Goal: Task Accomplishment & Management: Complete application form

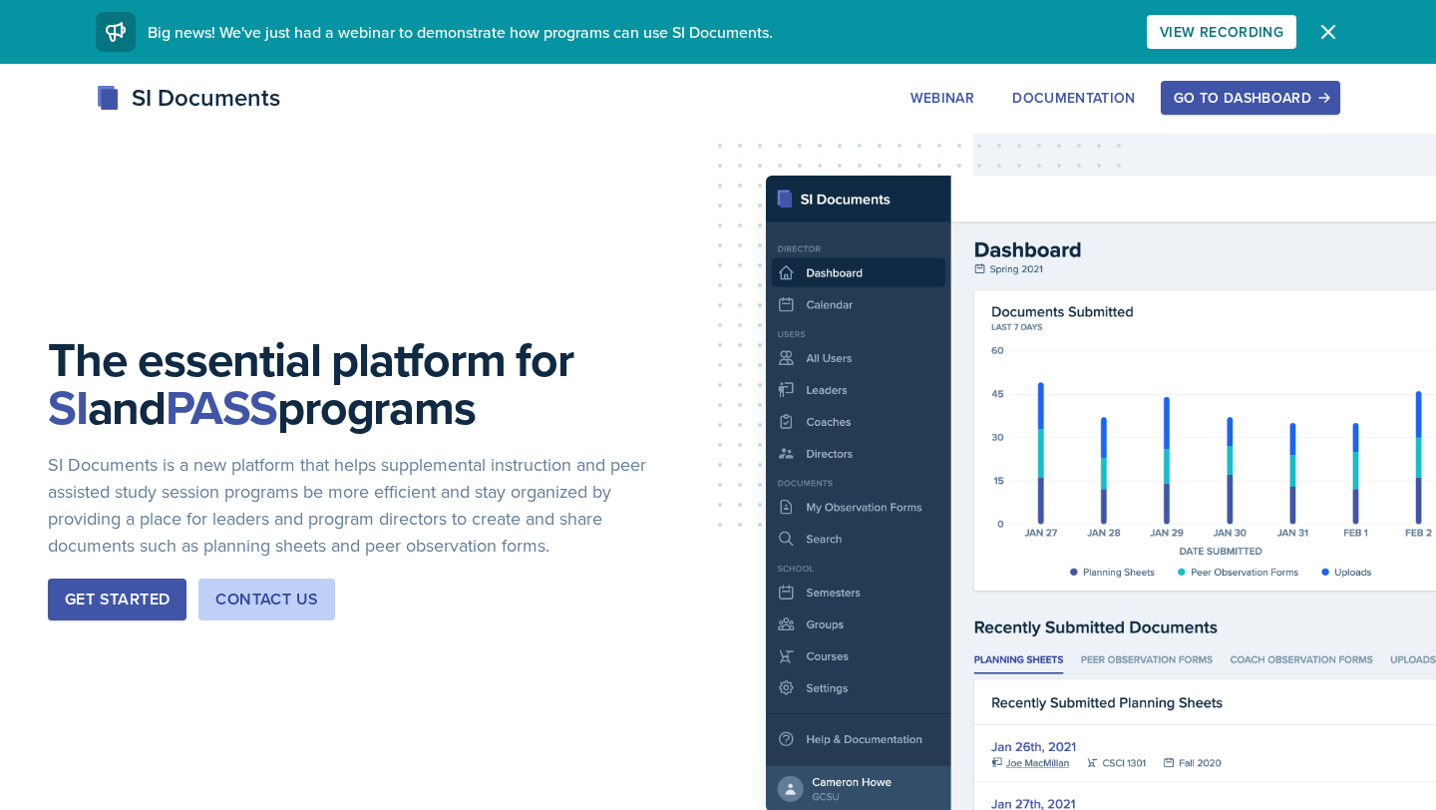
click at [1242, 119] on div "SI Documents Webinar Documentation Go to Dashboard Sign Up Go to Dashboard" at bounding box center [718, 120] width 1436 height 80
click at [1241, 96] on div "Go to Dashboard" at bounding box center [1251, 98] width 154 height 16
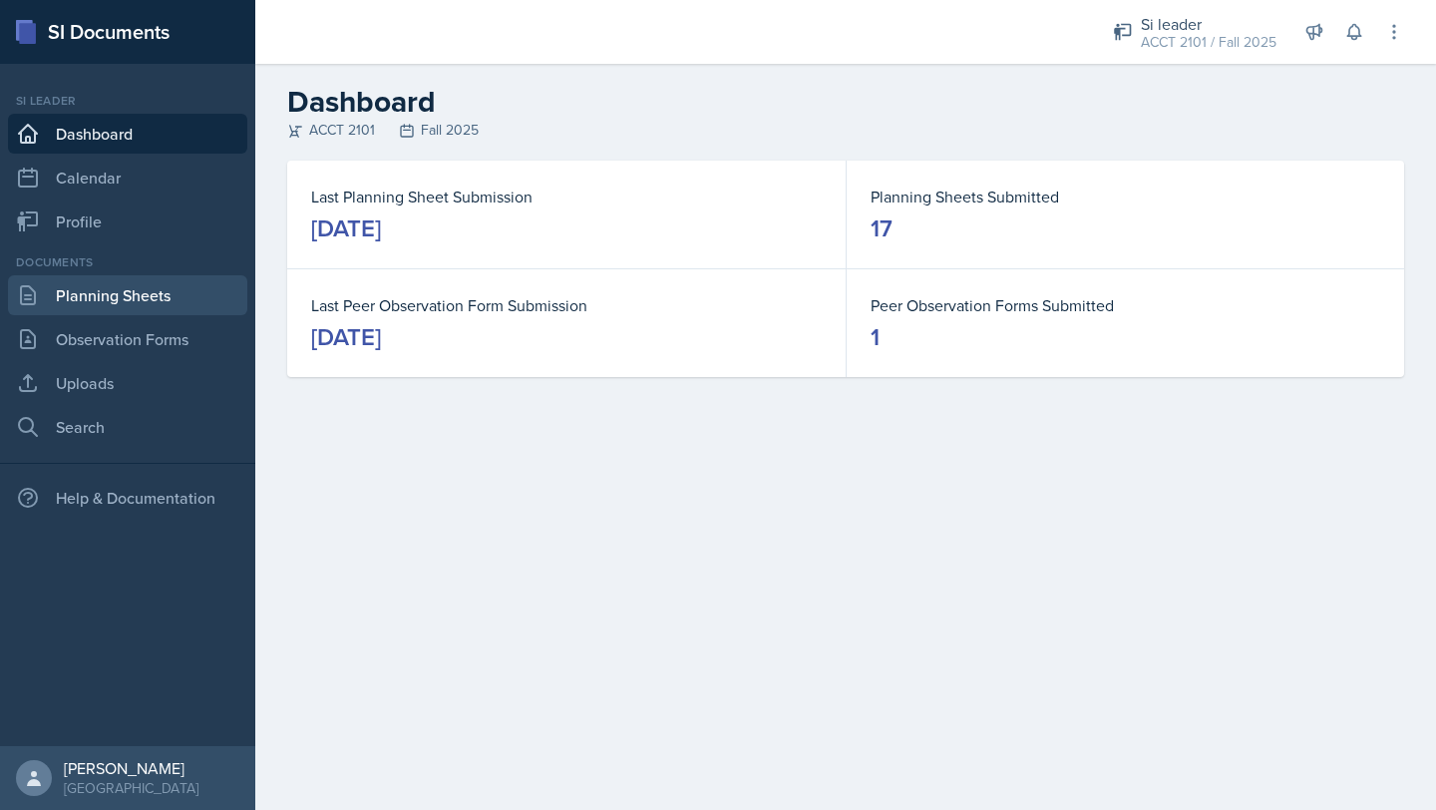
click at [127, 298] on link "Planning Sheets" at bounding box center [127, 295] width 239 height 40
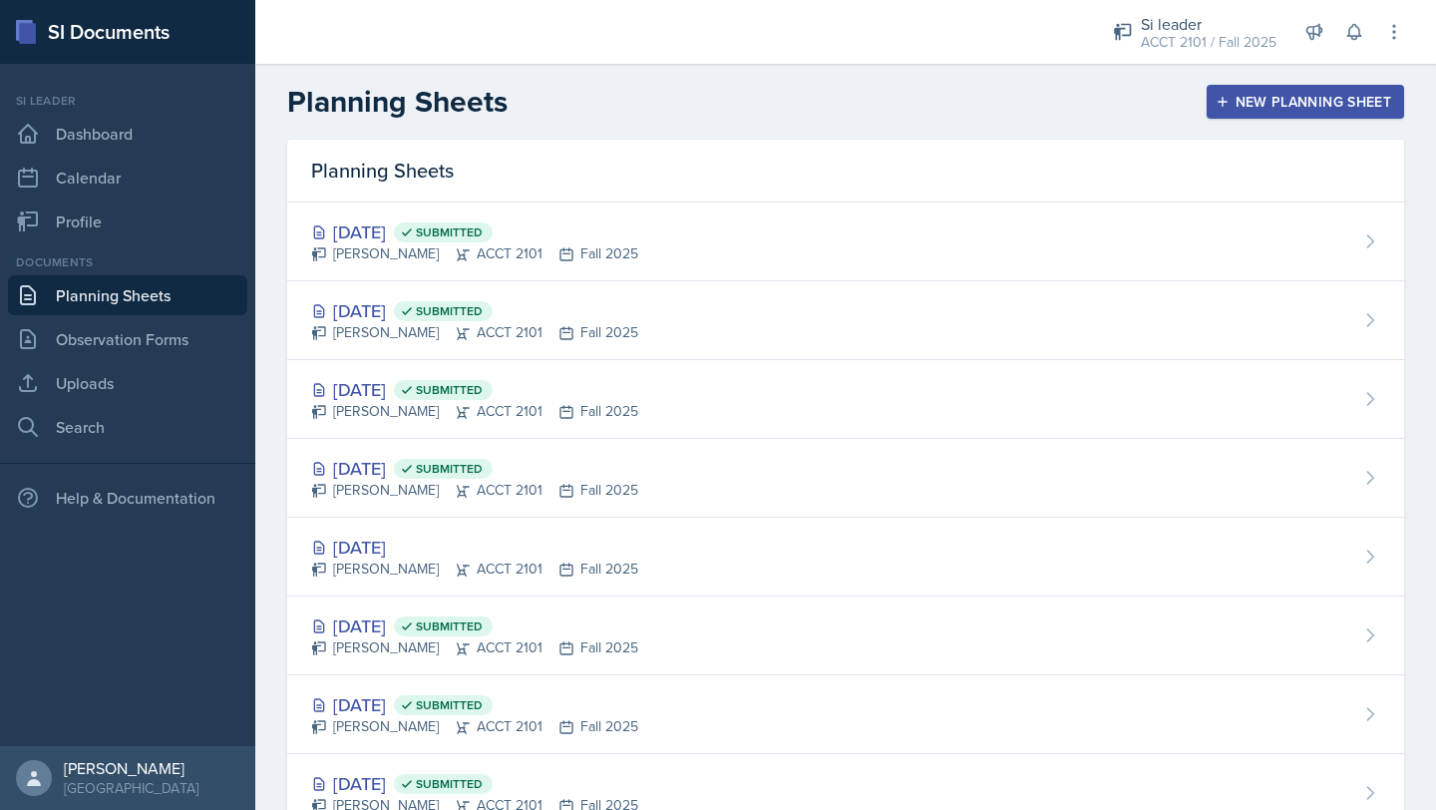
click at [1284, 97] on div "New Planning Sheet" at bounding box center [1306, 102] width 172 height 16
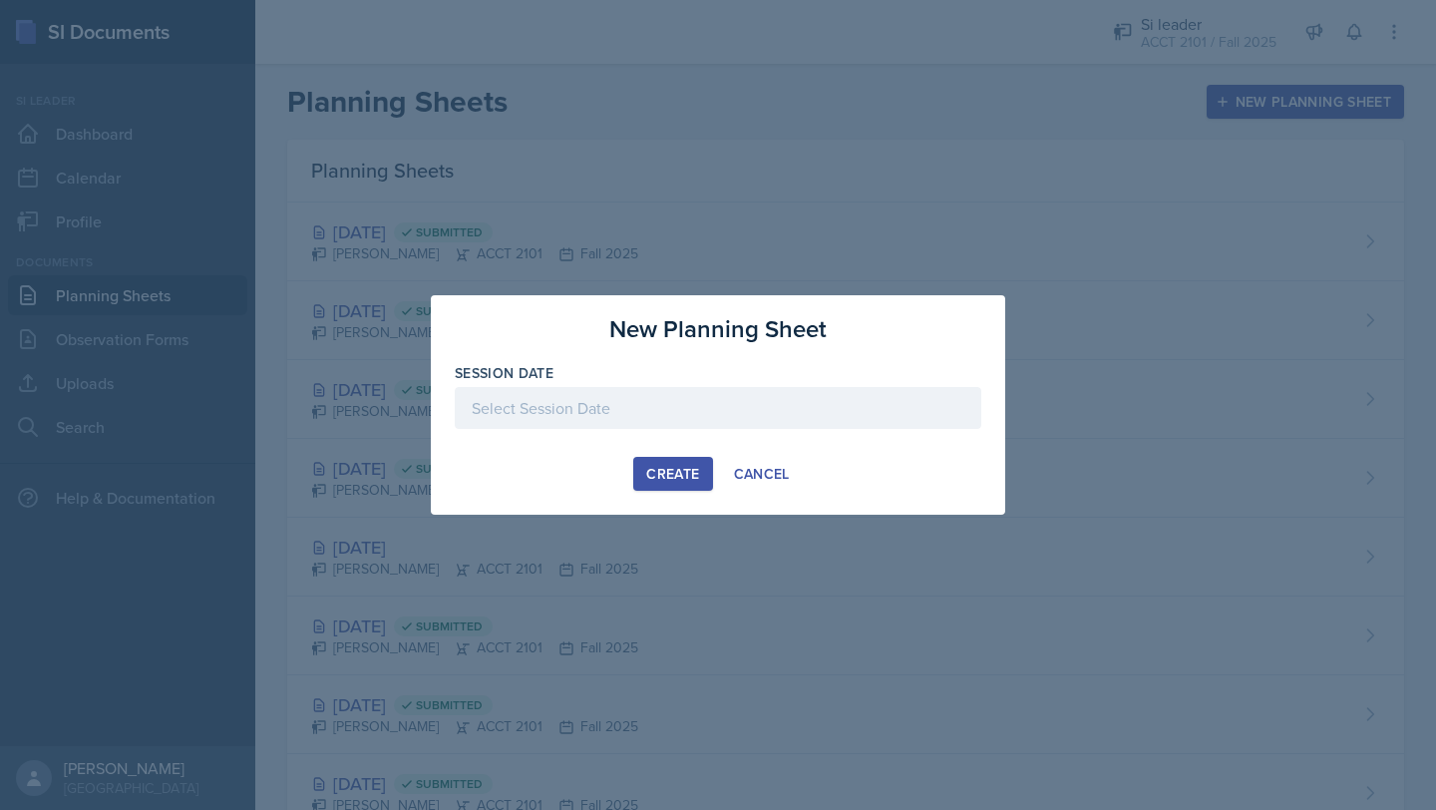
click at [641, 414] on div at bounding box center [718, 408] width 527 height 42
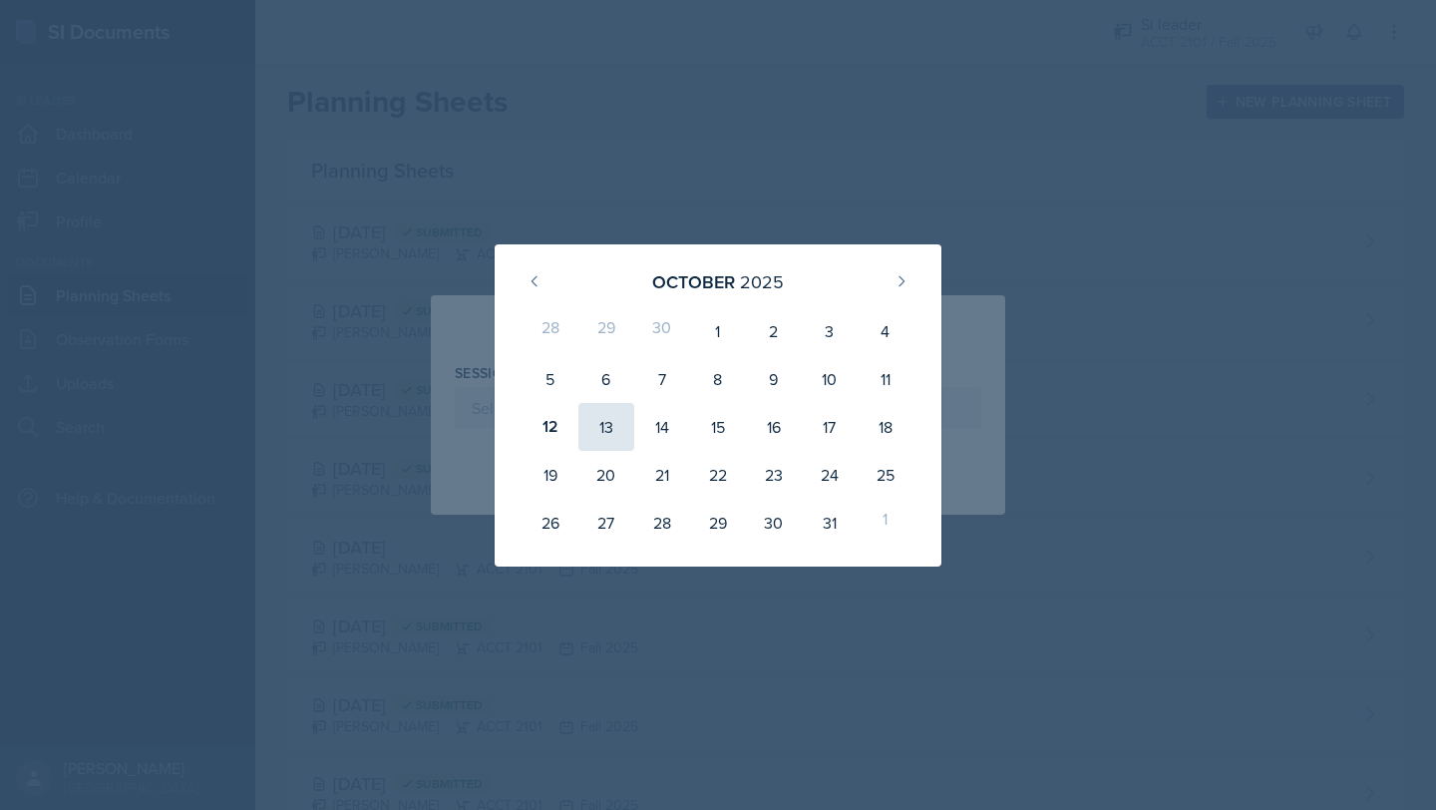
click at [603, 422] on div "13" at bounding box center [606, 427] width 56 height 48
type input "[DATE]"
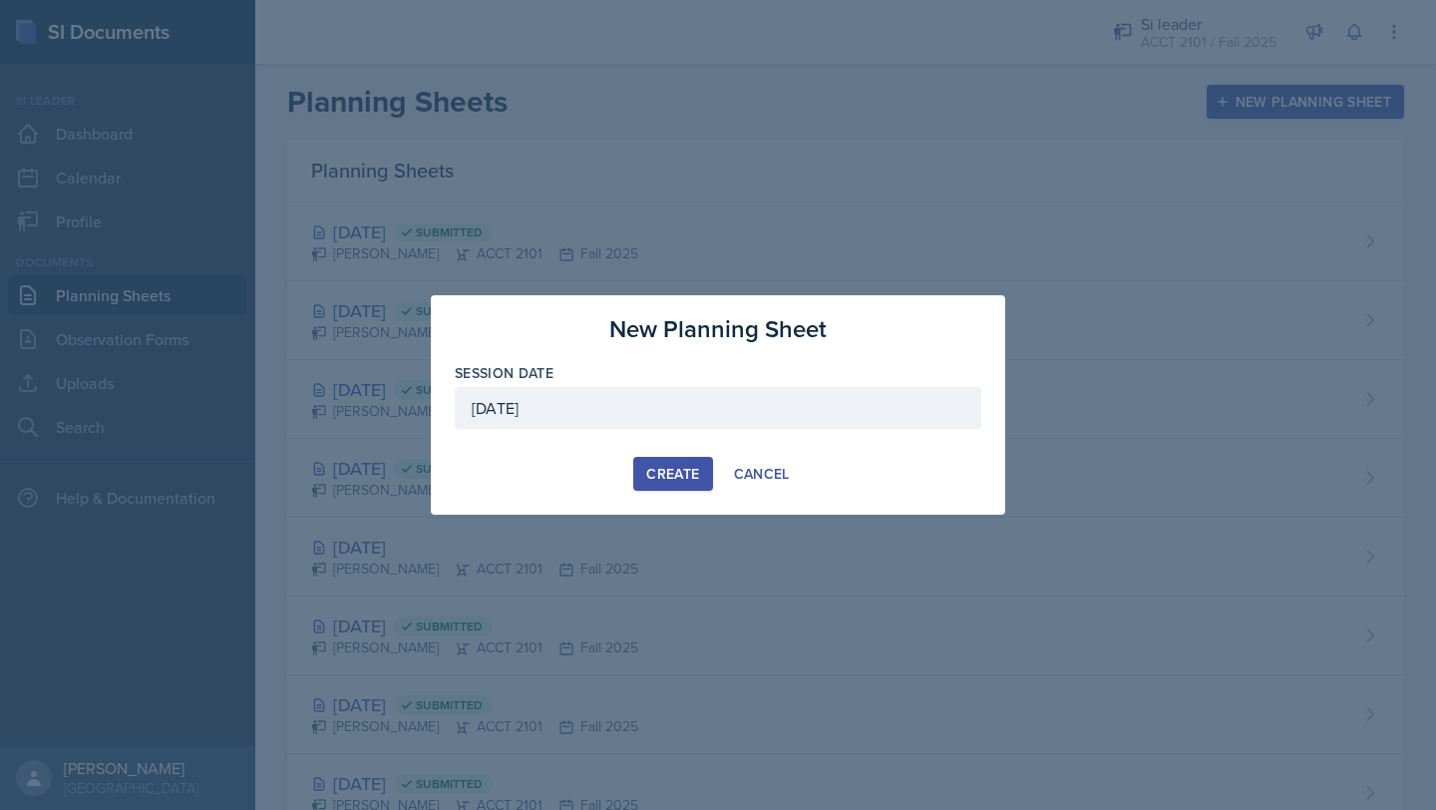
click at [685, 479] on div "Create" at bounding box center [672, 474] width 53 height 16
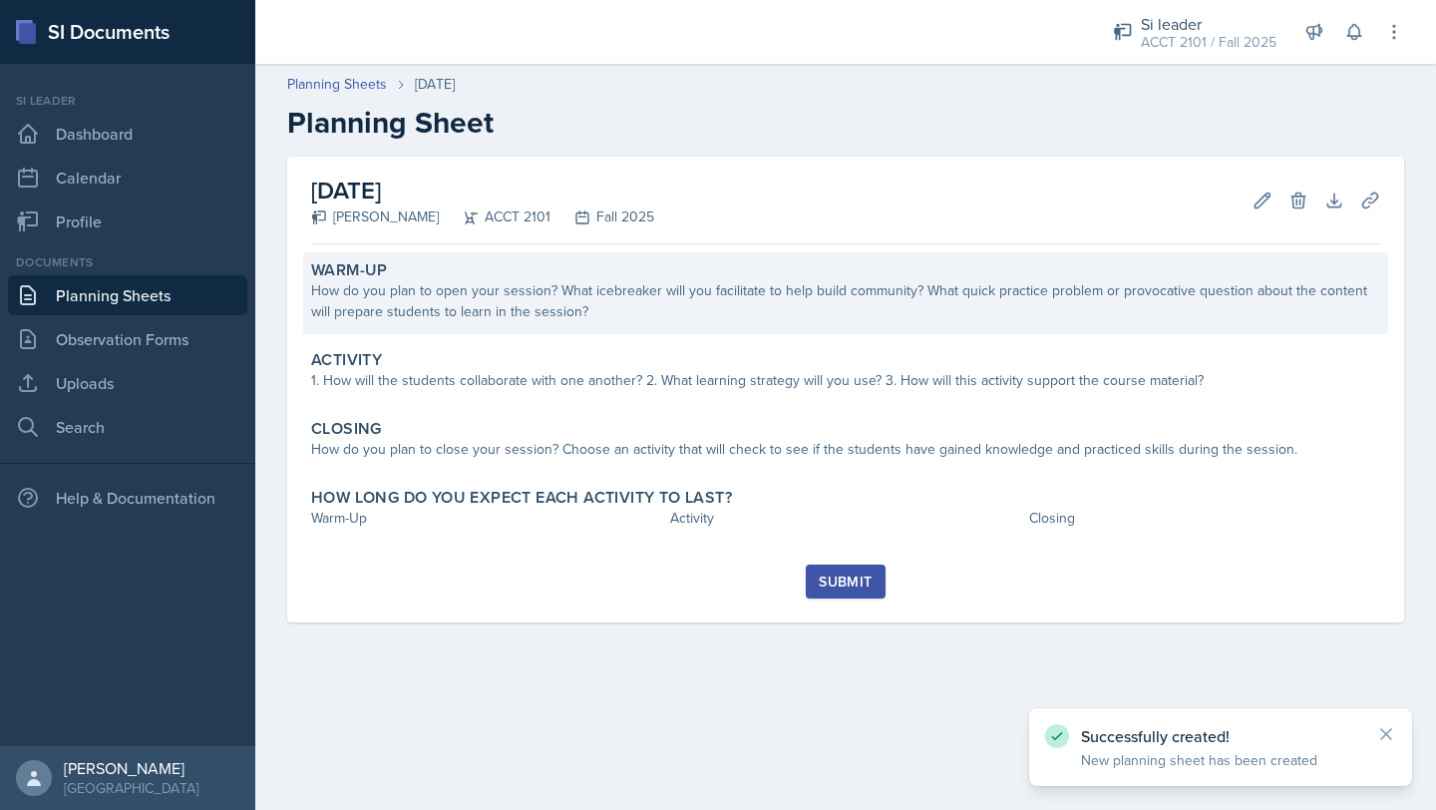
click at [509, 284] on div "How do you plan to open your session? What icebreaker will you facilitate to he…" at bounding box center [845, 301] width 1069 height 42
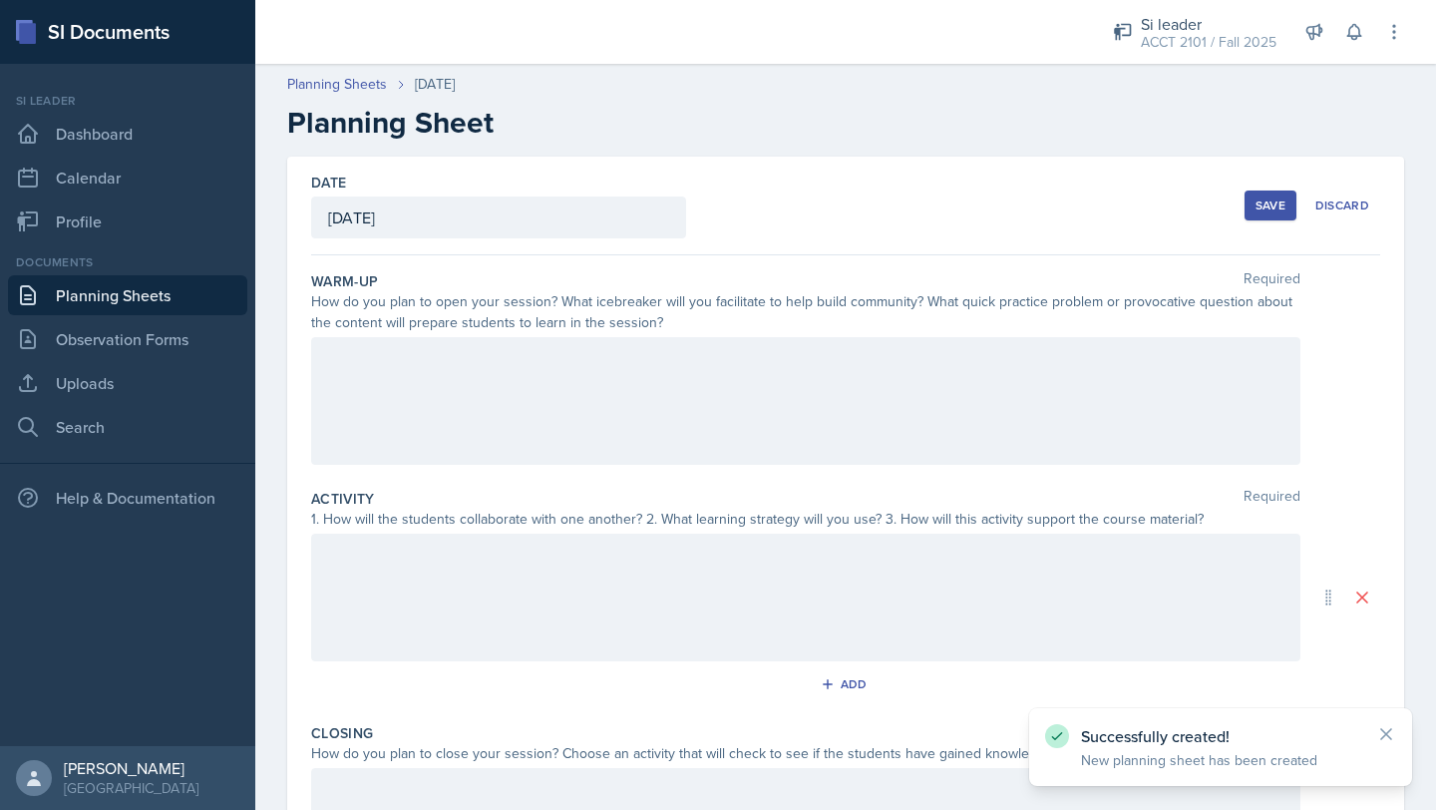
click at [436, 382] on div at bounding box center [805, 401] width 989 height 128
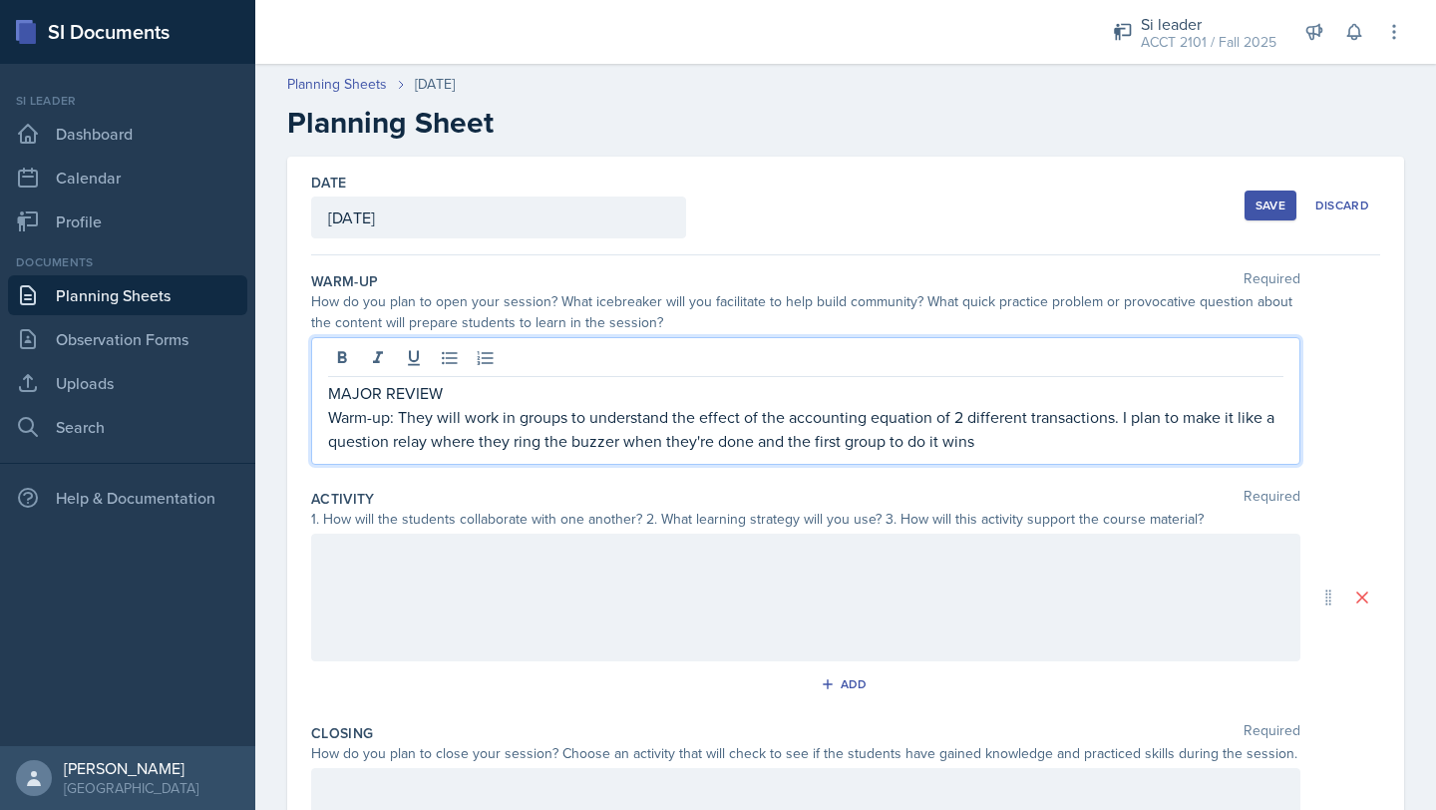
click at [384, 577] on div at bounding box center [805, 598] width 989 height 128
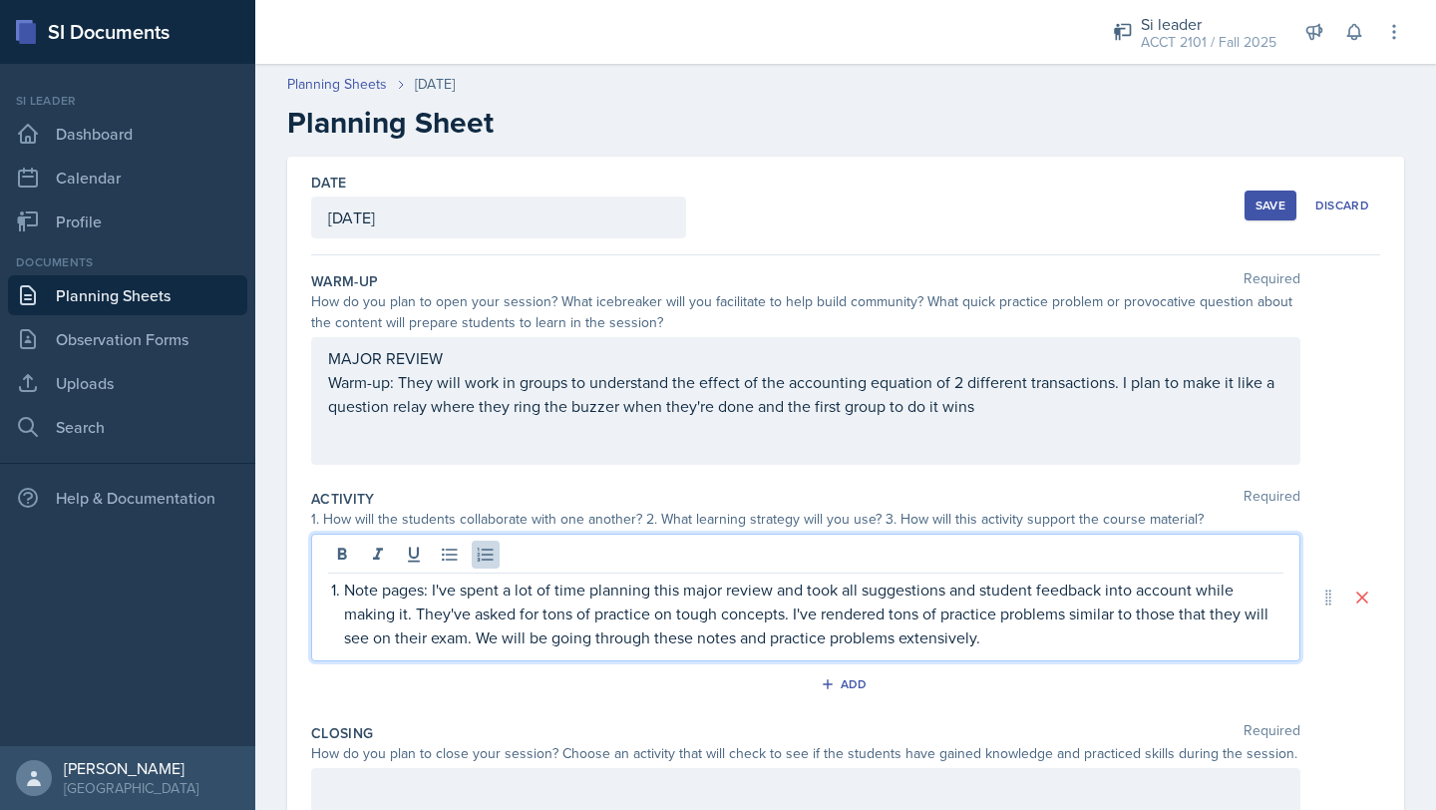
click at [1020, 636] on p "Note pages: I've spent a lot of time planning this major review and took all su…" at bounding box center [813, 613] width 939 height 72
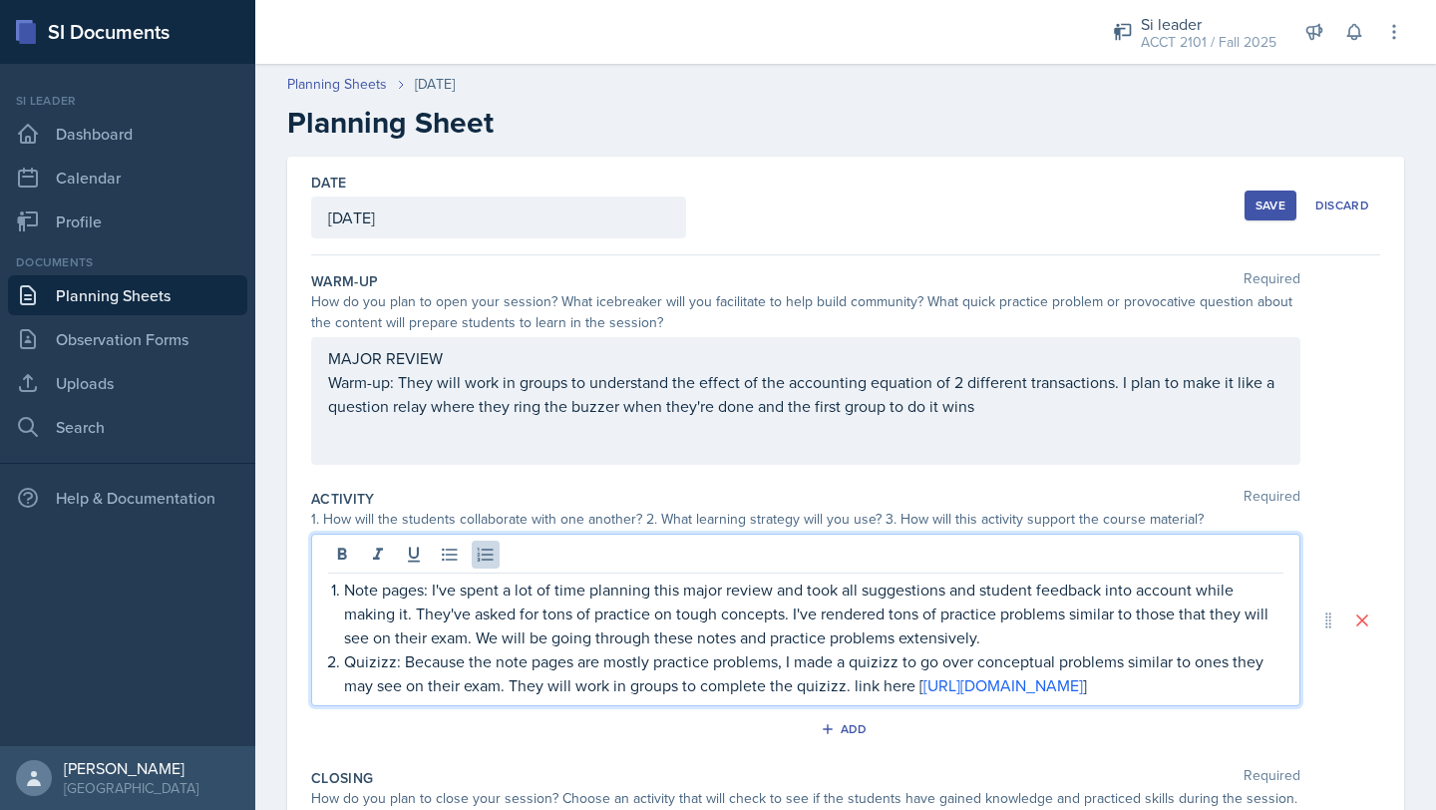
click at [340, 697] on div "Note pages: I've spent a lot of time planning this major review and took all su…" at bounding box center [805, 637] width 955 height 120
click at [849, 679] on p "Quizizz: Because the note pages are mostly practice problems, I made a quizizz …" at bounding box center [813, 673] width 939 height 48
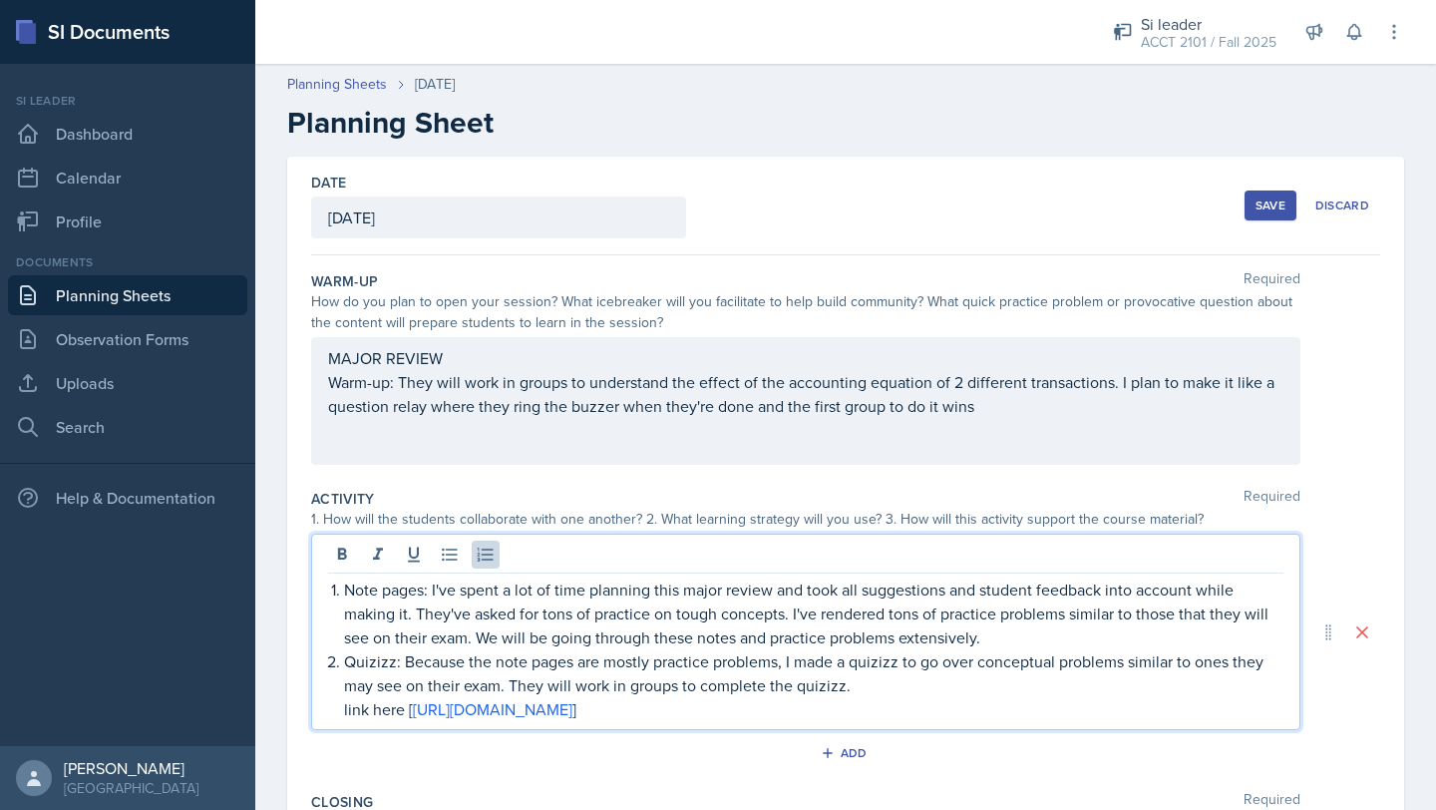
click at [407, 707] on p "link here [ [URL][DOMAIN_NAME] ]" at bounding box center [813, 709] width 939 height 24
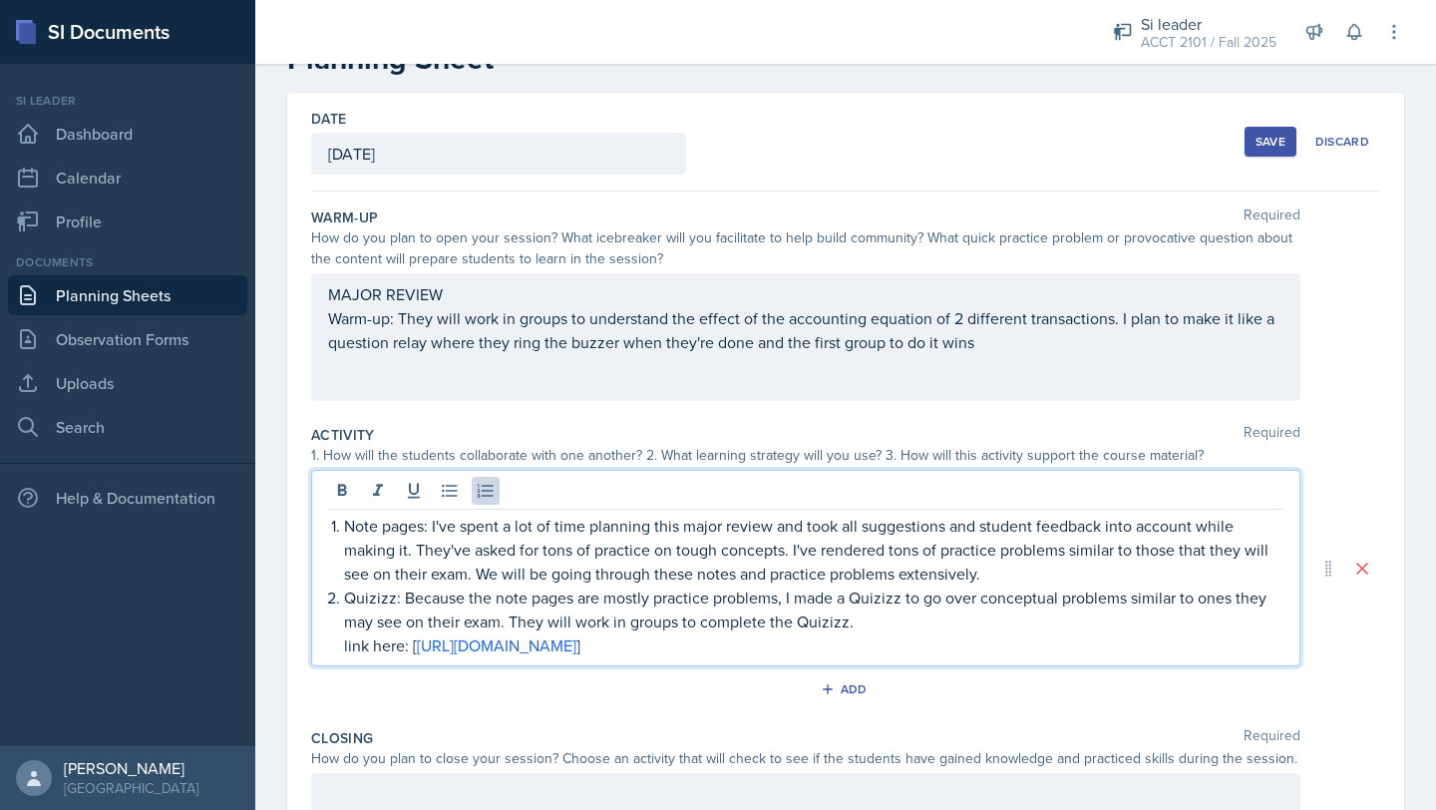
scroll to position [57, 0]
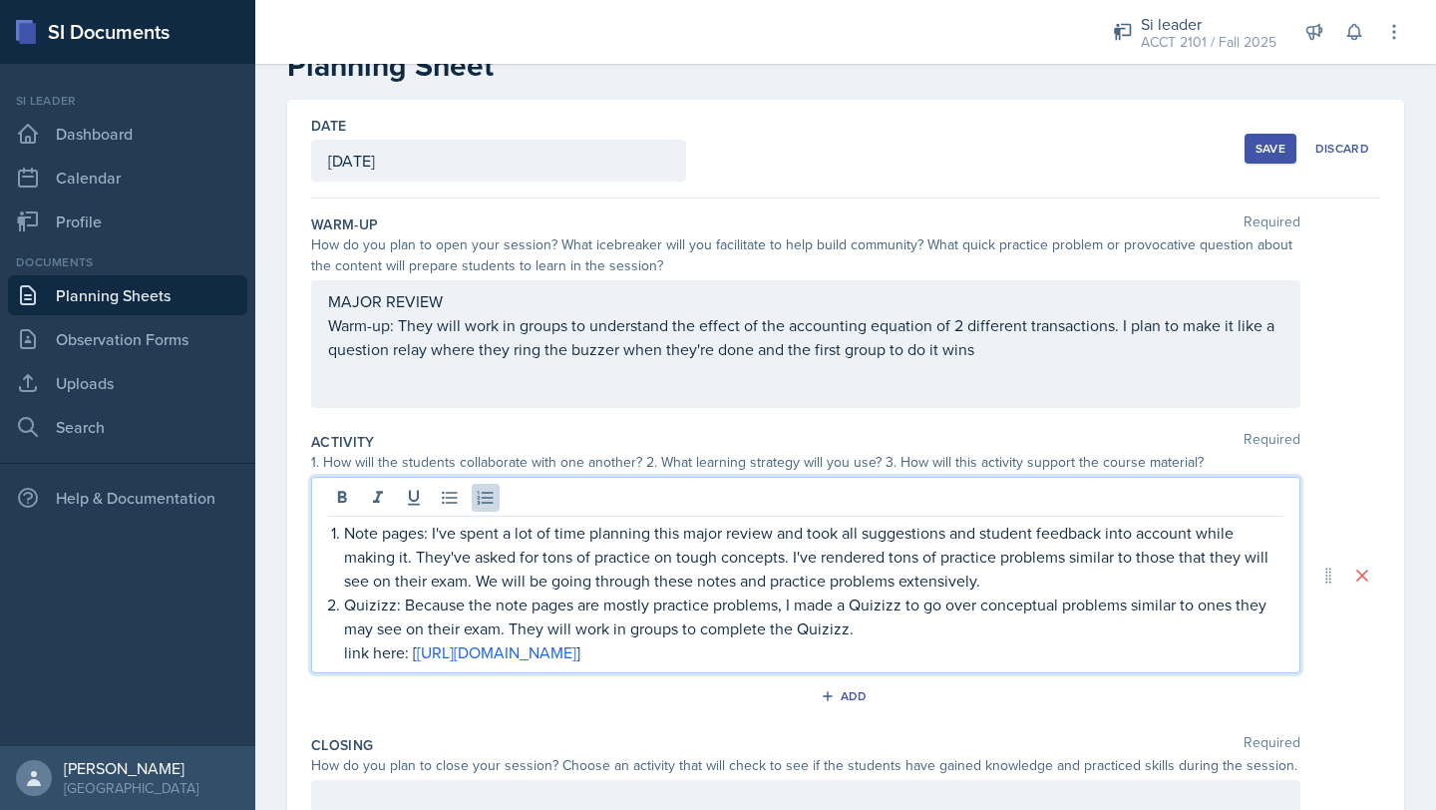
click at [902, 653] on p "link here: [ [URL][DOMAIN_NAME] ]" at bounding box center [813, 652] width 939 height 24
click at [1011, 584] on p "Note pages: I've spent a lot of time planning this major review and took all su…" at bounding box center [813, 557] width 939 height 72
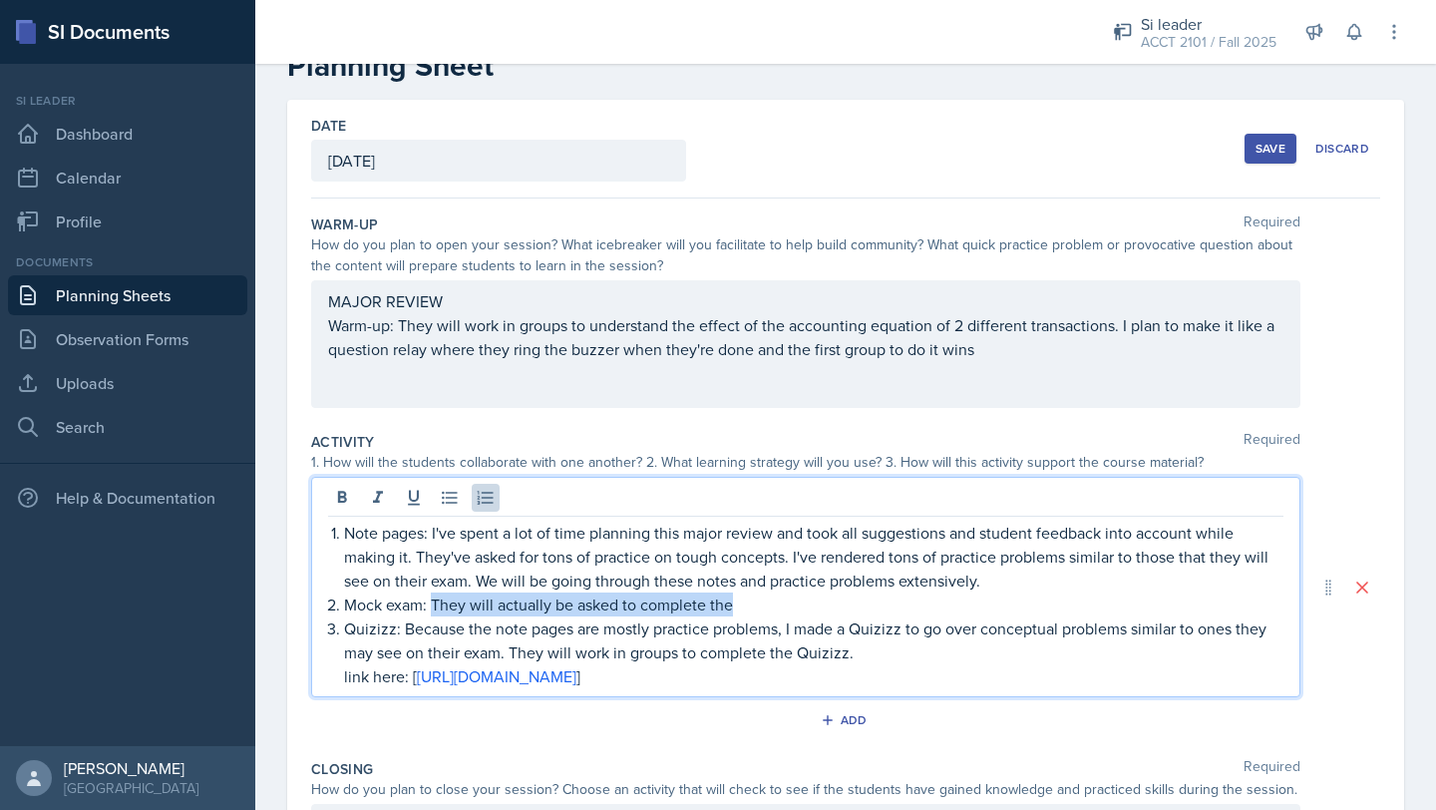
drag, startPoint x: 434, startPoint y: 601, endPoint x: 727, endPoint y: 592, distance: 293.3
click at [729, 599] on p "Mock exam: They will actually be asked to complete the" at bounding box center [813, 604] width 939 height 24
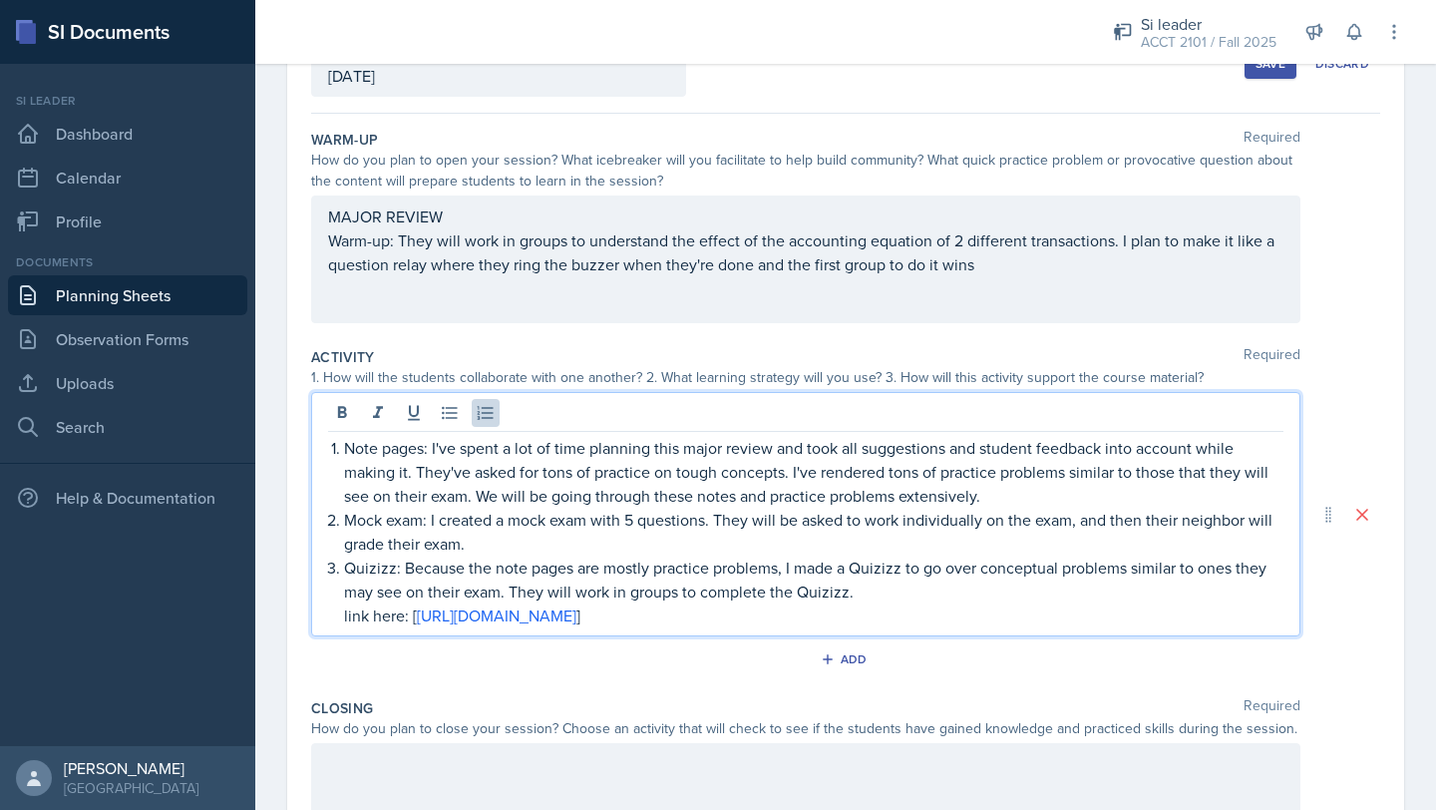
scroll to position [137, 0]
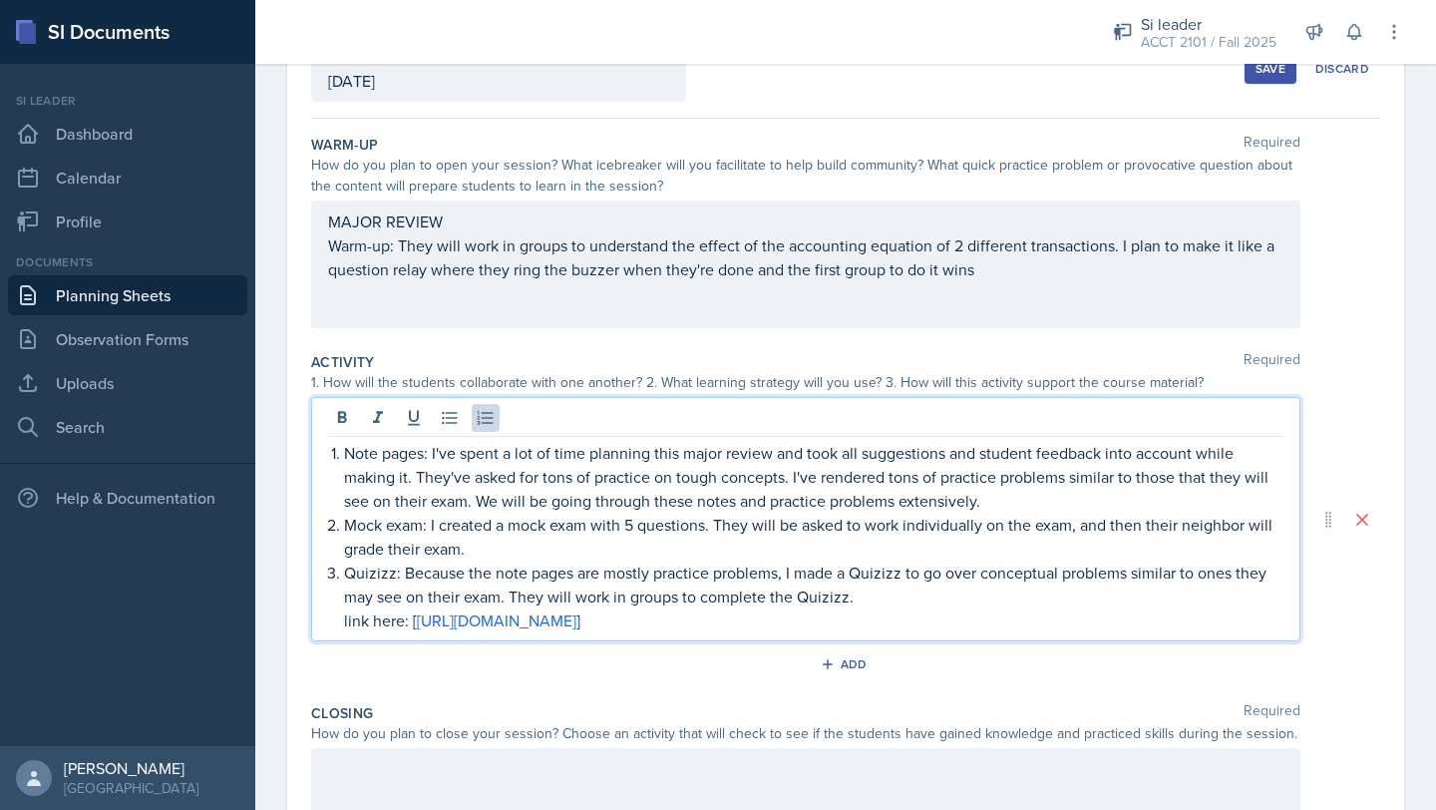
click at [464, 554] on p "Mock exam: I created a mock exam with 5 questions. They will be asked to work i…" at bounding box center [813, 537] width 939 height 48
click at [1045, 496] on p "Note pages: I've spent a lot of time planning this major review and took all su…" at bounding box center [813, 477] width 939 height 72
click at [812, 543] on p "Mock exam: I created a mock exam with 5 questions. They will be asked to work i…" at bounding box center [813, 537] width 939 height 48
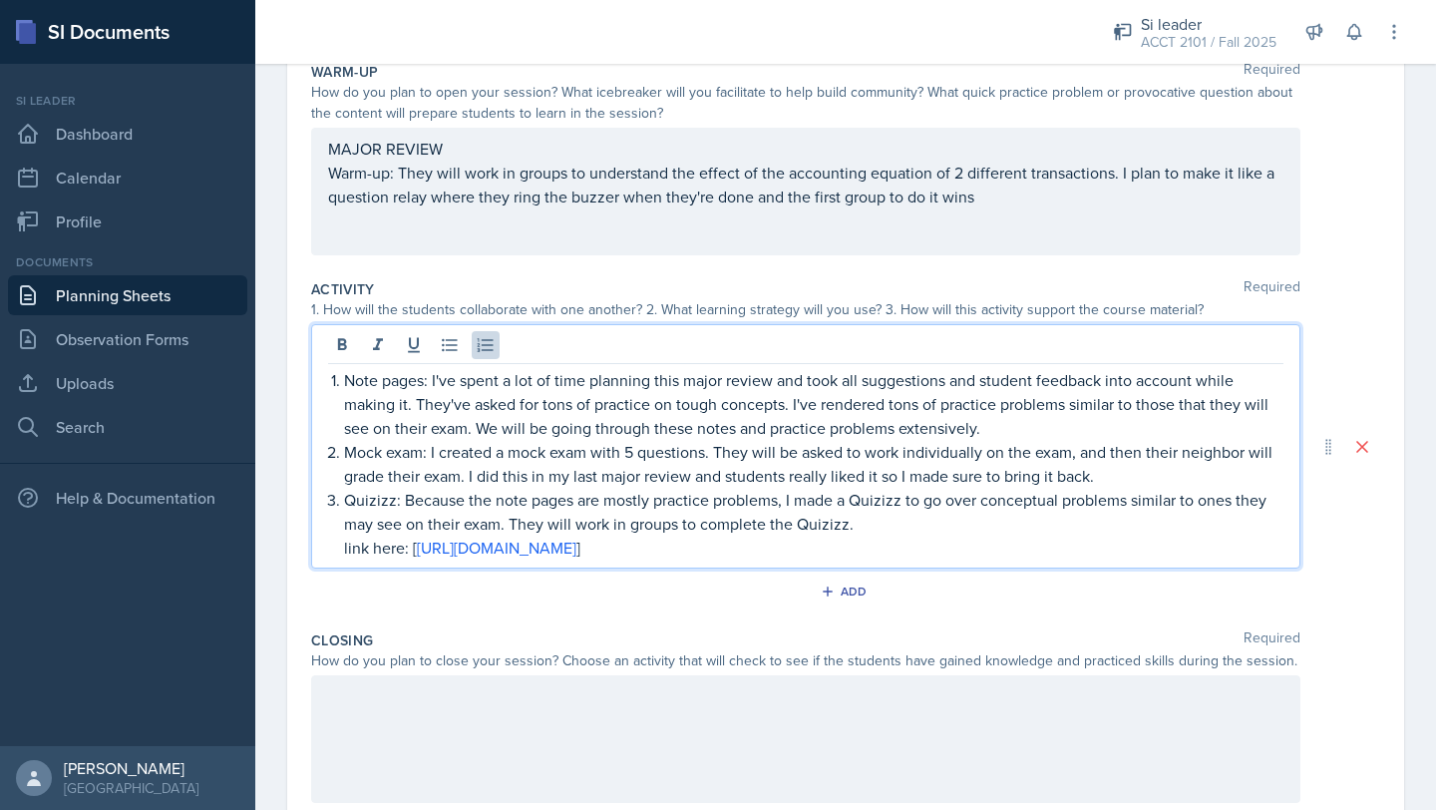
scroll to position [215, 0]
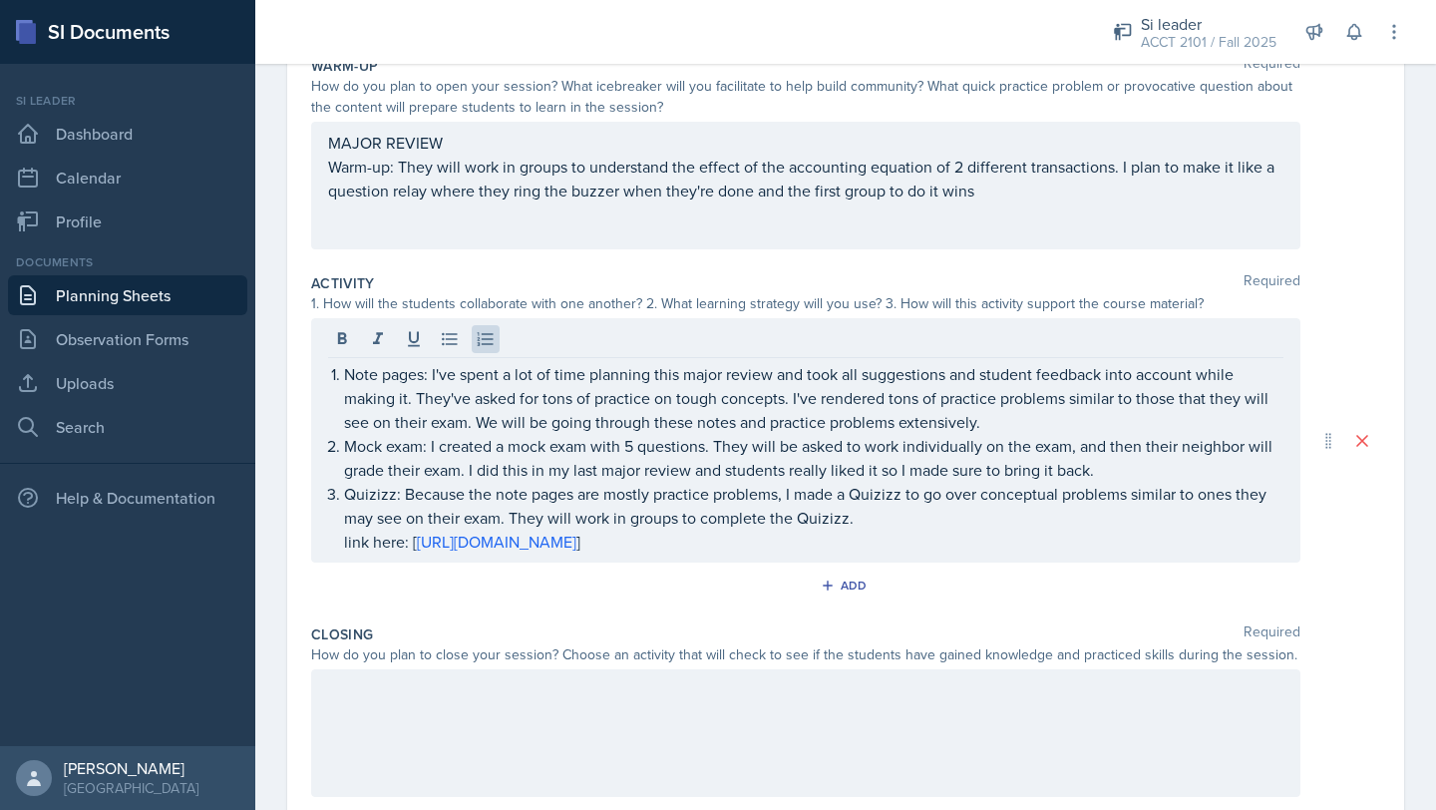
click at [570, 721] on div at bounding box center [805, 733] width 989 height 128
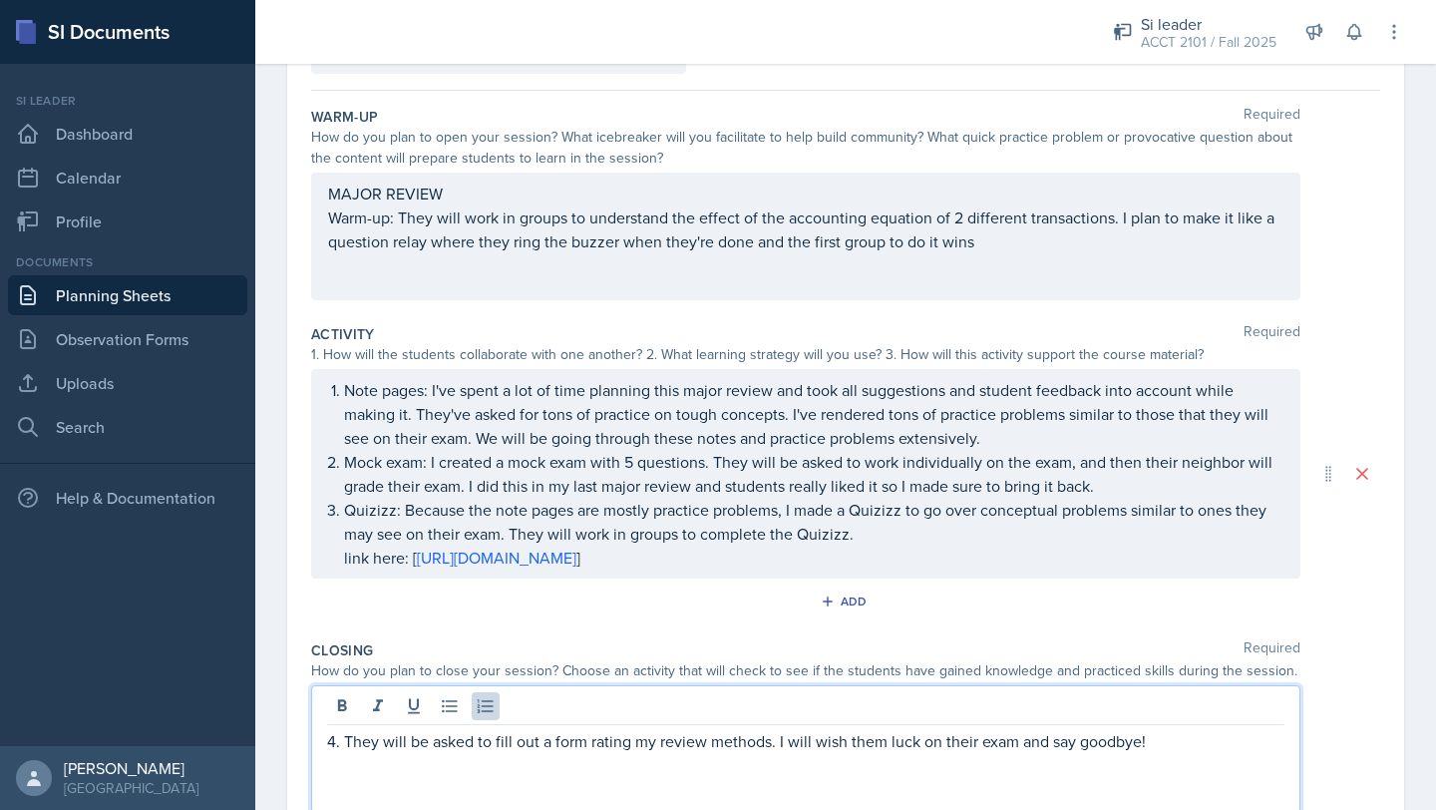
scroll to position [76, 0]
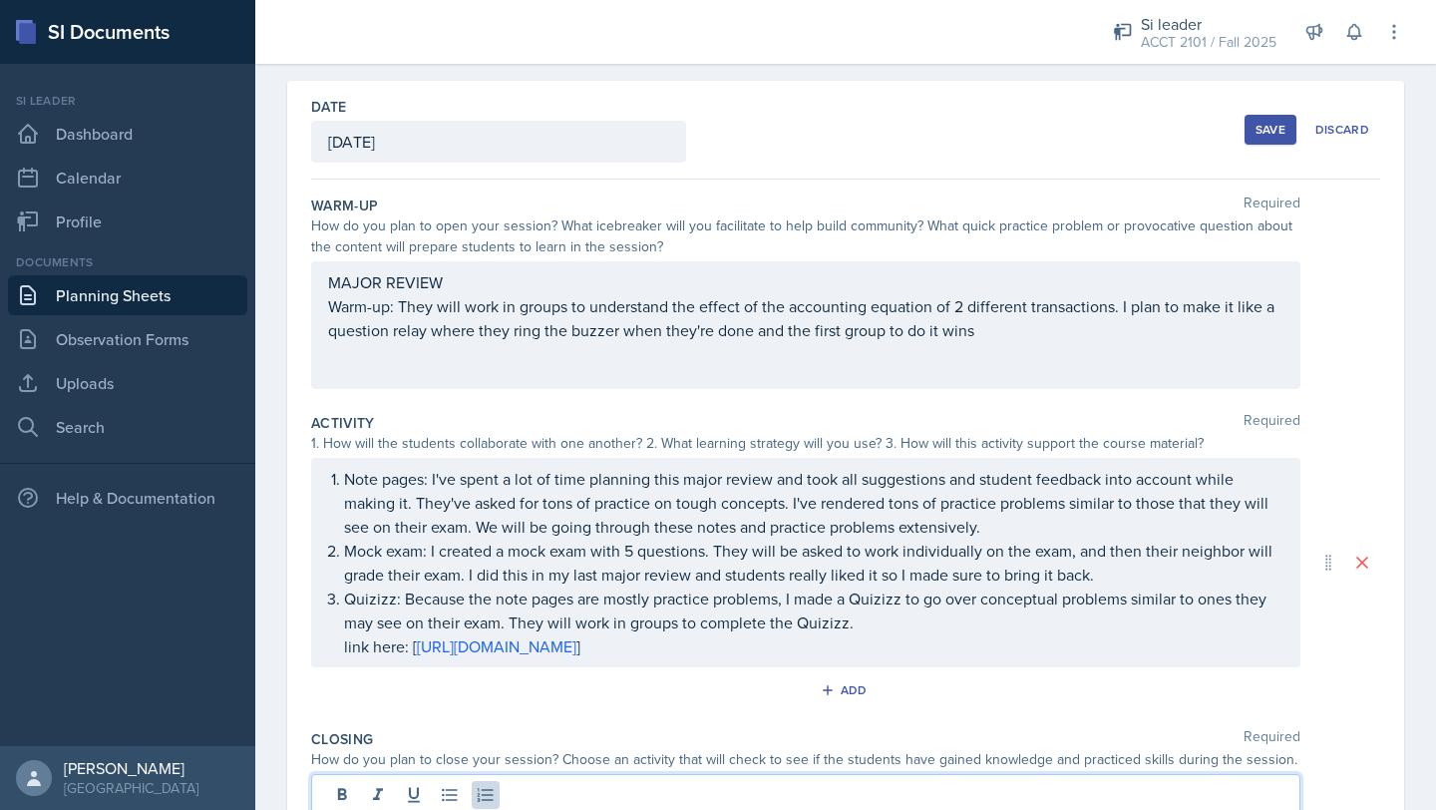
click at [991, 347] on div "MAJOR REVIEW Warm-up: They will work in groups to understand the effect of the …" at bounding box center [805, 325] width 989 height 128
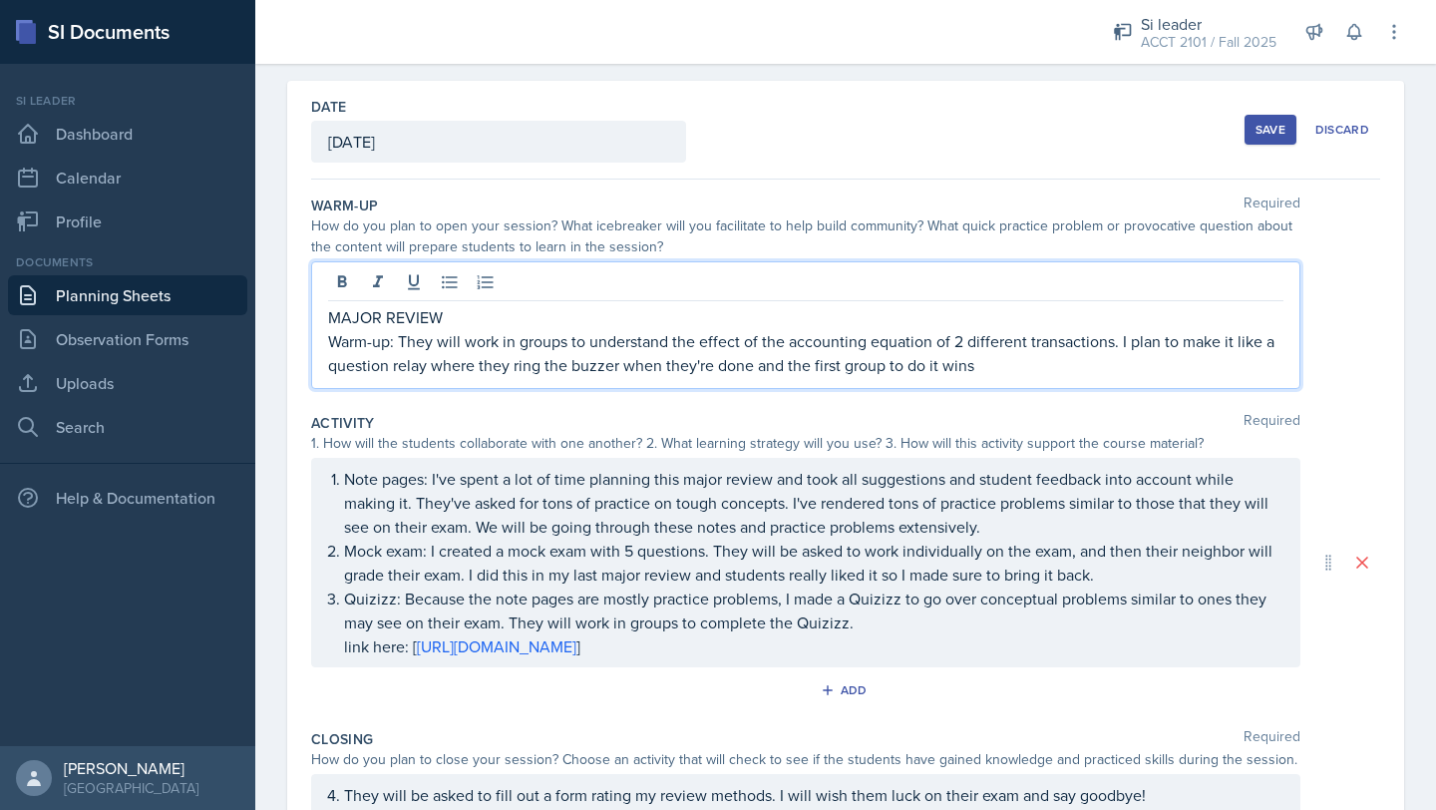
scroll to position [111, 0]
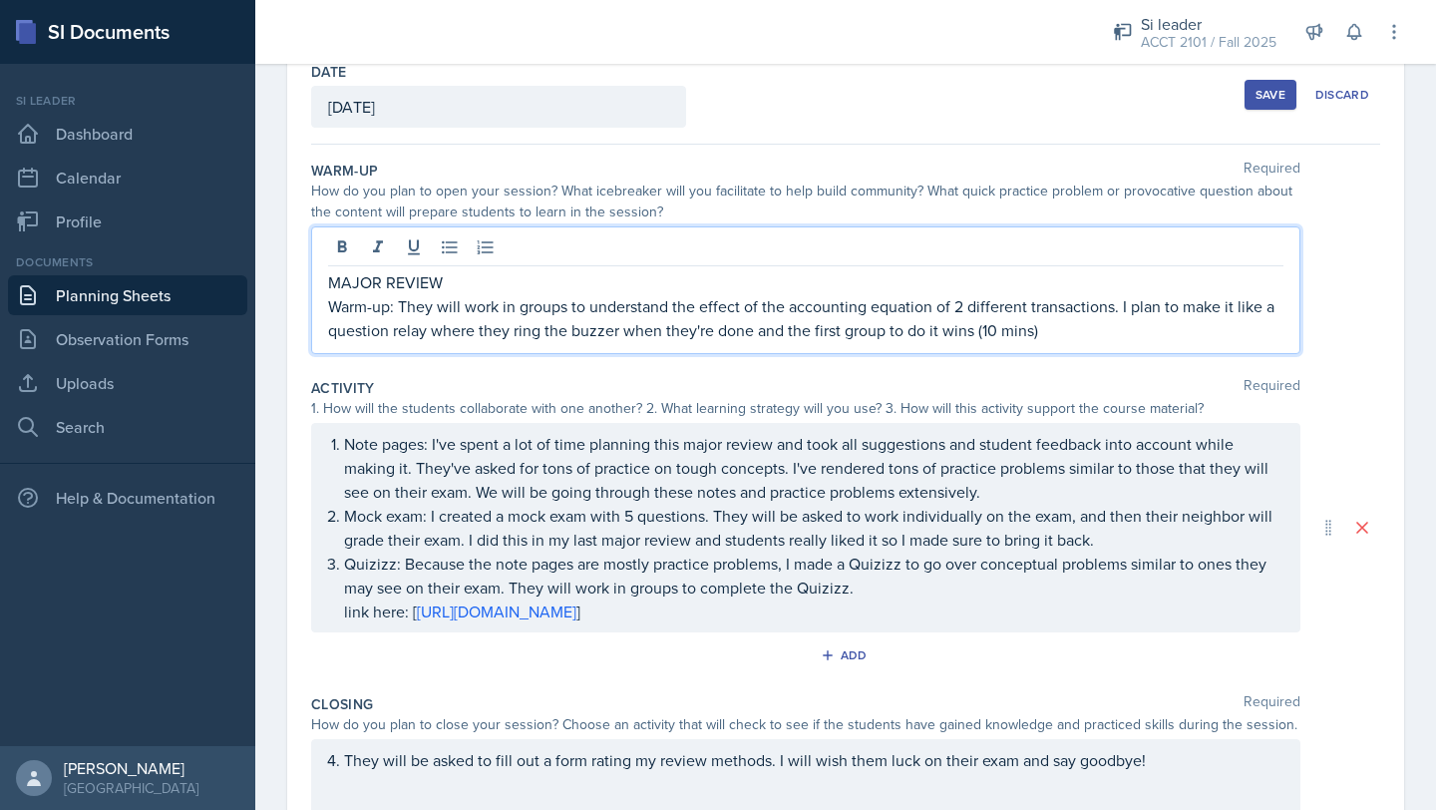
click at [1001, 492] on p "Note pages: I've spent a lot of time planning this major review and took all su…" at bounding box center [813, 468] width 939 height 72
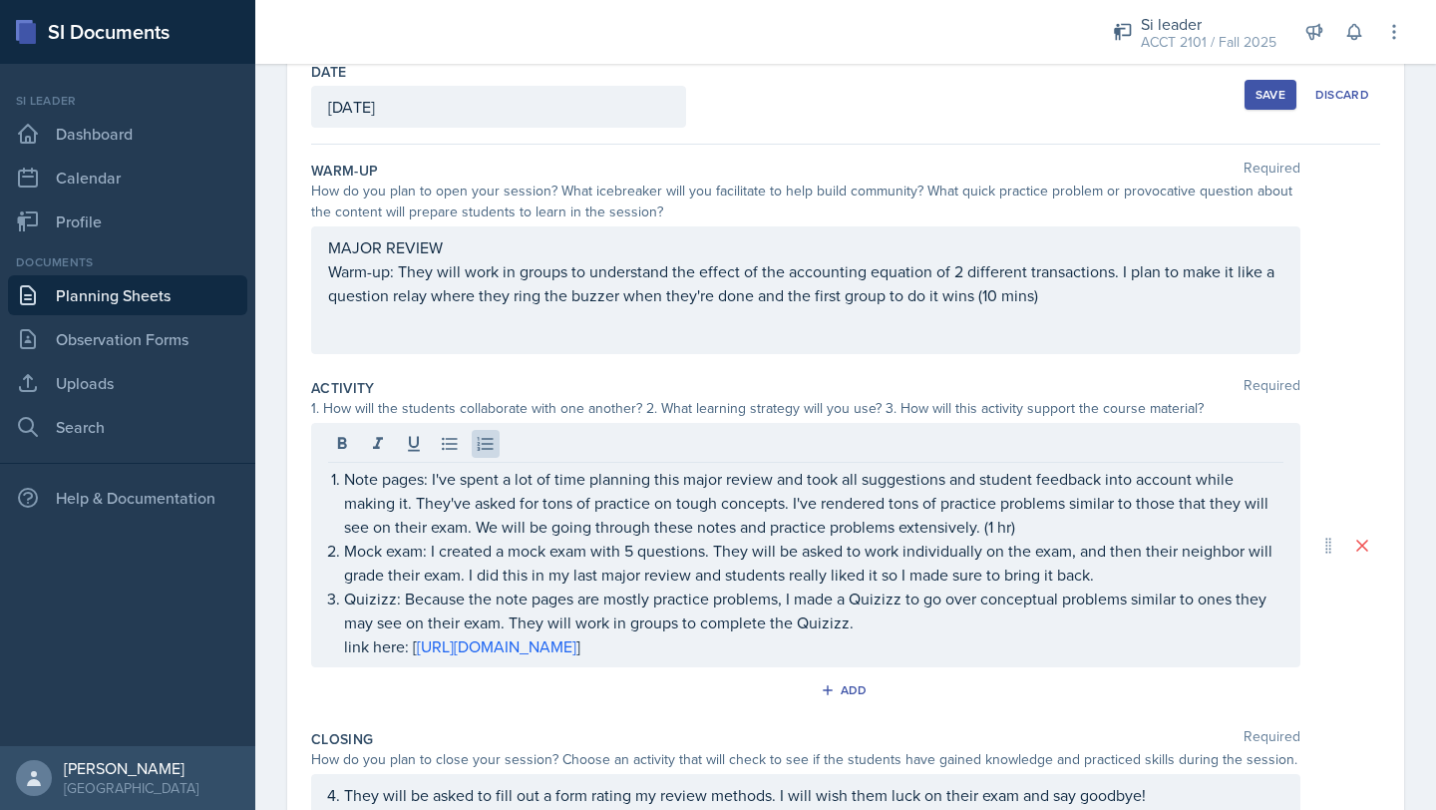
click at [981, 658] on div "Note pages: I've spent a lot of time planning this major review and took all su…" at bounding box center [805, 545] width 989 height 244
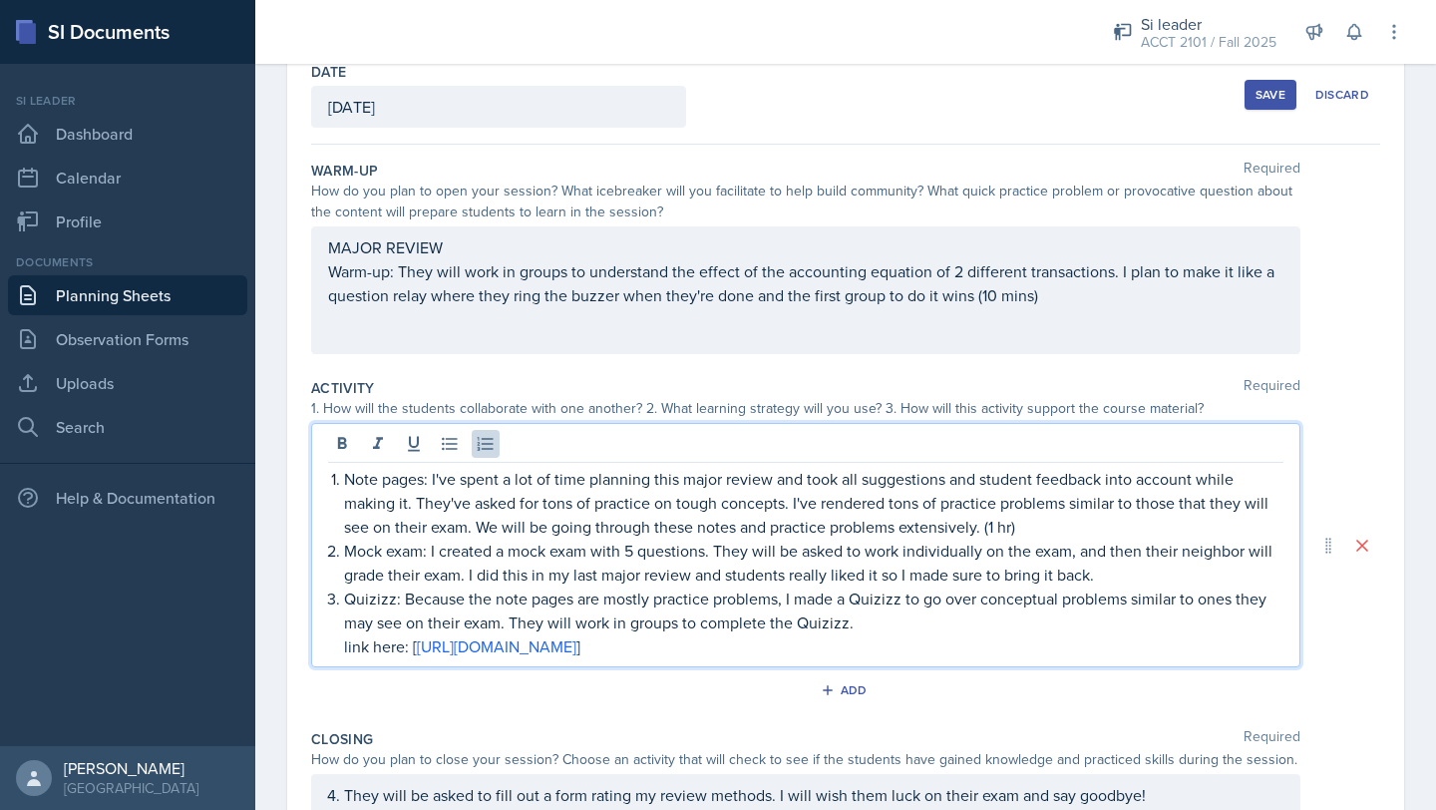
click at [1119, 578] on p "Mock exam: I created a mock exam with 5 questions. They will be asked to work i…" at bounding box center [813, 562] width 939 height 48
click at [855, 619] on p "Quizizz: Because the note pages are mostly practice problems, I made a Quizizz …" at bounding box center [813, 610] width 939 height 48
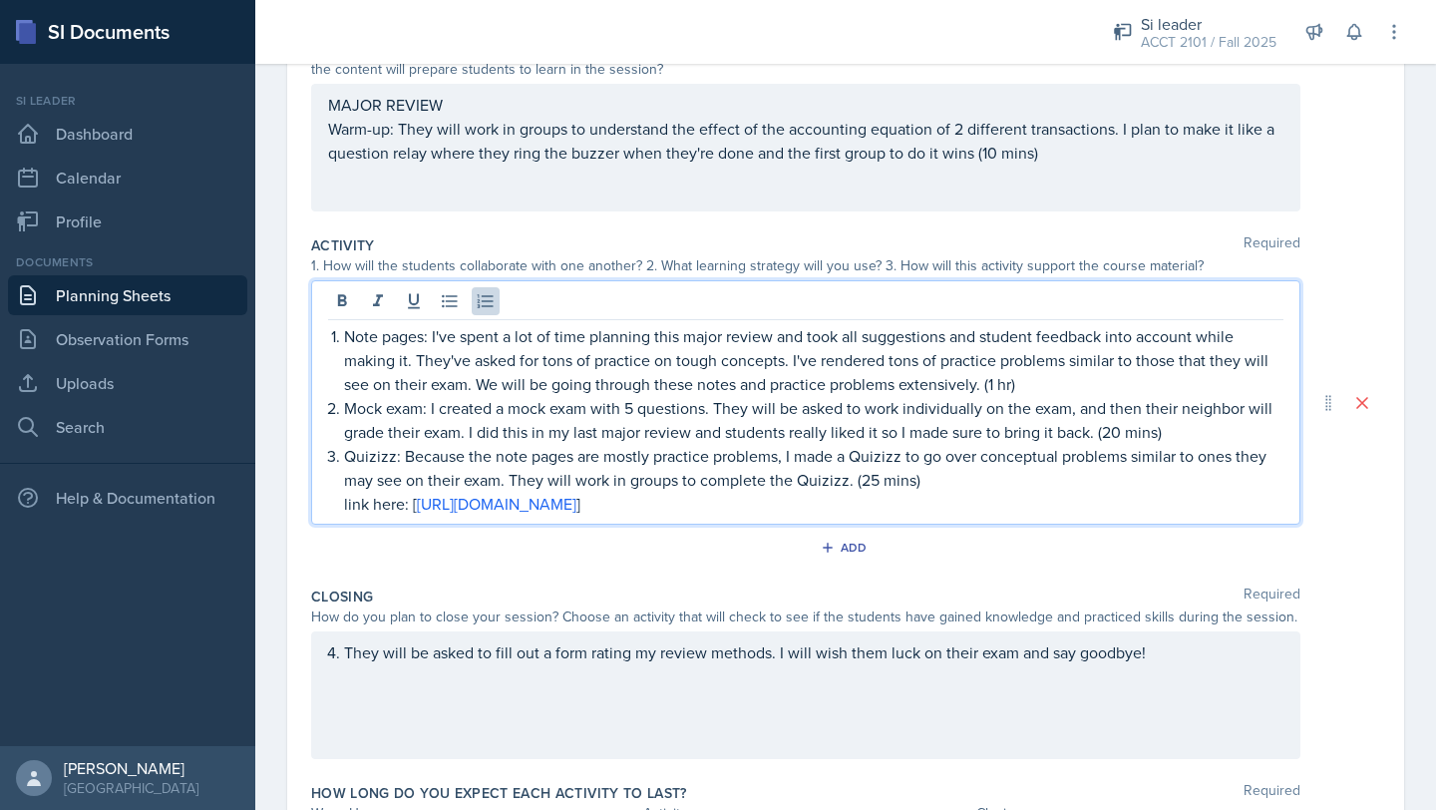
scroll to position [260, 0]
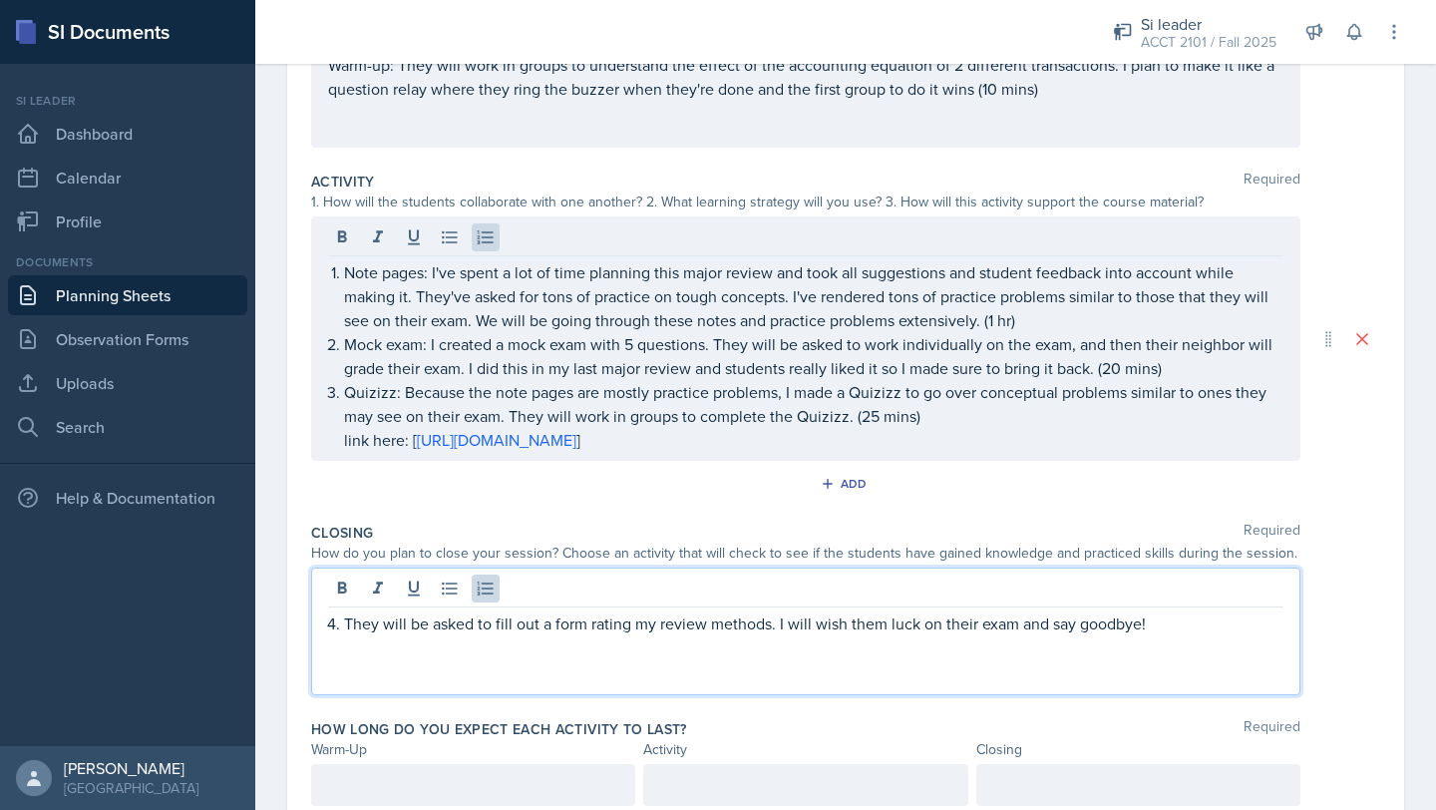
click at [1179, 611] on p "They will be asked to fill out a form rating my review methods. I will wish the…" at bounding box center [813, 623] width 939 height 24
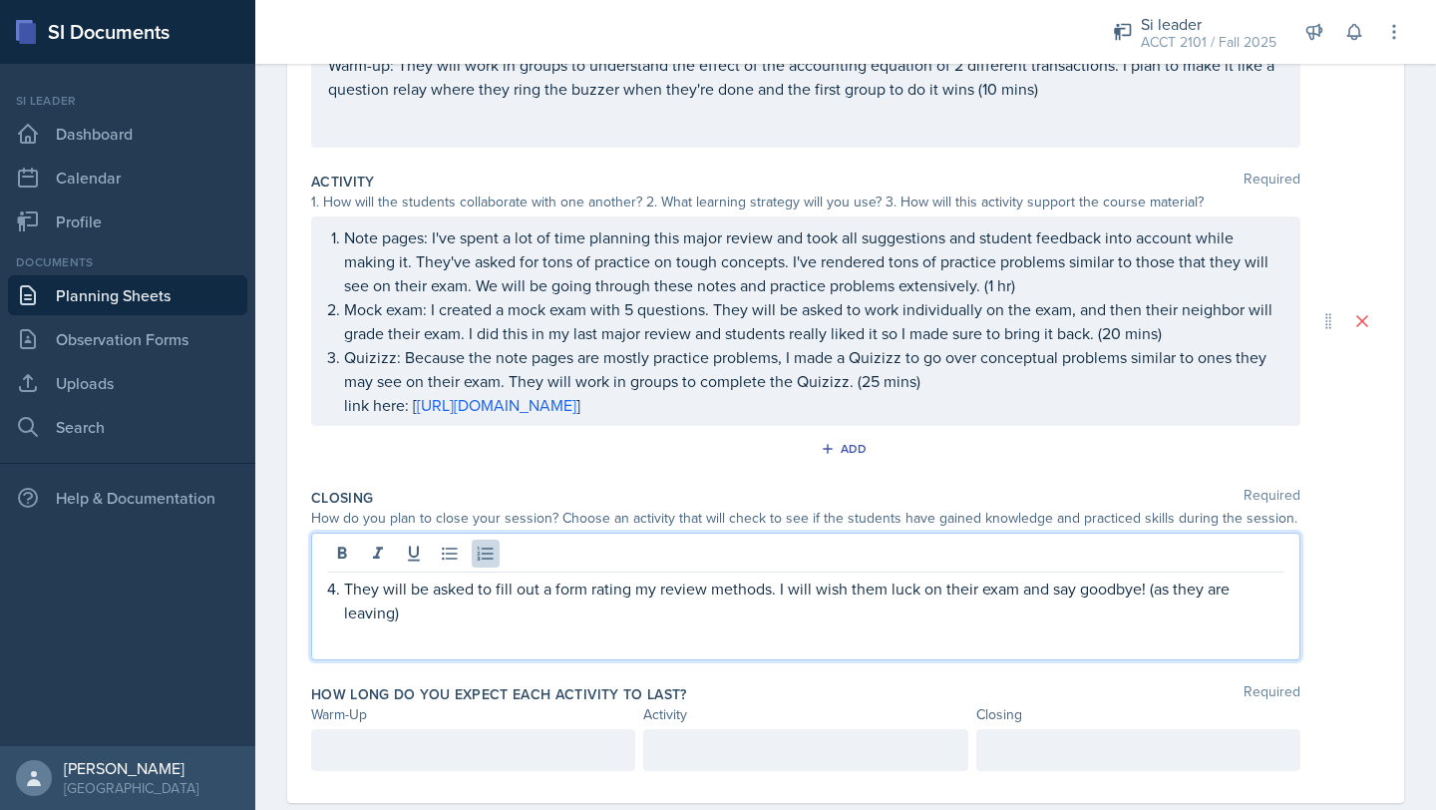
click at [494, 741] on div at bounding box center [473, 750] width 324 height 42
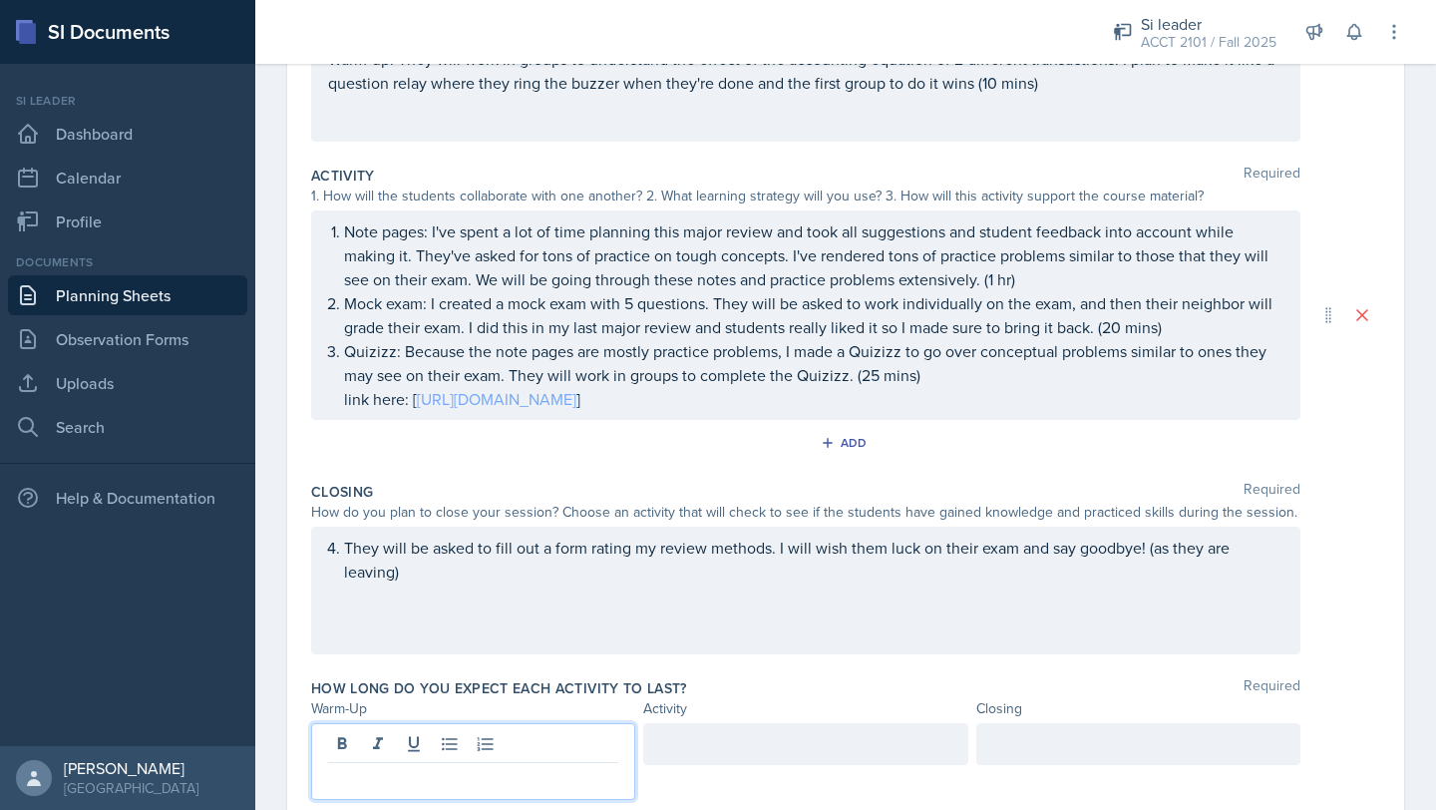
scroll to position [326, 0]
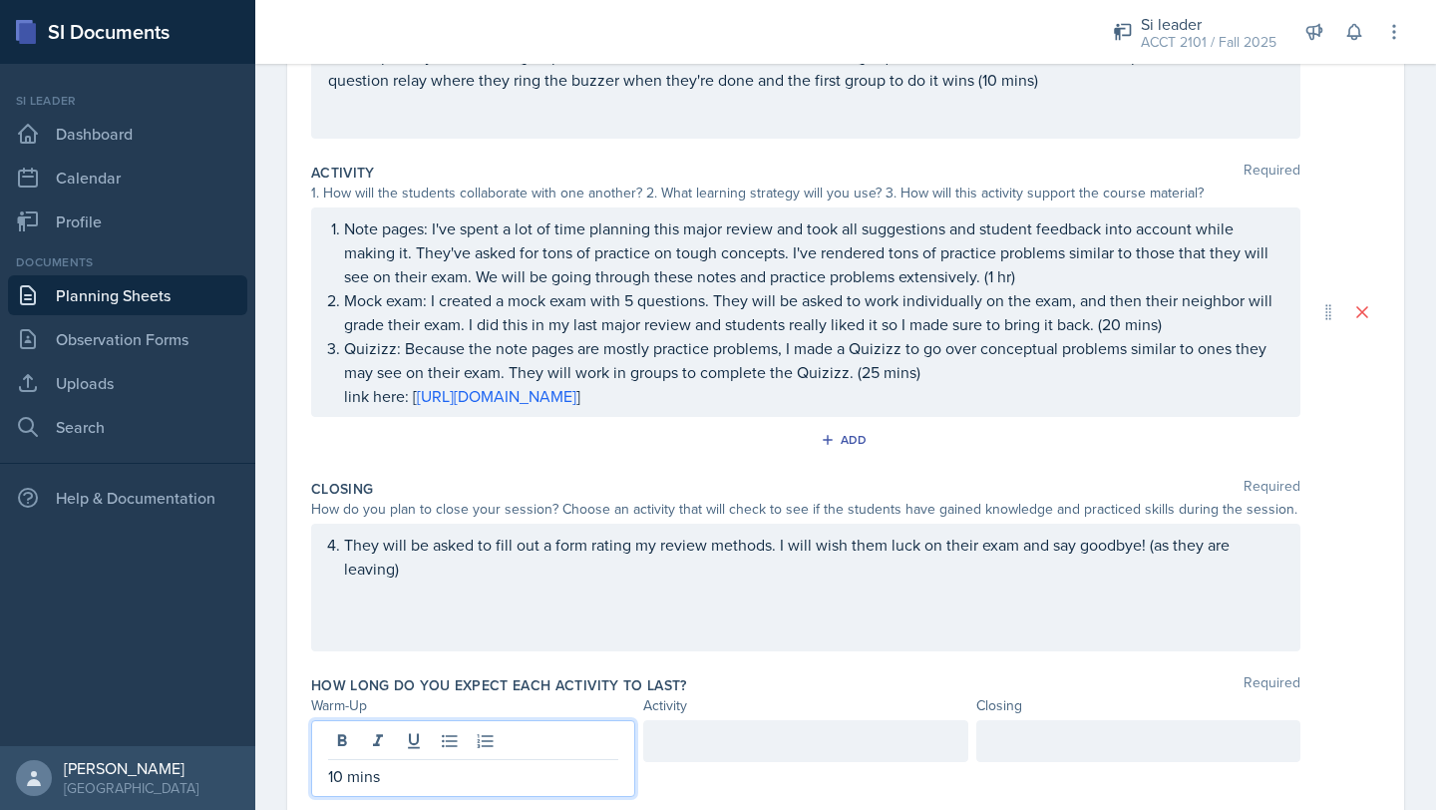
click at [685, 727] on div at bounding box center [805, 741] width 324 height 42
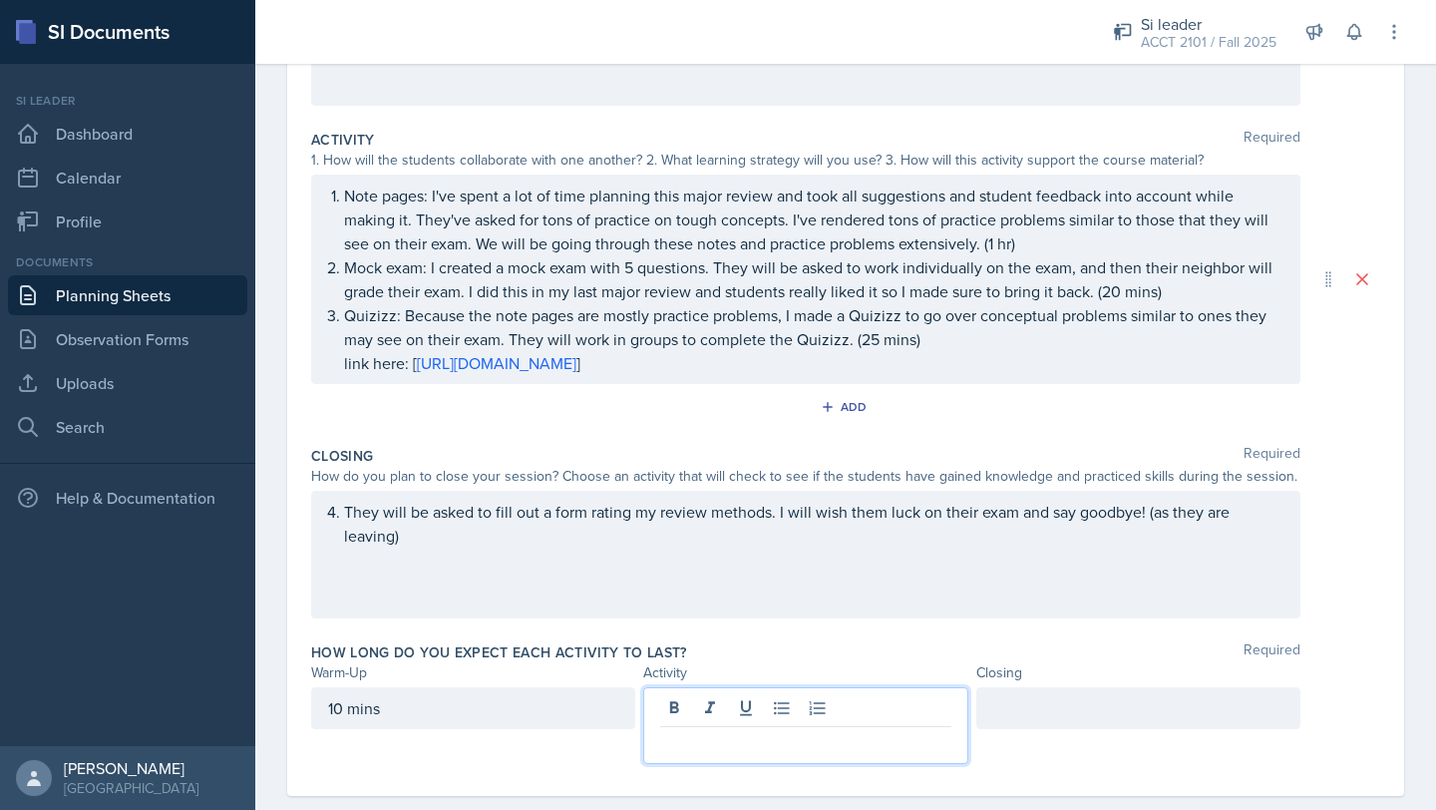
scroll to position [360, 0]
click at [1023, 710] on div at bounding box center [1138, 707] width 324 height 42
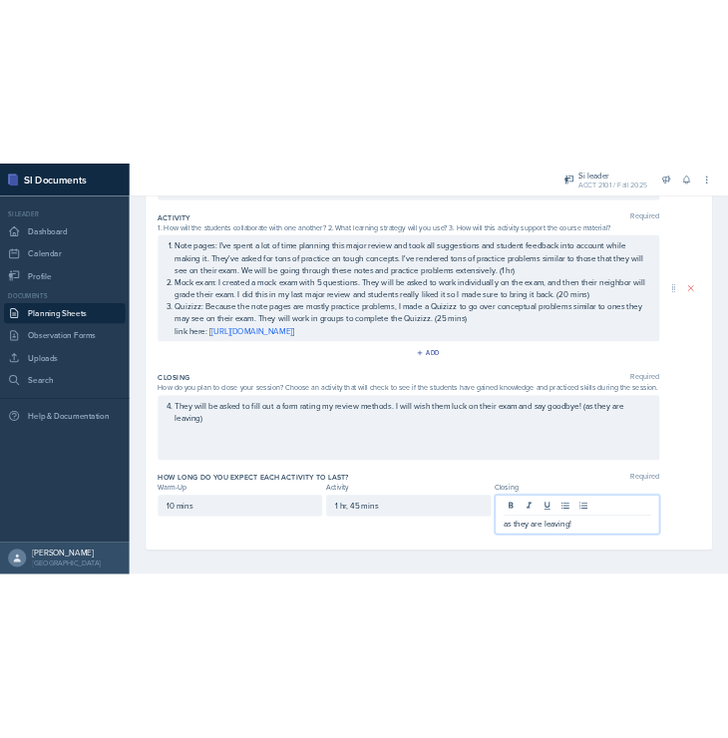
scroll to position [0, 0]
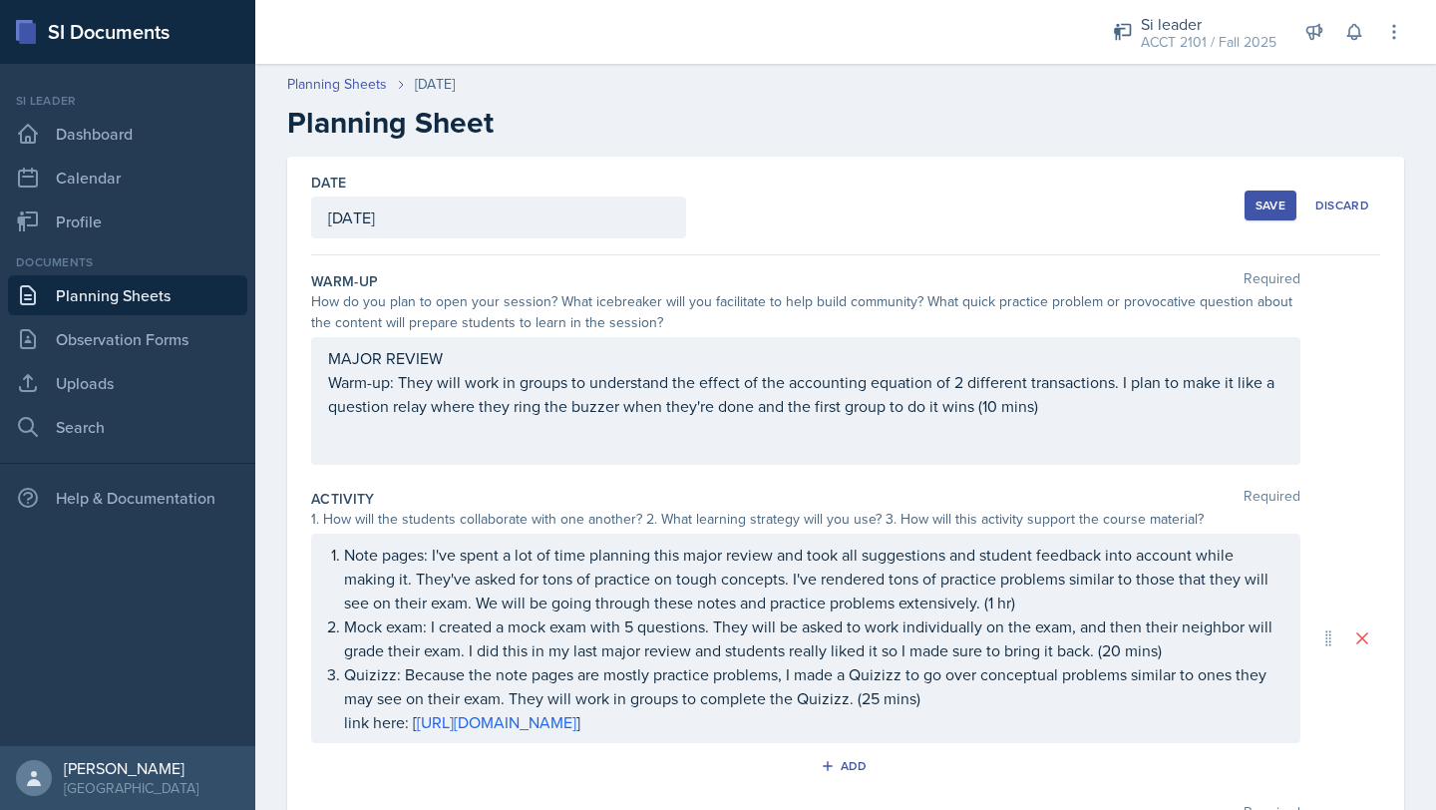
click at [1276, 197] on div "Save" at bounding box center [1270, 205] width 30 height 16
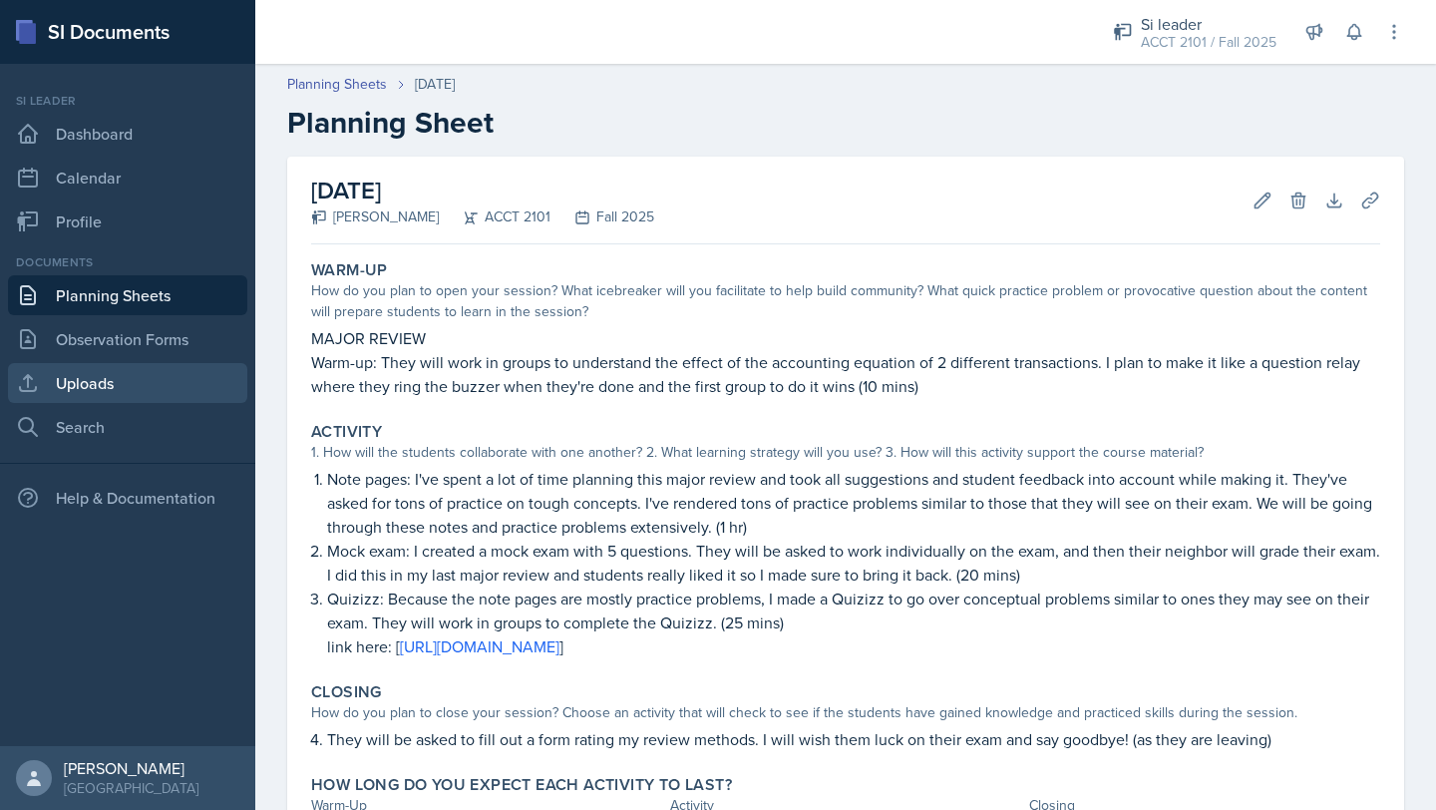
click at [79, 392] on link "Uploads" at bounding box center [127, 383] width 239 height 40
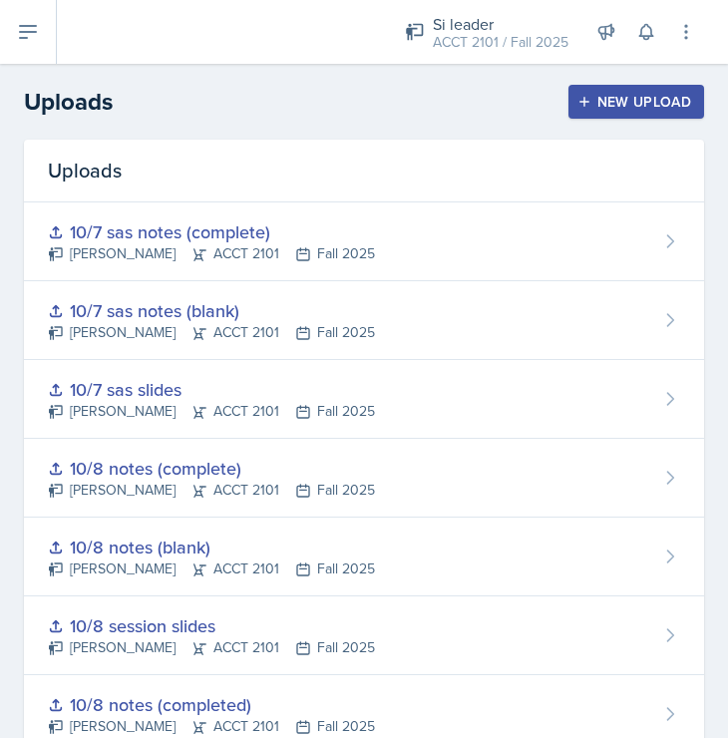
click at [609, 108] on div "New Upload" at bounding box center [636, 102] width 111 height 16
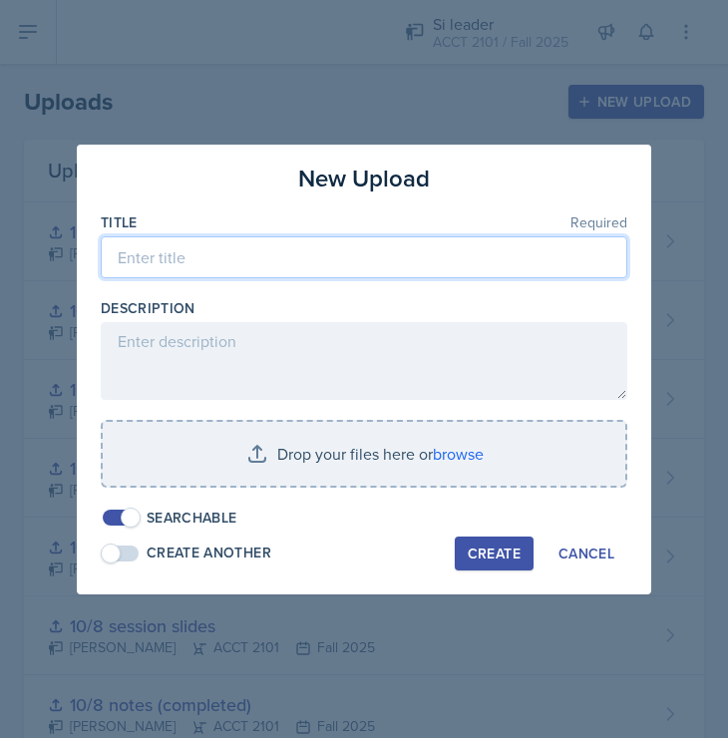
click at [308, 261] on input at bounding box center [364, 257] width 527 height 42
type input "M"
type input "MAJOR REVIEW 2 NOTES (BLANK)"
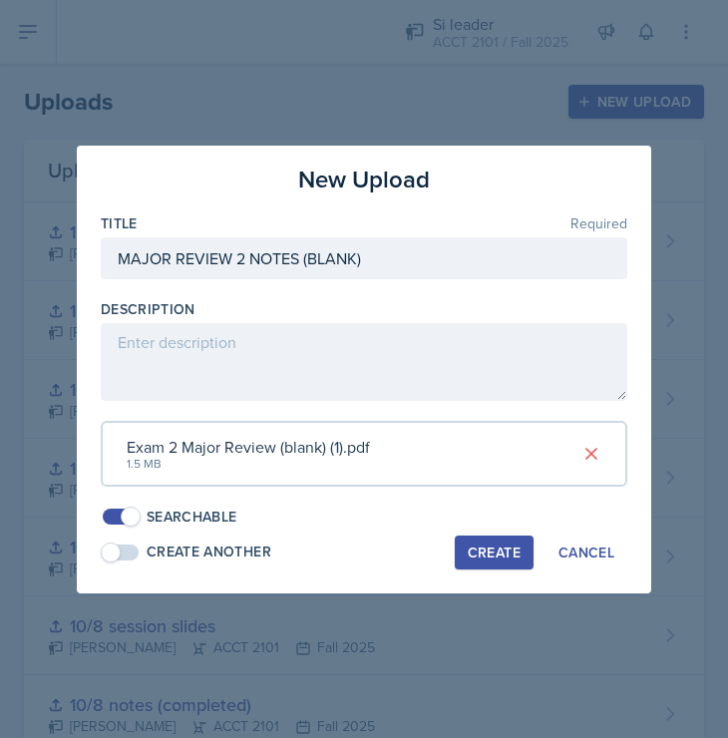
click at [476, 553] on div "Create" at bounding box center [494, 552] width 53 height 16
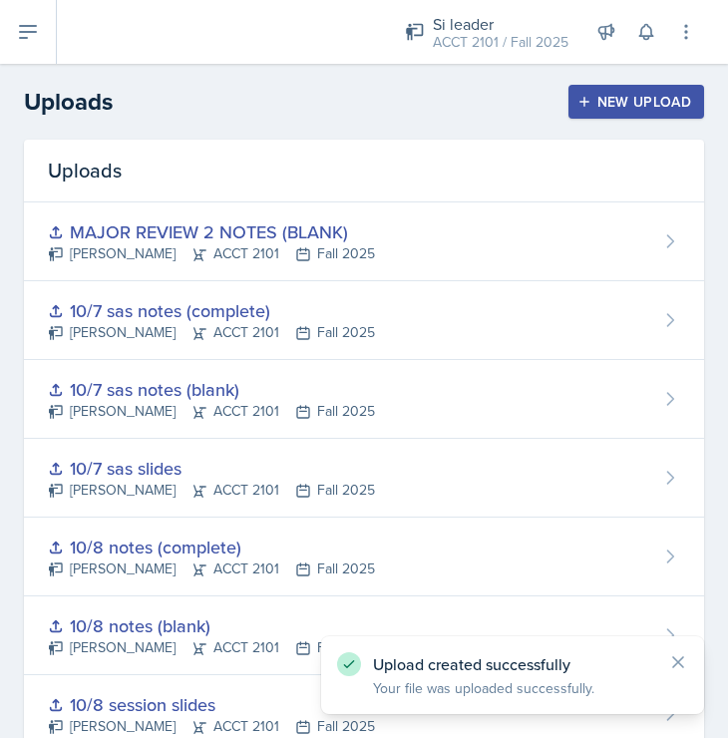
click at [632, 107] on div "New Upload" at bounding box center [636, 102] width 111 height 16
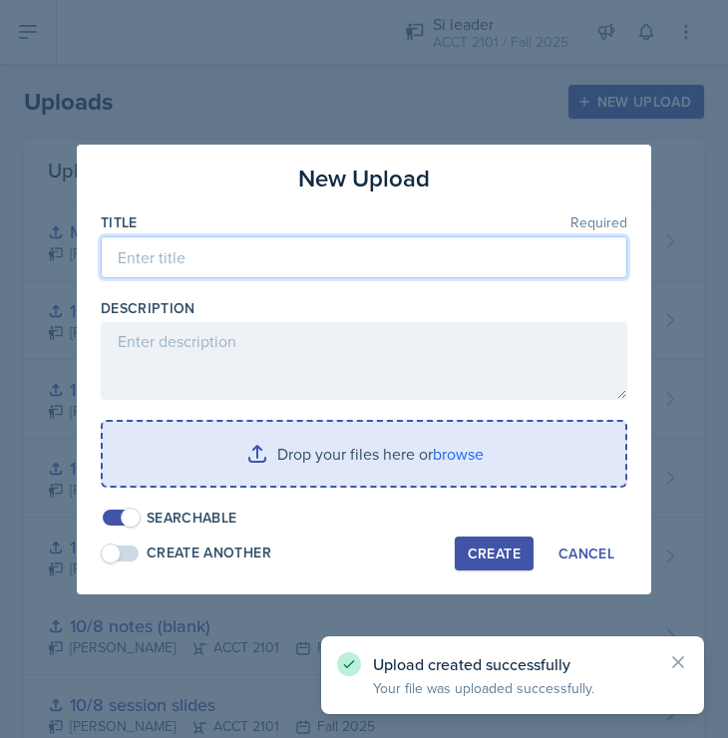
click at [272, 272] on input at bounding box center [364, 257] width 527 height 42
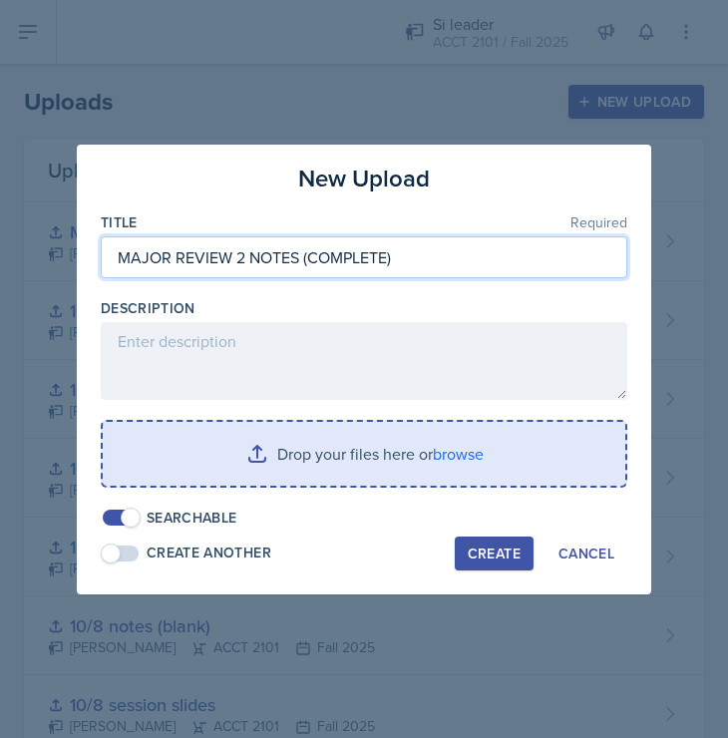
type input "MAJOR REVIEW 2 NOTES (COMPLETE)"
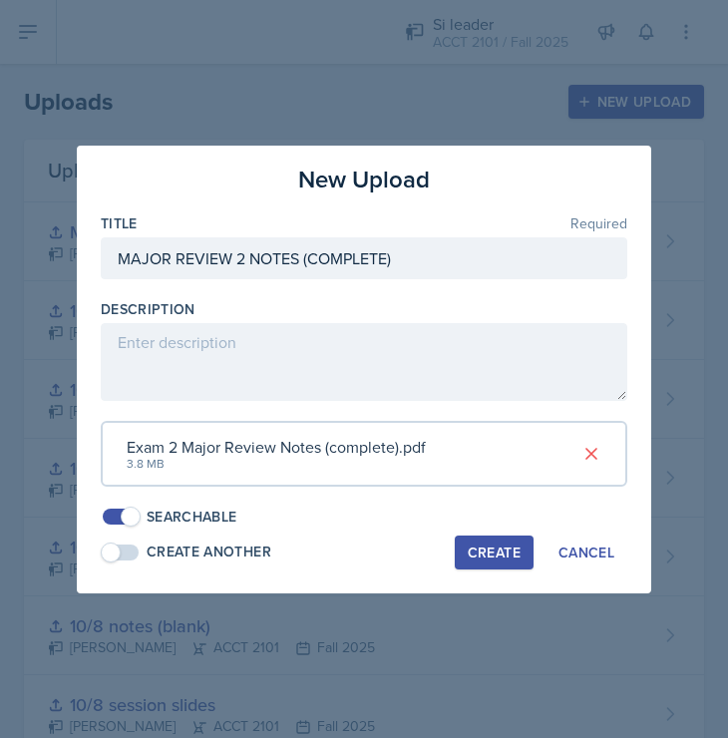
click at [493, 549] on div "Create" at bounding box center [494, 552] width 53 height 16
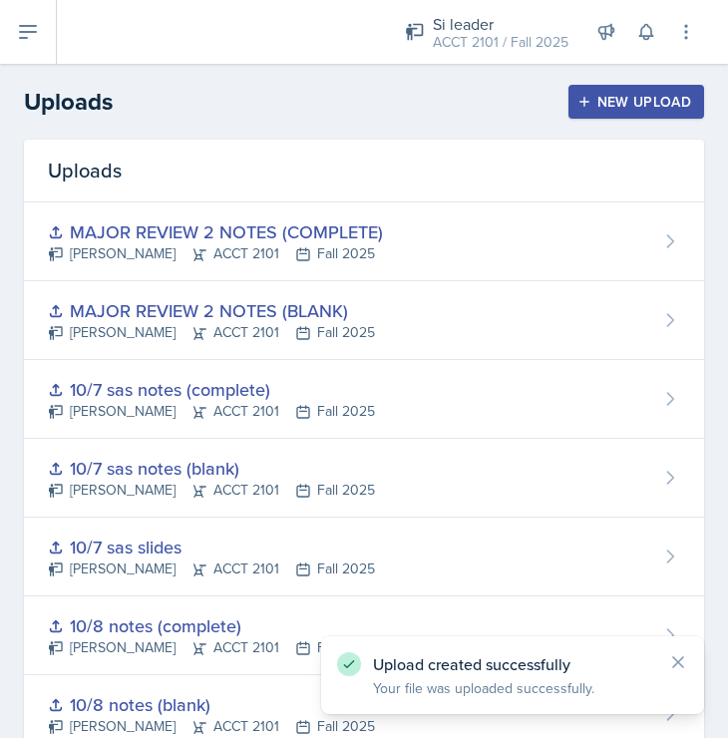
click at [595, 111] on button "New Upload" at bounding box center [636, 102] width 137 height 34
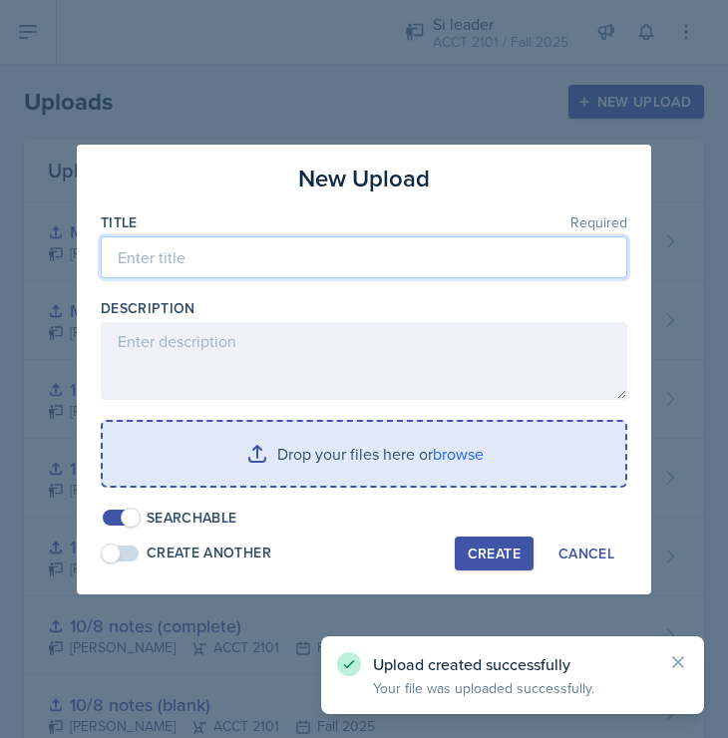
click at [246, 238] on input at bounding box center [364, 257] width 527 height 42
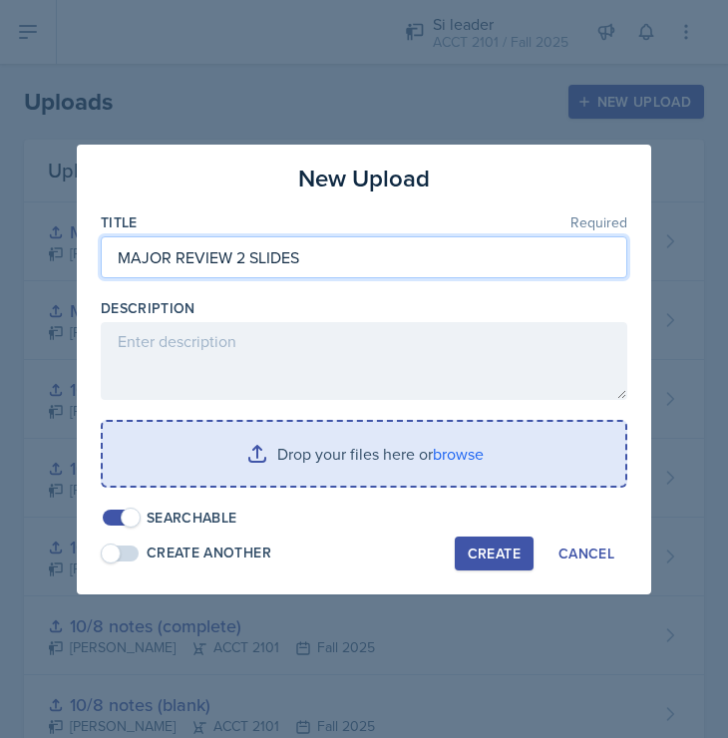
type input "MAJOR REVIEW 2 SLIDES"
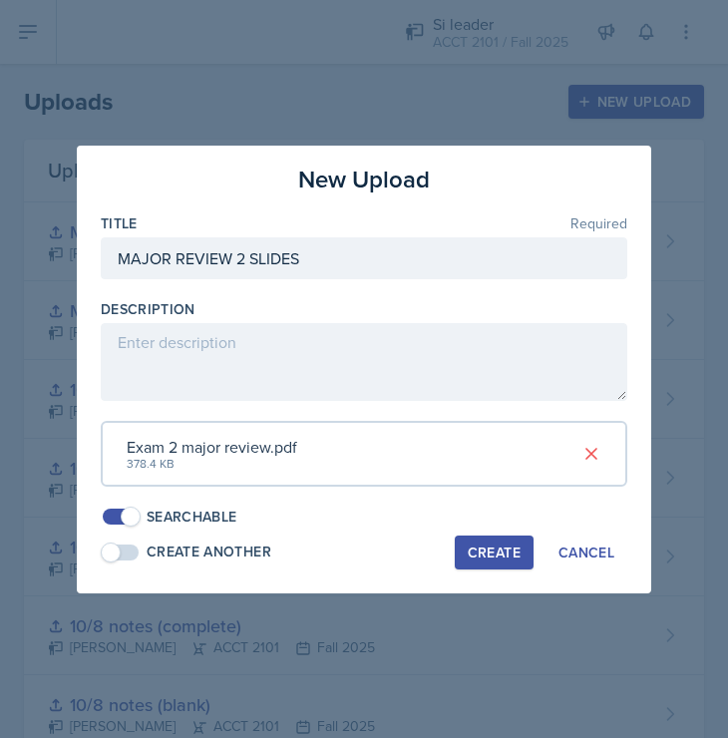
click at [505, 548] on div "Create" at bounding box center [494, 552] width 53 height 16
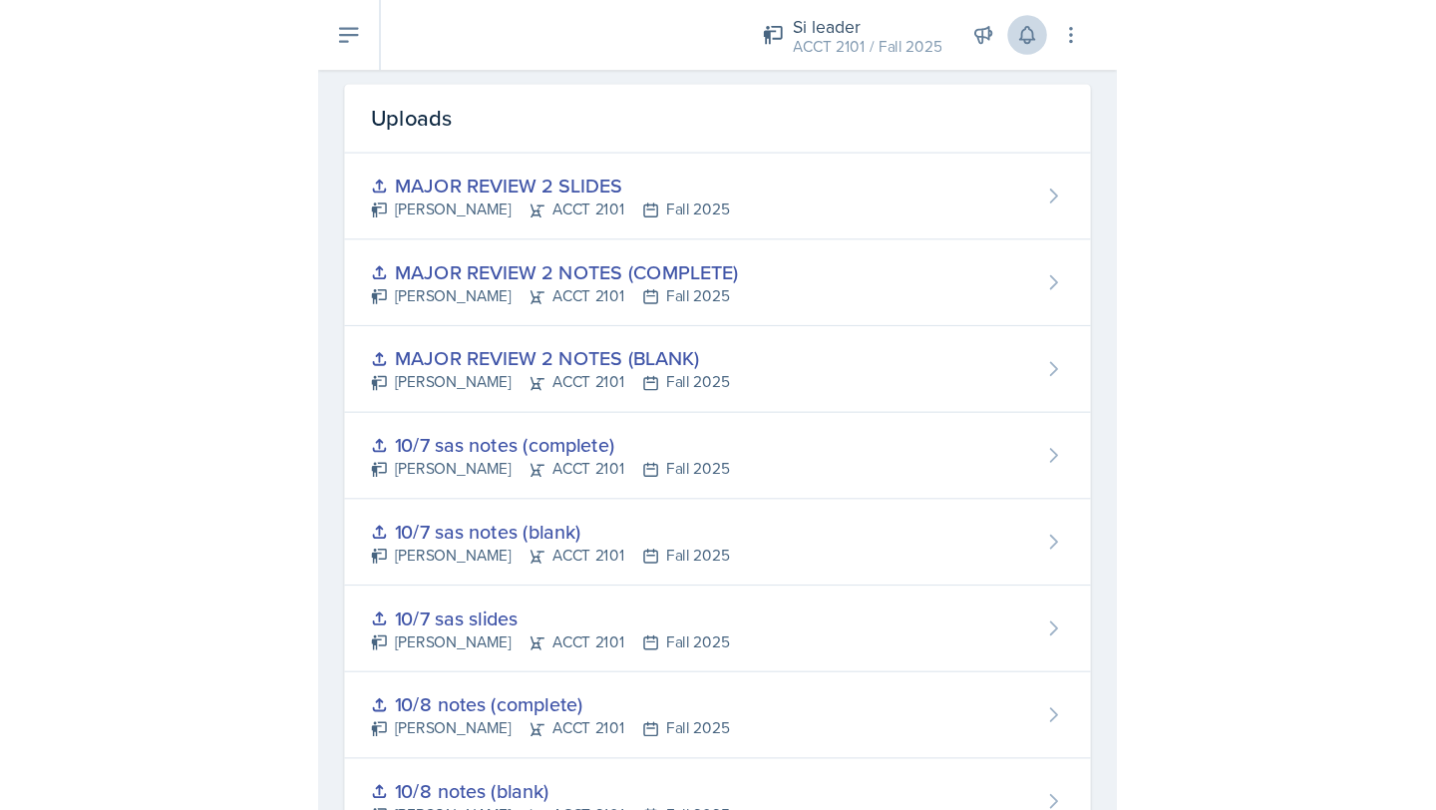
scroll to position [76, 0]
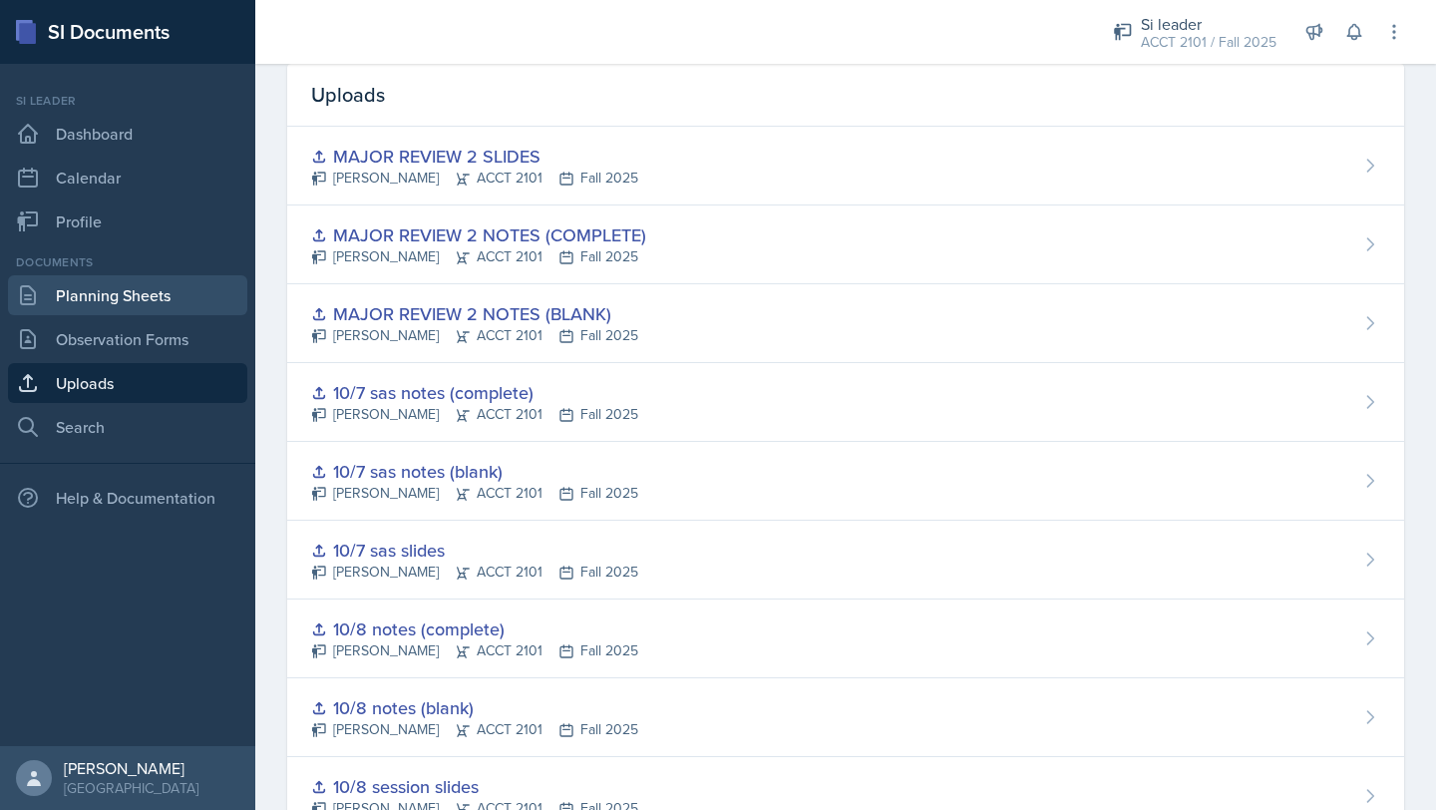
click at [94, 294] on link "Planning Sheets" at bounding box center [127, 295] width 239 height 40
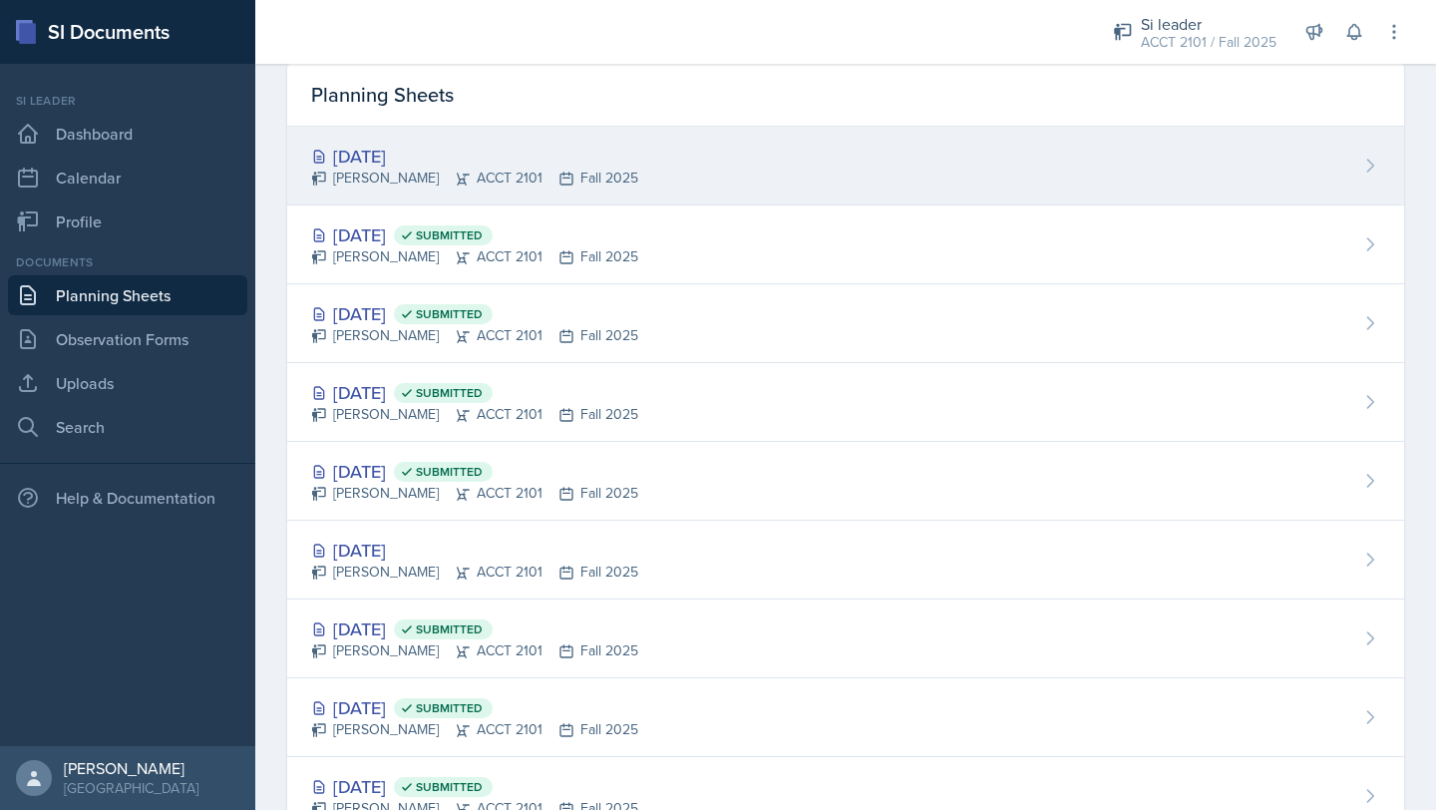
click at [548, 174] on div "[PERSON_NAME] ACCT 2101 Fall 2025" at bounding box center [474, 178] width 327 height 21
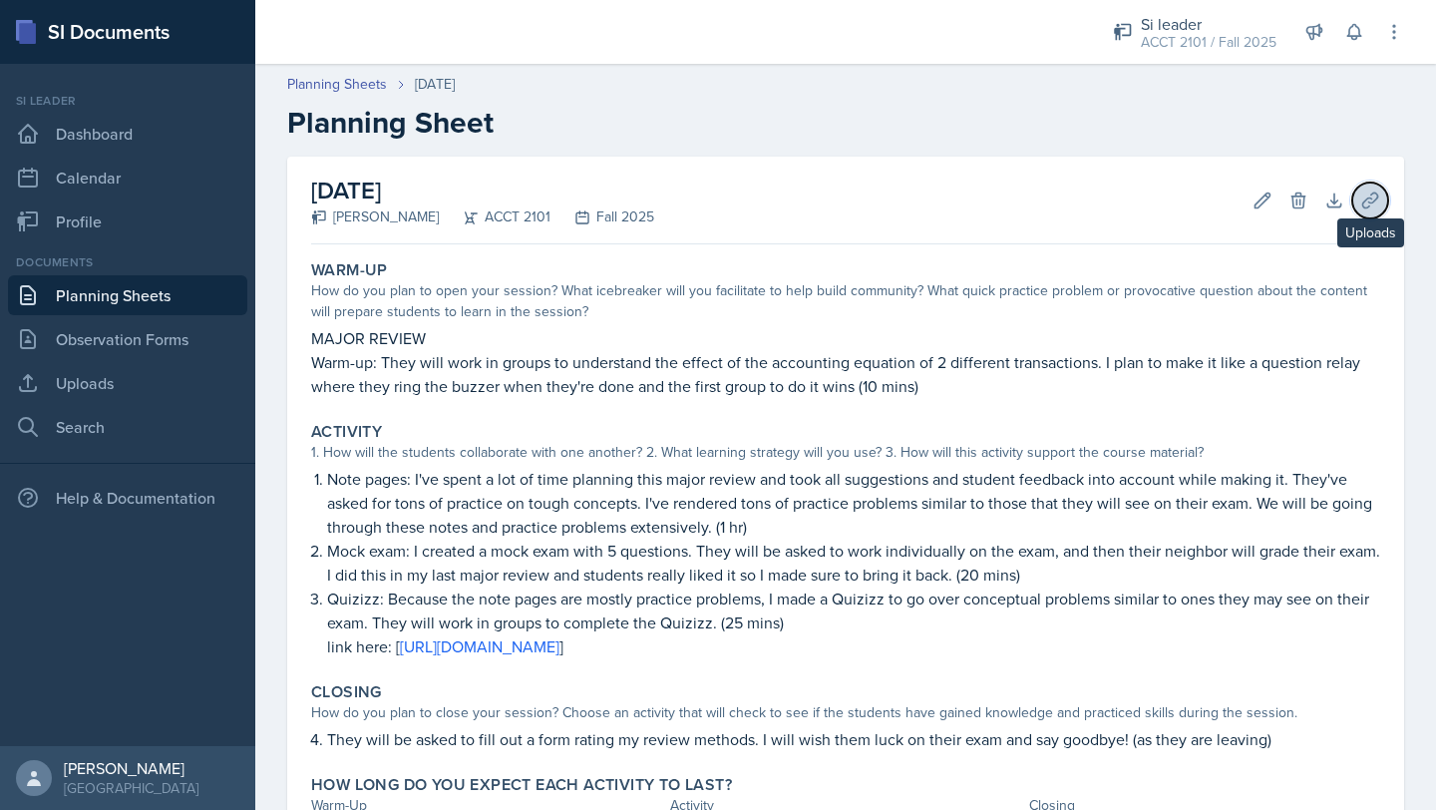
click at [1378, 204] on icon at bounding box center [1370, 200] width 20 height 20
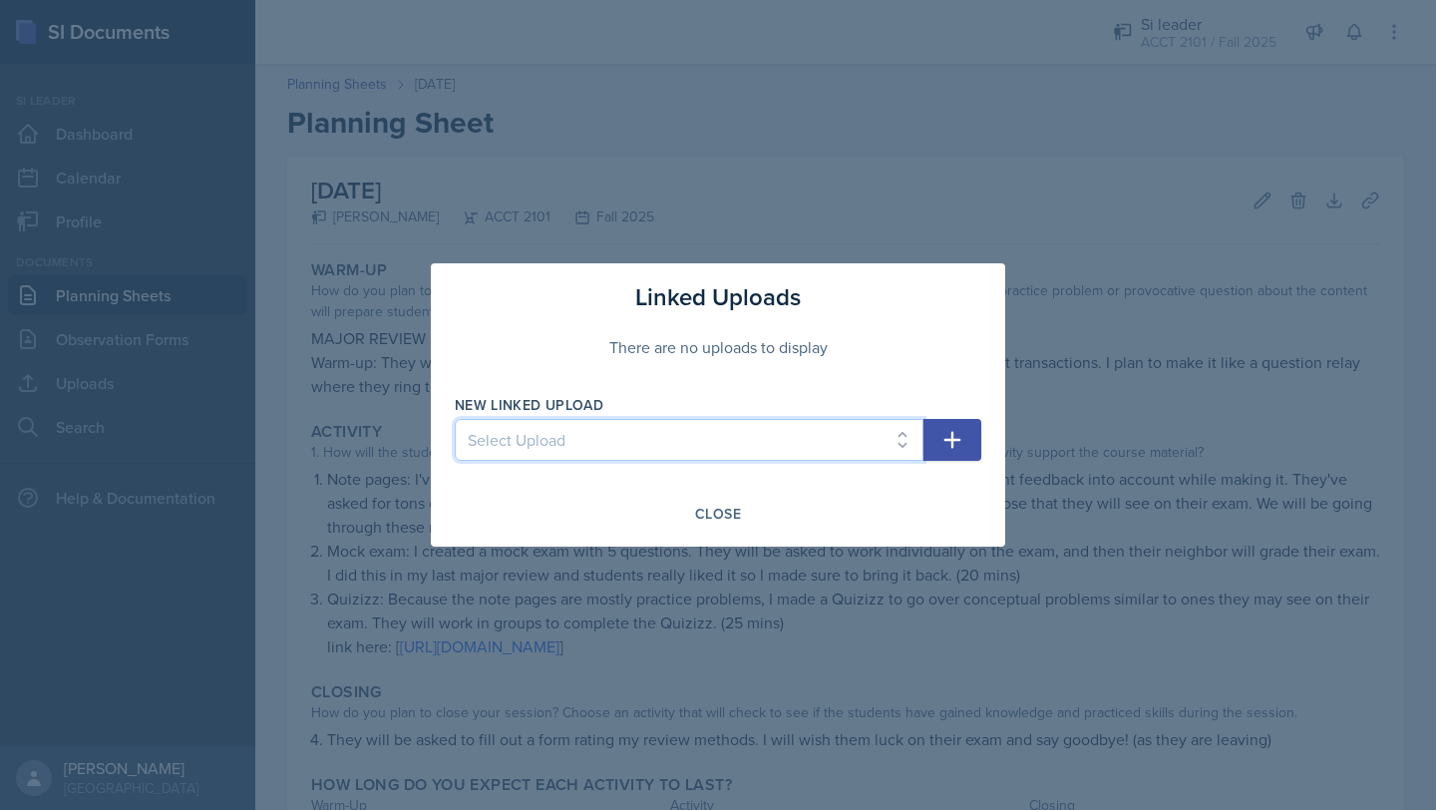
click at [894, 449] on select "Select Upload [DATE] slides (Ch 1a) [DATE] notes (completed) [DATE] notes (blan…" at bounding box center [689, 440] width 469 height 42
select select "5e99e47d-7399-4857-baa1-1045beb2ccb8"
click at [455, 419] on select "Select Upload [DATE] slides (Ch 1a) [DATE] notes (completed) [DATE] notes (blan…" at bounding box center [689, 440] width 469 height 42
click at [960, 444] on icon "button" at bounding box center [952, 440] width 24 height 24
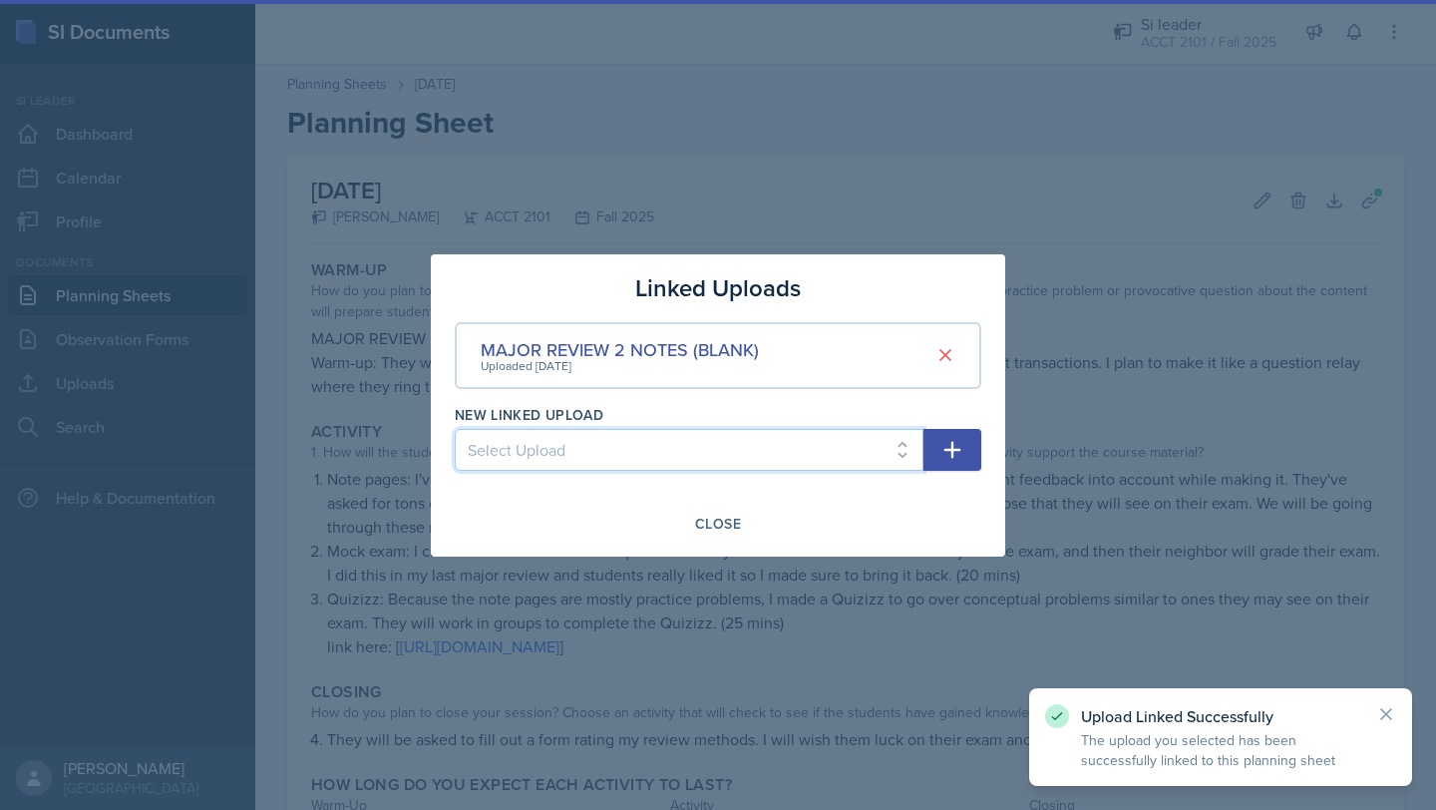
click at [884, 454] on select "Select Upload [DATE] slides (Ch 1a) [DATE] notes (completed) [DATE] notes (blan…" at bounding box center [689, 450] width 469 height 42
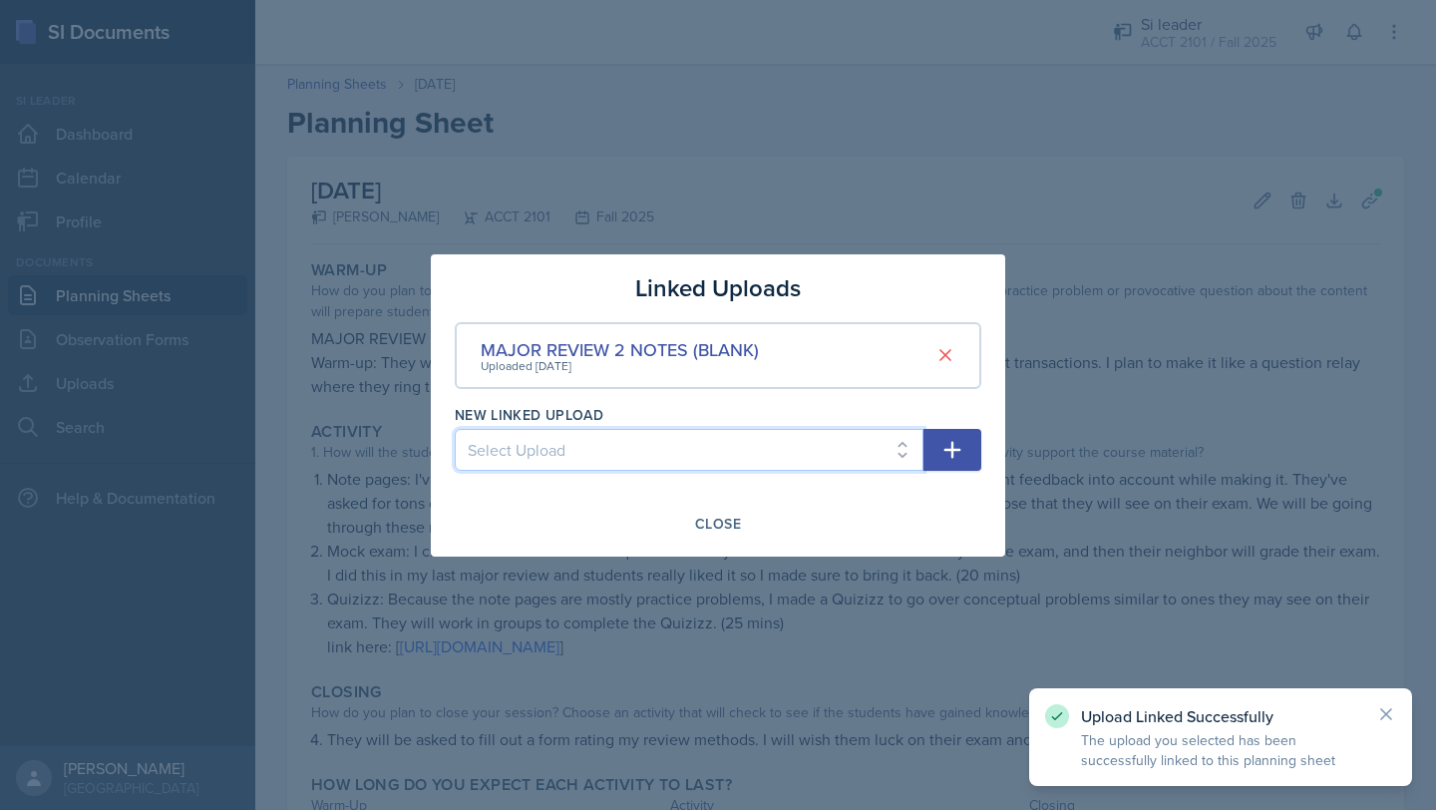
select select "997de734-8e5a-4e83-bec7-81fac324df3c"
click at [455, 429] on select "Select Upload [DATE] slides (Ch 1a) [DATE] notes (completed) [DATE] notes (blan…" at bounding box center [689, 450] width 469 height 42
click at [953, 458] on icon "button" at bounding box center [952, 450] width 24 height 24
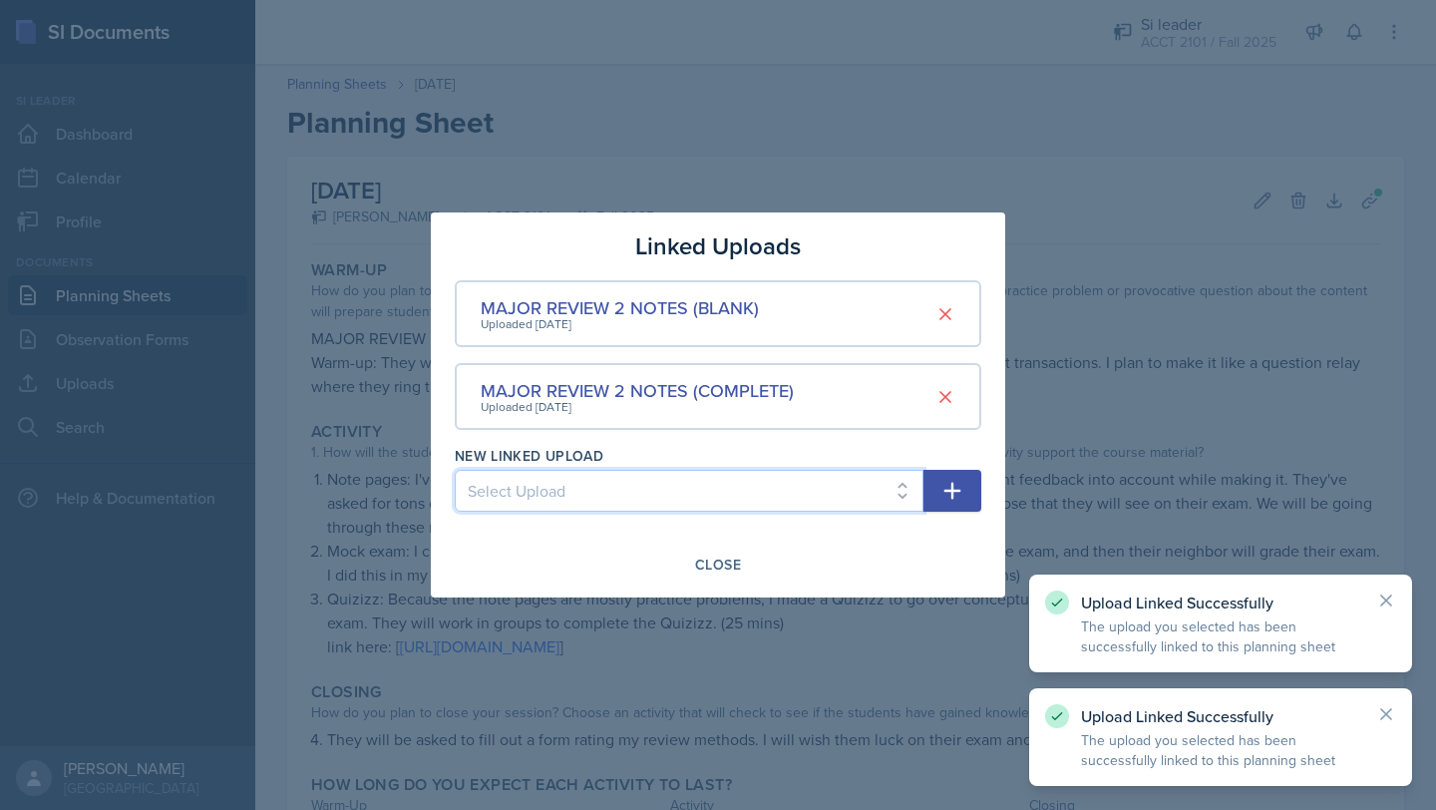
click at [887, 497] on select "Select Upload [DATE] slides (Ch 1a) [DATE] notes (completed) [DATE] notes (blan…" at bounding box center [689, 491] width 469 height 42
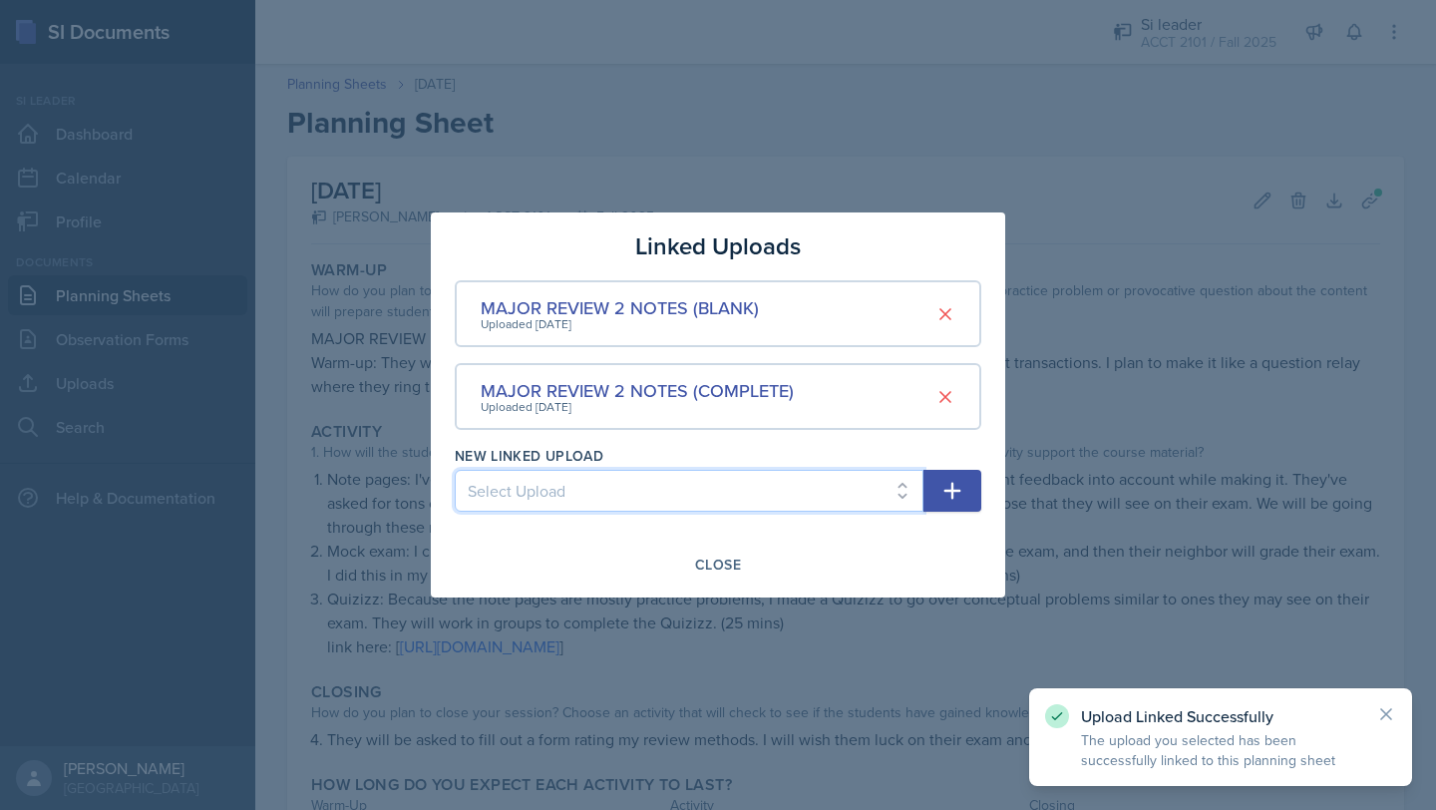
select select "ad843203-ef5c-4ef7-837f-15456ce7f0f8"
click at [455, 470] on select "Select Upload [DATE] slides (Ch 1a) [DATE] notes (completed) [DATE] notes (blan…" at bounding box center [689, 491] width 469 height 42
click at [948, 480] on icon "button" at bounding box center [952, 491] width 24 height 24
select select
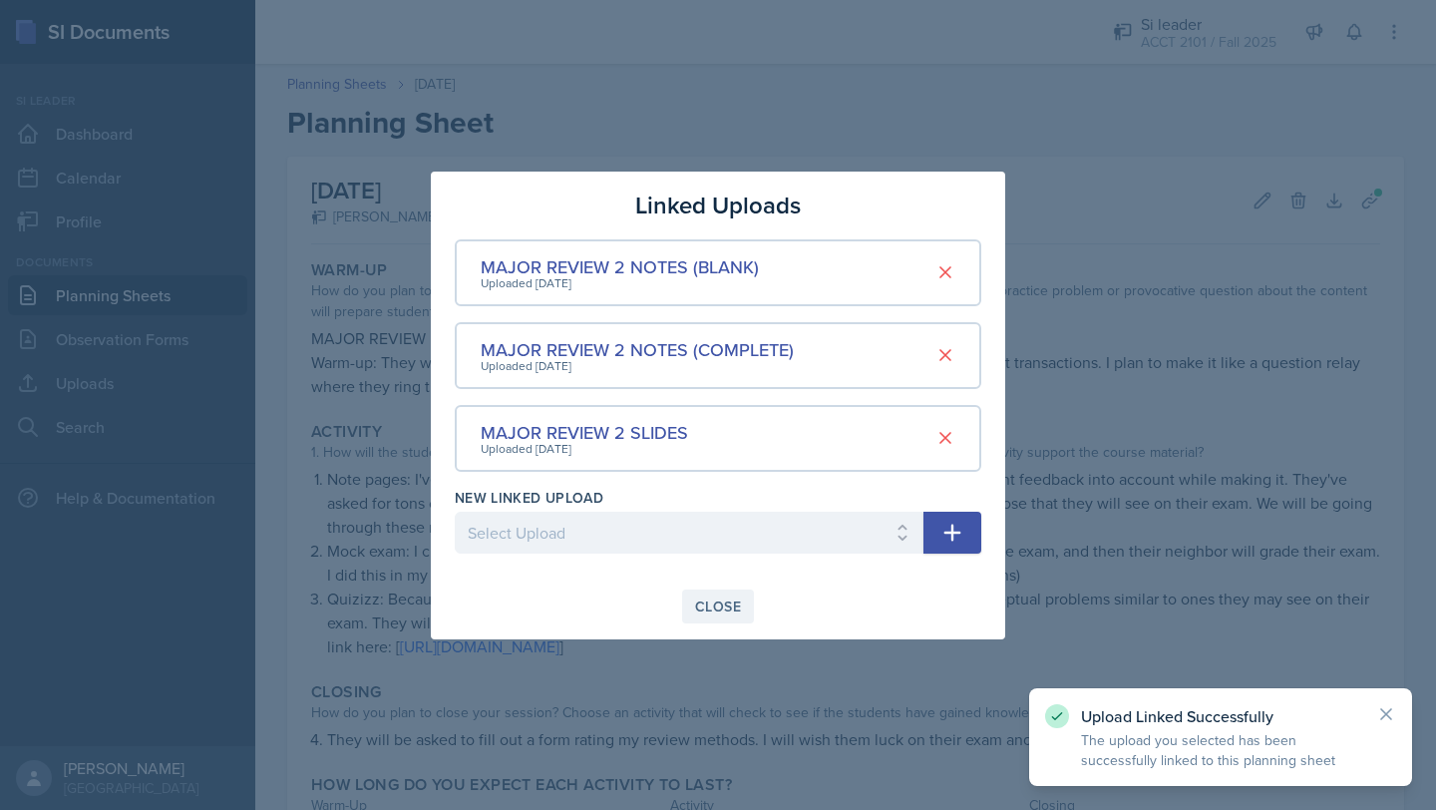
click at [699, 602] on div "Close" at bounding box center [718, 606] width 46 height 16
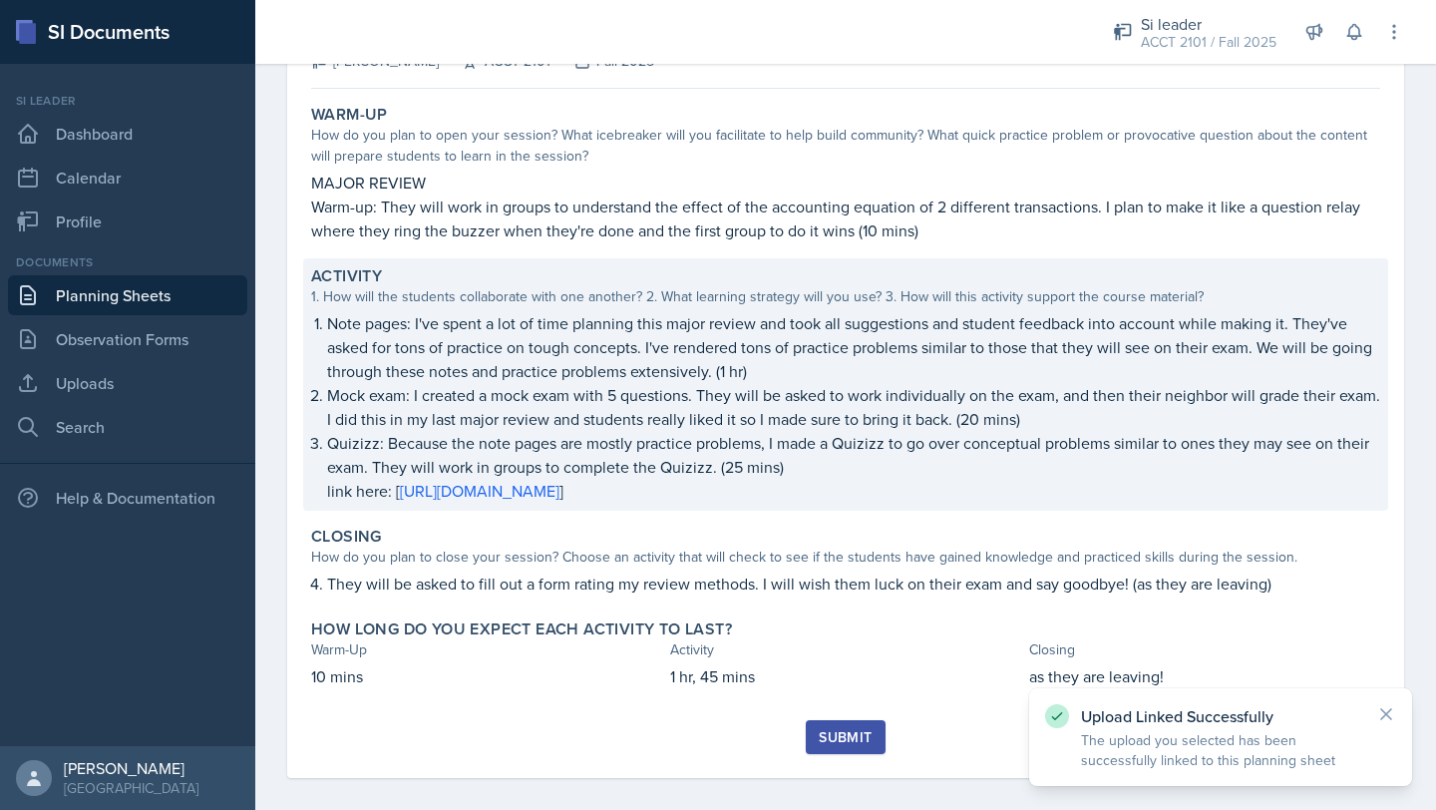
scroll to position [172, 0]
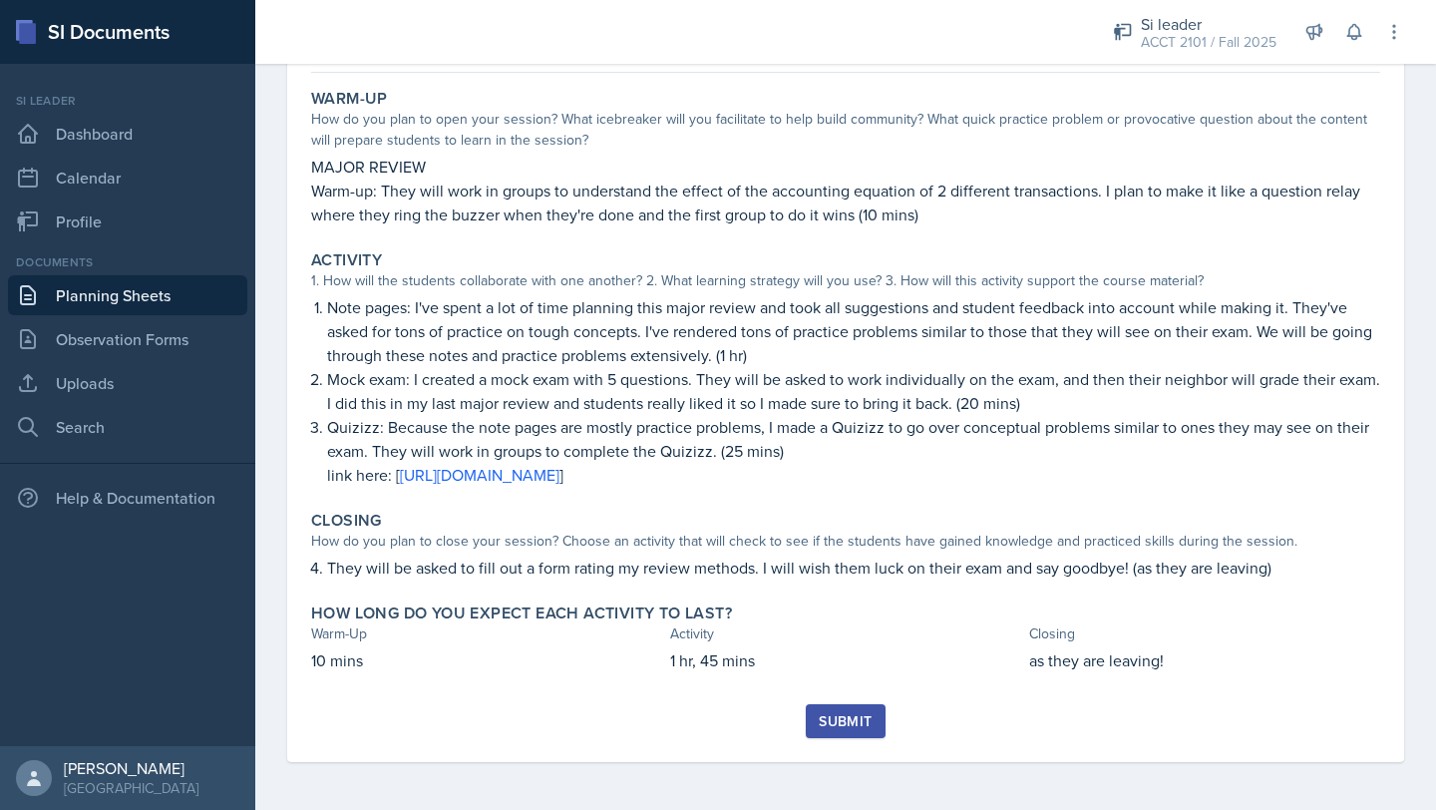
click at [829, 715] on div "Submit" at bounding box center [845, 721] width 53 height 16
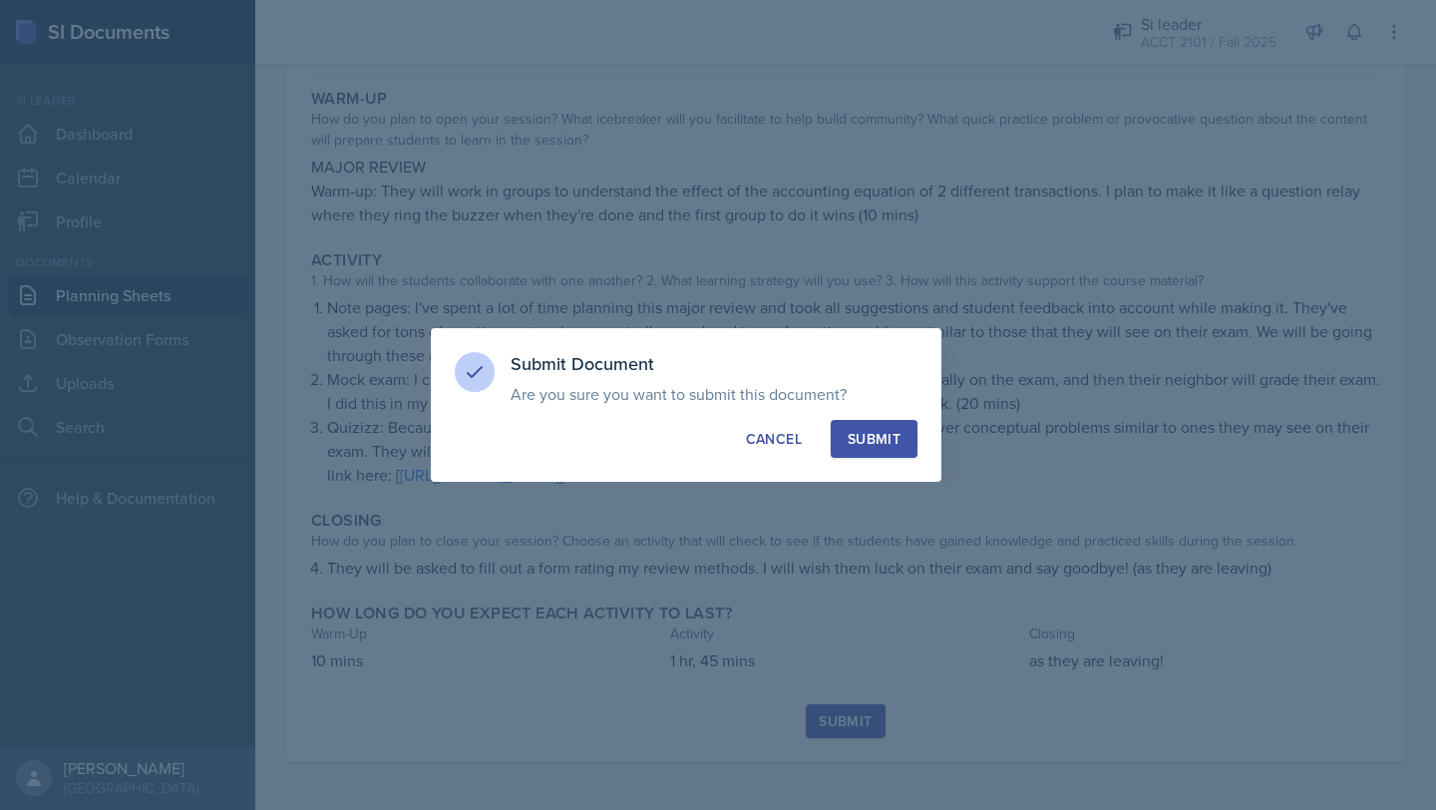
click at [883, 427] on button "Submit" at bounding box center [874, 439] width 87 height 38
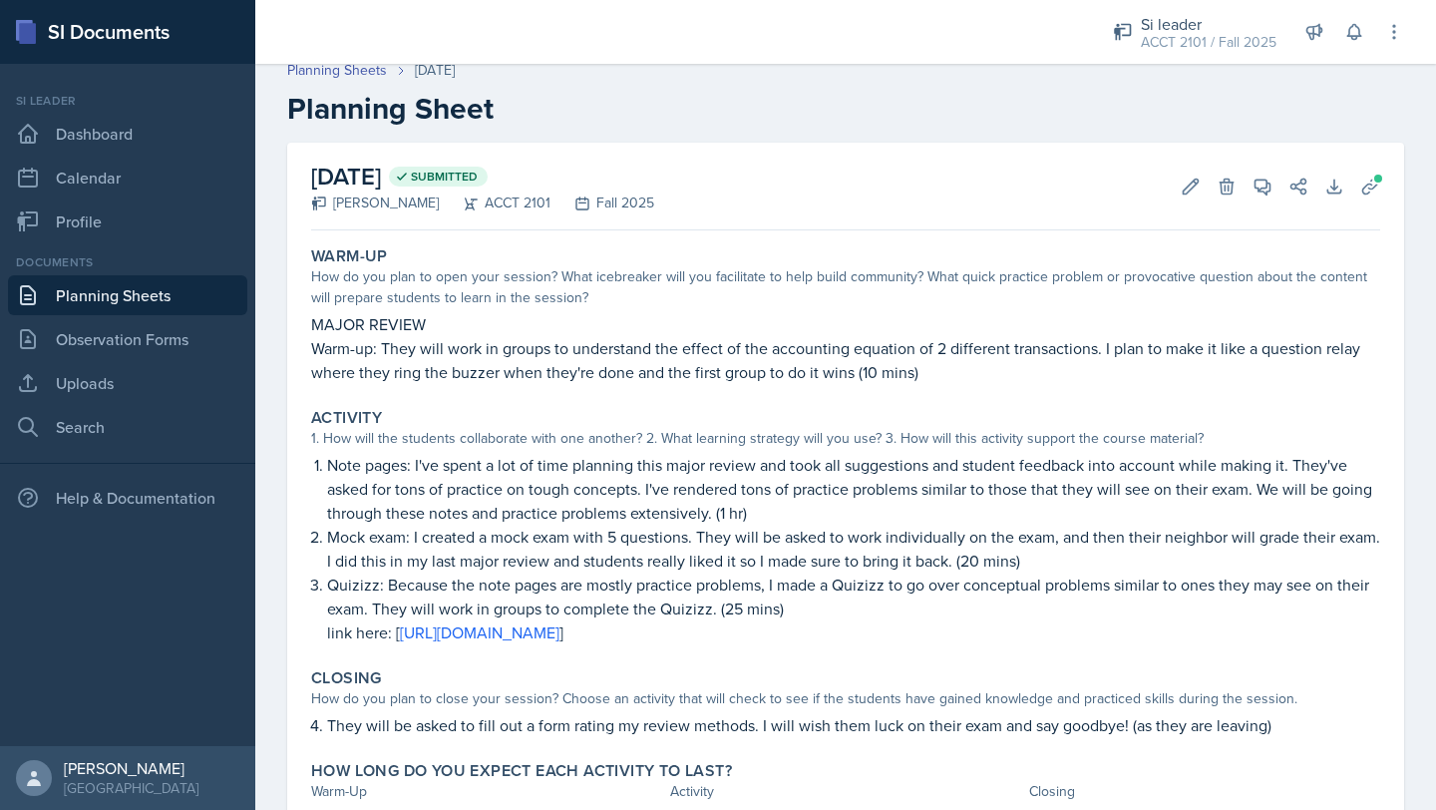
scroll to position [0, 0]
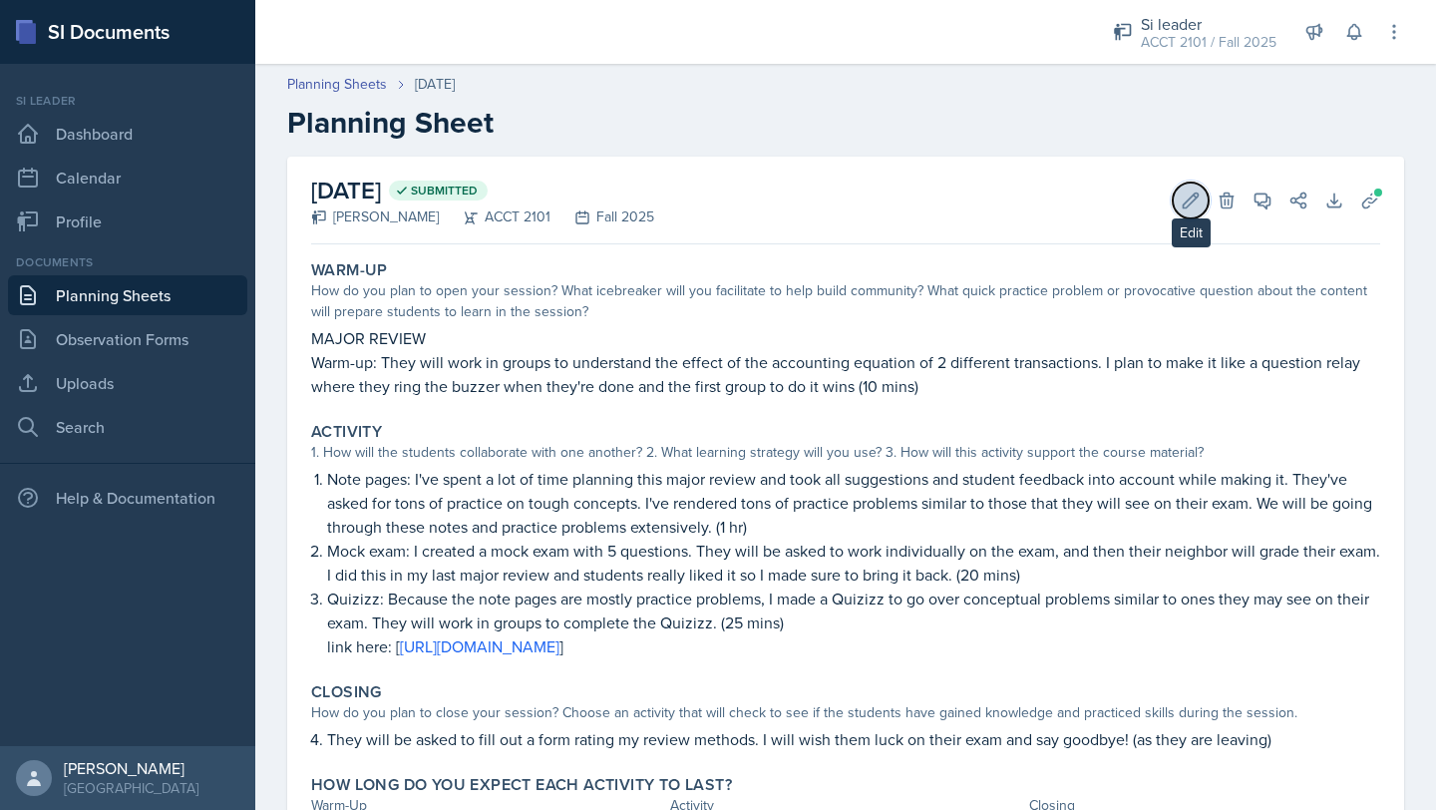
click at [1187, 209] on icon at bounding box center [1191, 200] width 20 height 20
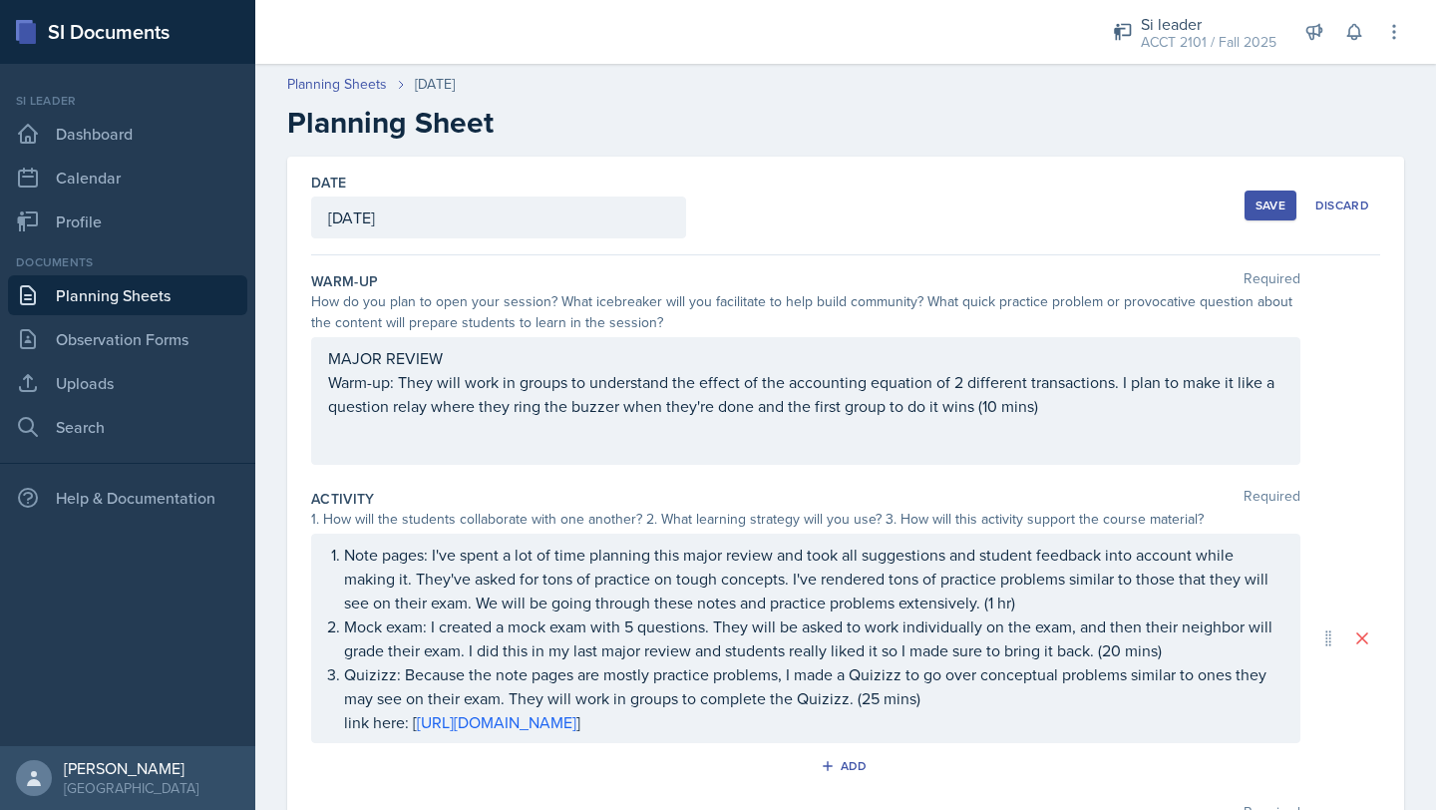
click at [1052, 404] on p "Warm-up: They will work in groups to understand the effect of the accounting eq…" at bounding box center [805, 394] width 955 height 48
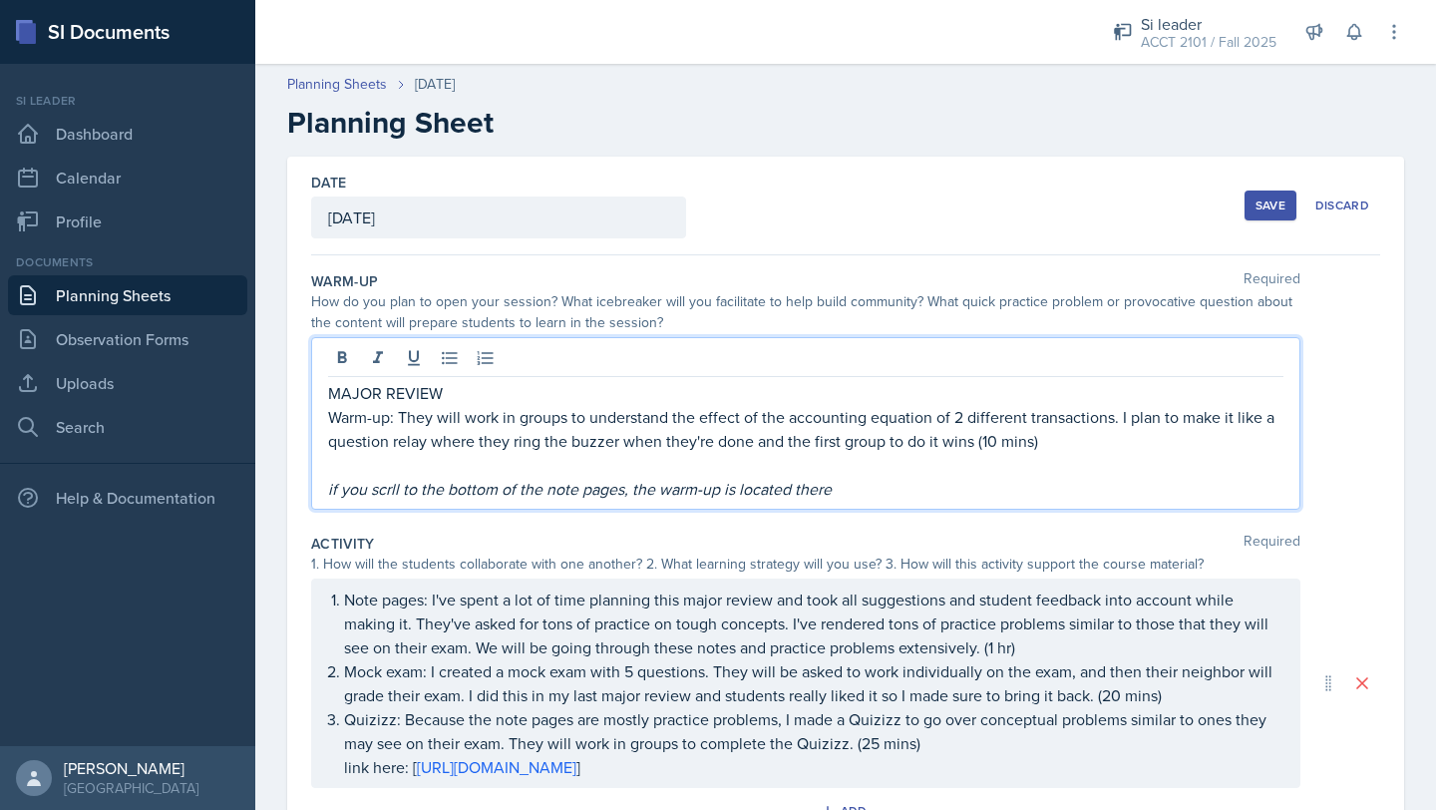
click at [379, 492] on em "if you scrll to the bottom of the note pages, the warm-up is located there" at bounding box center [580, 489] width 504 height 22
click at [386, 484] on em "if you scrll to the bottom of the note pages, the warm-up is located there" at bounding box center [580, 489] width 504 height 22
click at [1266, 203] on div "Save" at bounding box center [1270, 205] width 30 height 16
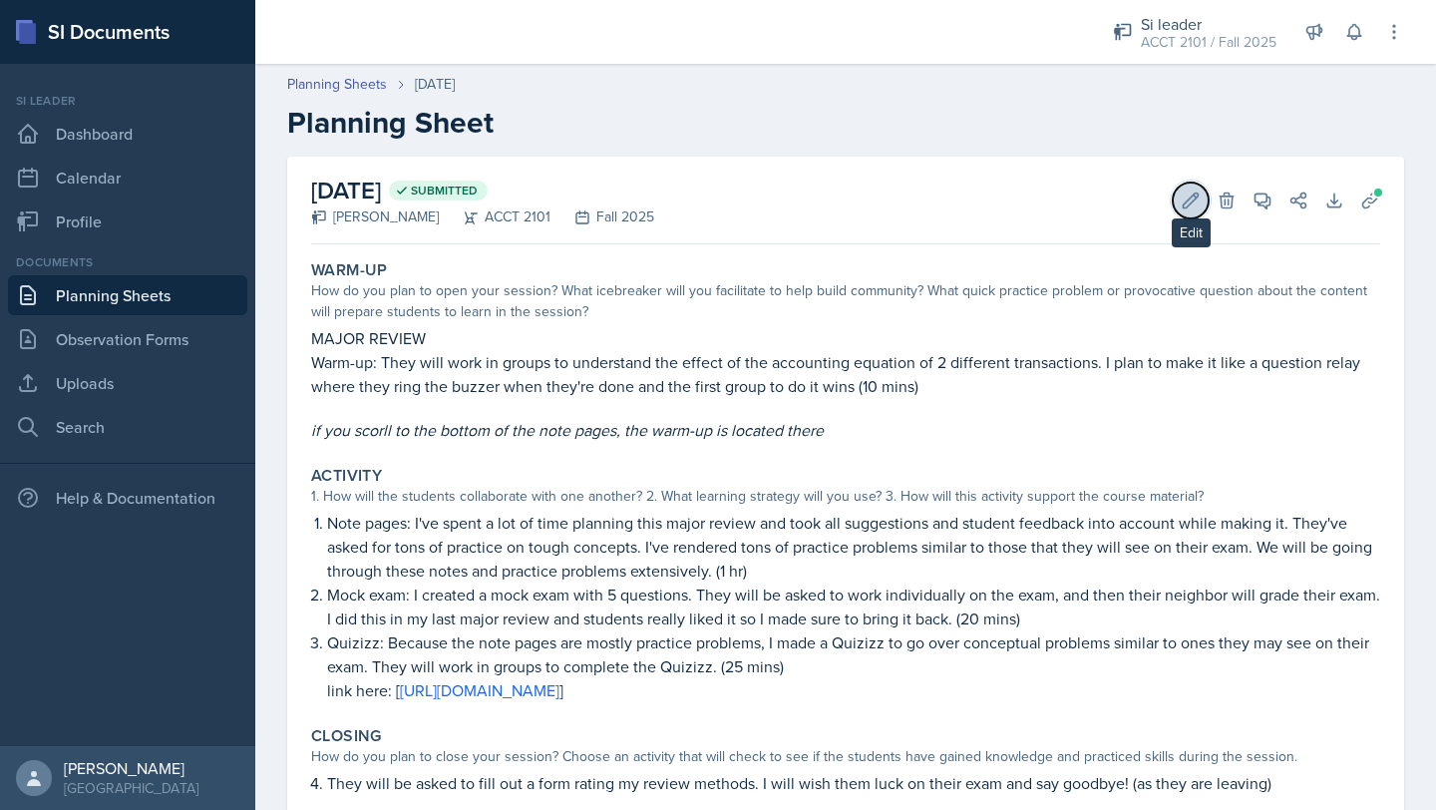
click at [1181, 207] on icon at bounding box center [1191, 200] width 20 height 20
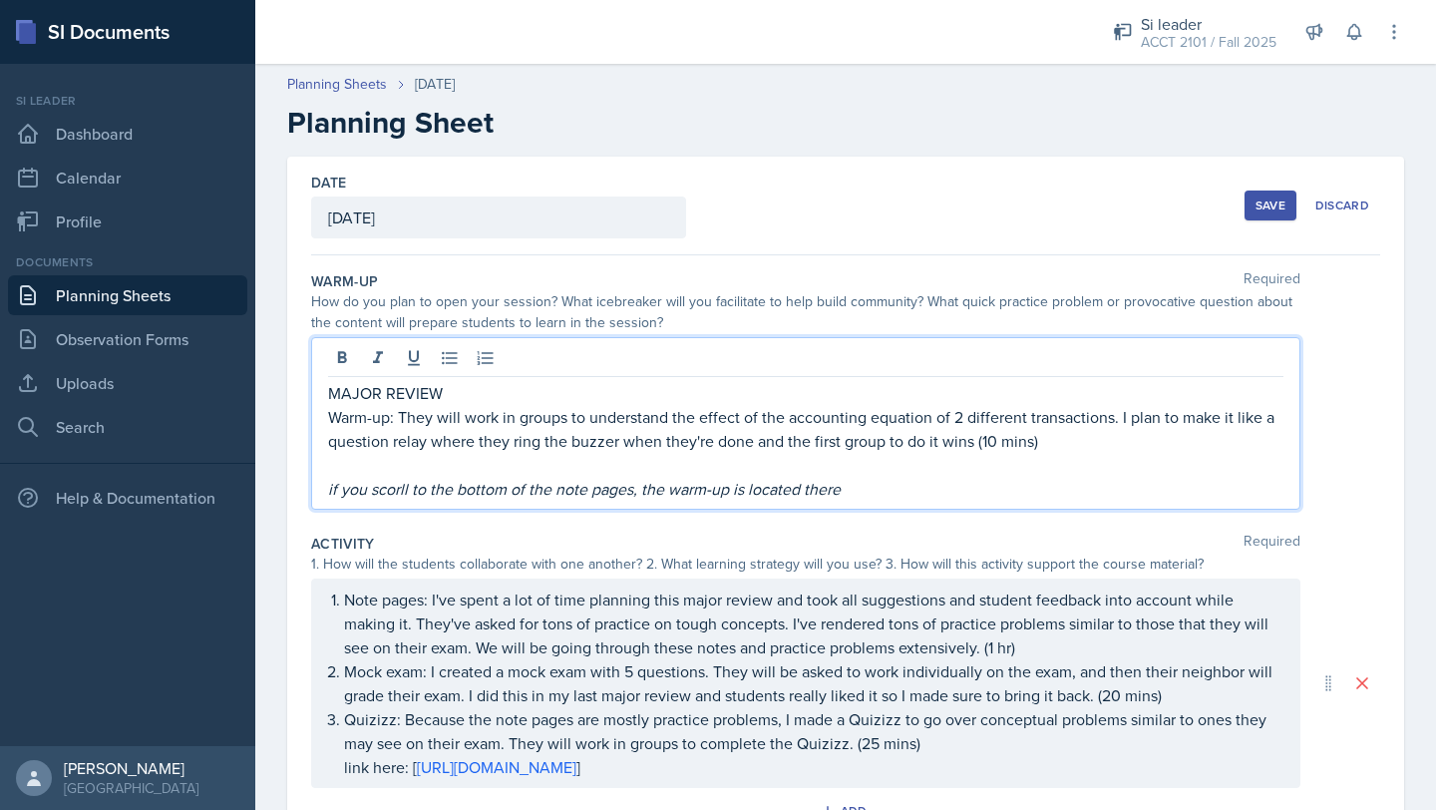
click at [376, 446] on div "MAJOR REVIEW Warm-up: They will work in groups to understand the effect of the …" at bounding box center [805, 441] width 955 height 120
click at [390, 492] on em "if you scorll to the bottom of the note pages, the warm-up is located there" at bounding box center [584, 489] width 513 height 22
click at [1264, 209] on div "Save" at bounding box center [1270, 205] width 30 height 16
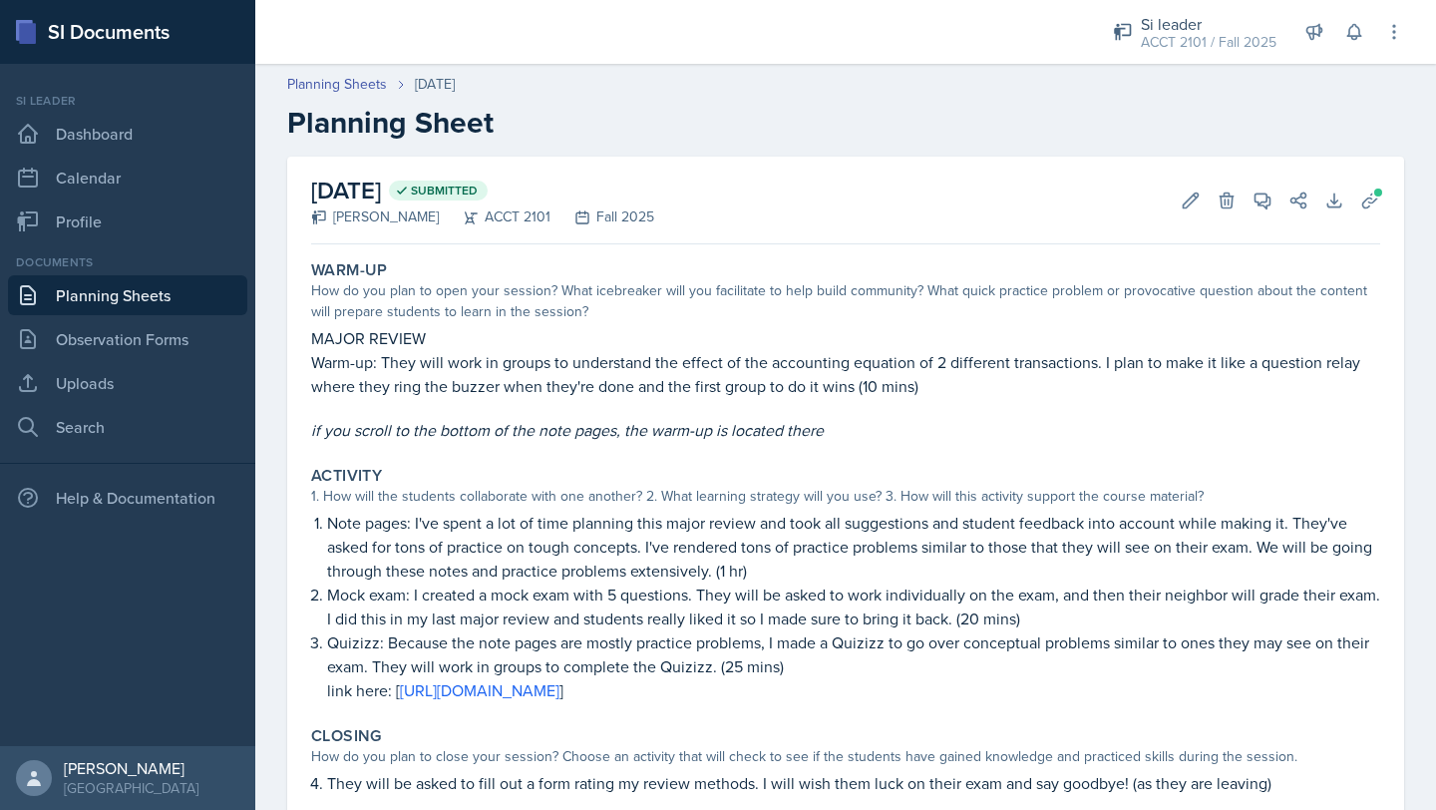
click at [105, 294] on link "Planning Sheets" at bounding box center [127, 295] width 239 height 40
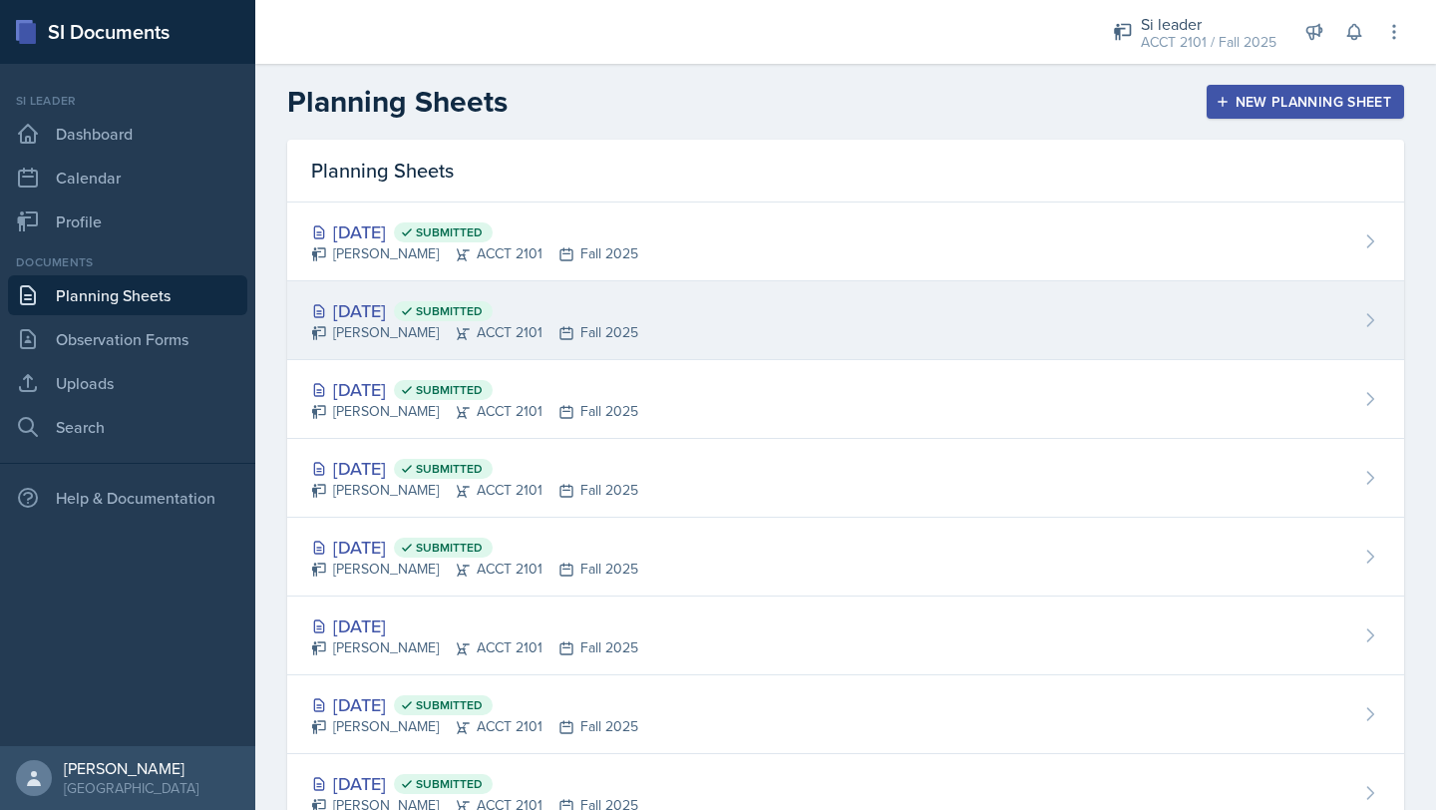
click at [419, 326] on div "[PERSON_NAME] ACCT 2101 Fall 2025" at bounding box center [474, 332] width 327 height 21
